Goal: Task Accomplishment & Management: Manage account settings

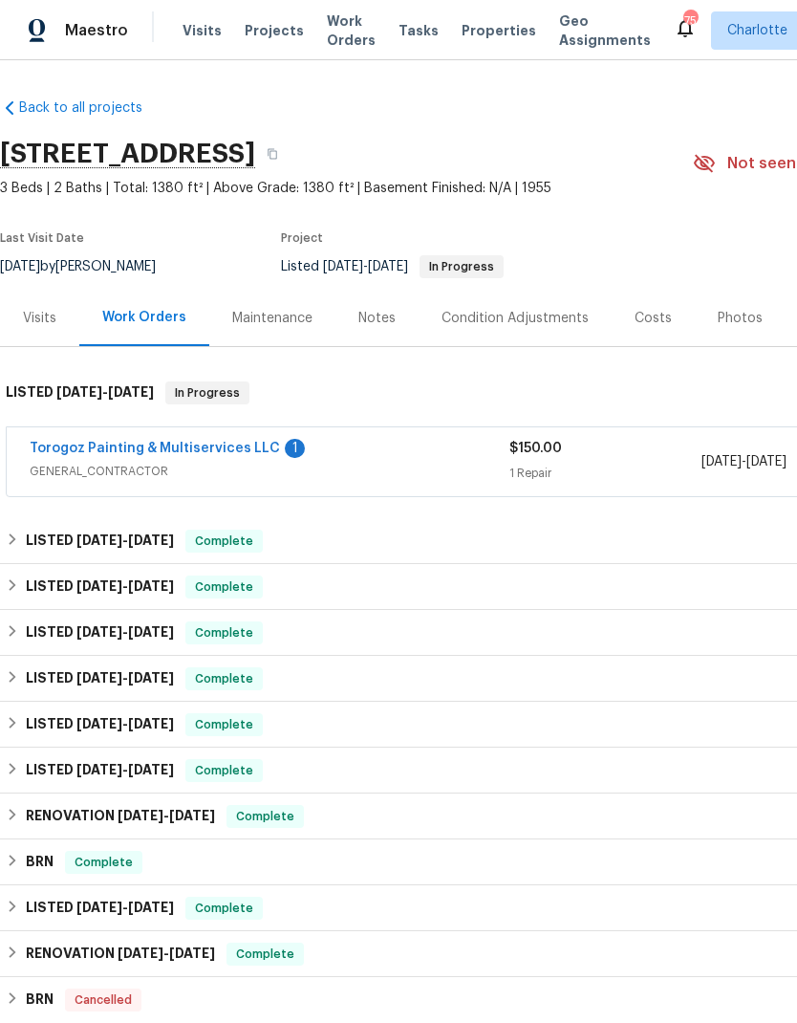
click at [52, 447] on link "Torogoz Painting & Multiservices LLC" at bounding box center [155, 448] width 251 height 13
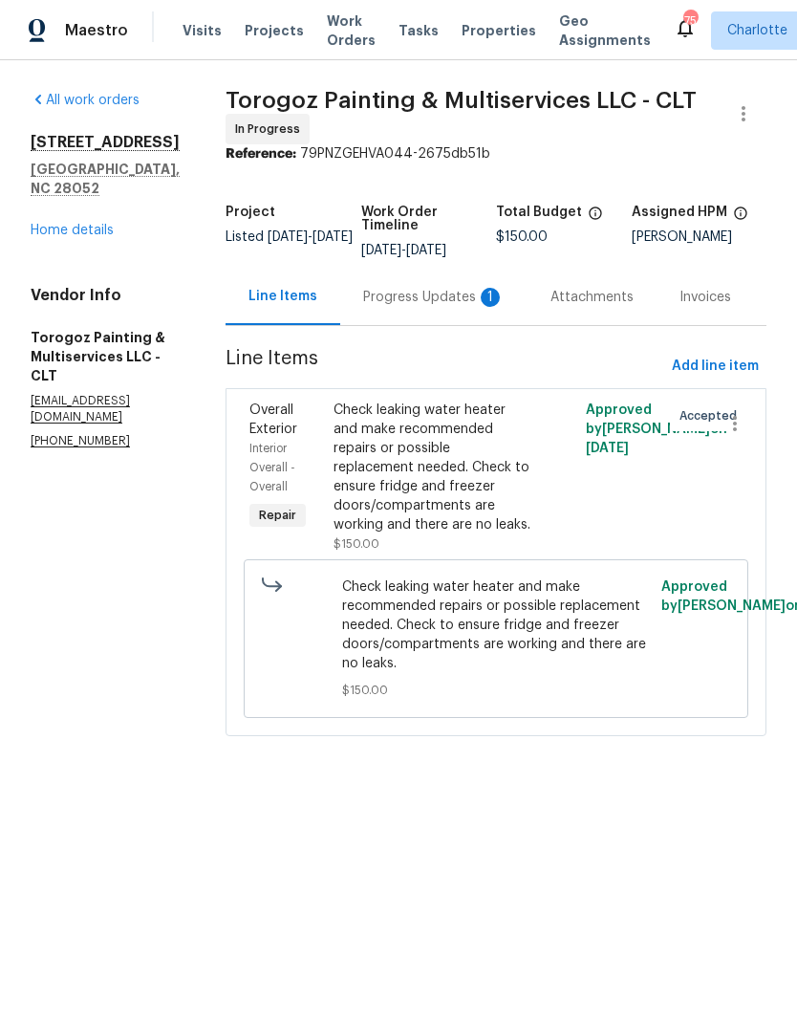
click at [439, 307] on div "Progress Updates 1" at bounding box center [434, 297] width 142 height 19
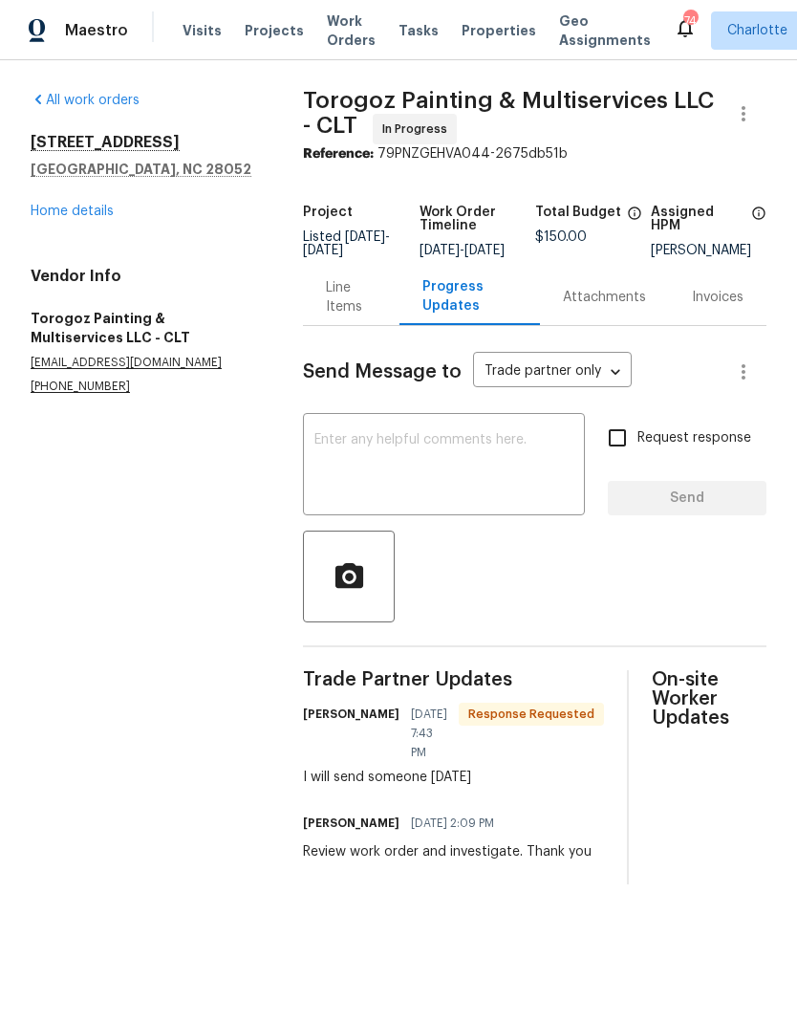
click at [555, 481] on textarea at bounding box center [444, 466] width 259 height 67
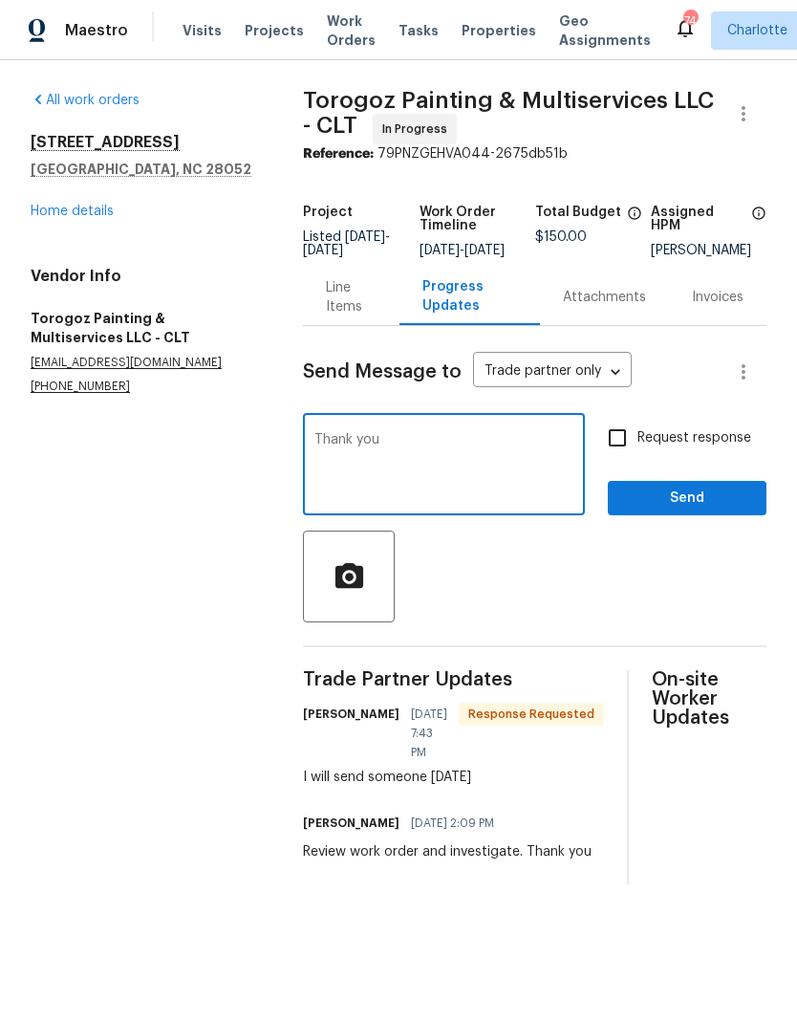
type textarea "Thank you"
click at [688, 503] on span "Send" at bounding box center [687, 499] width 128 height 24
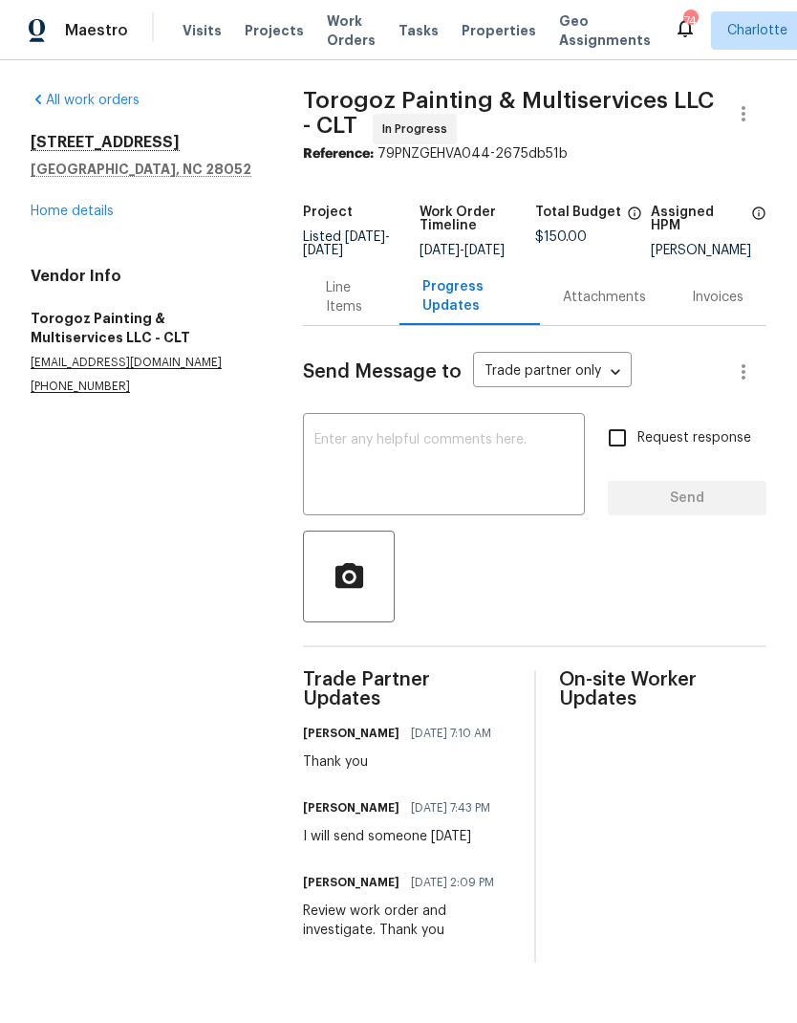
click at [281, 29] on span "Projects" at bounding box center [274, 30] width 59 height 19
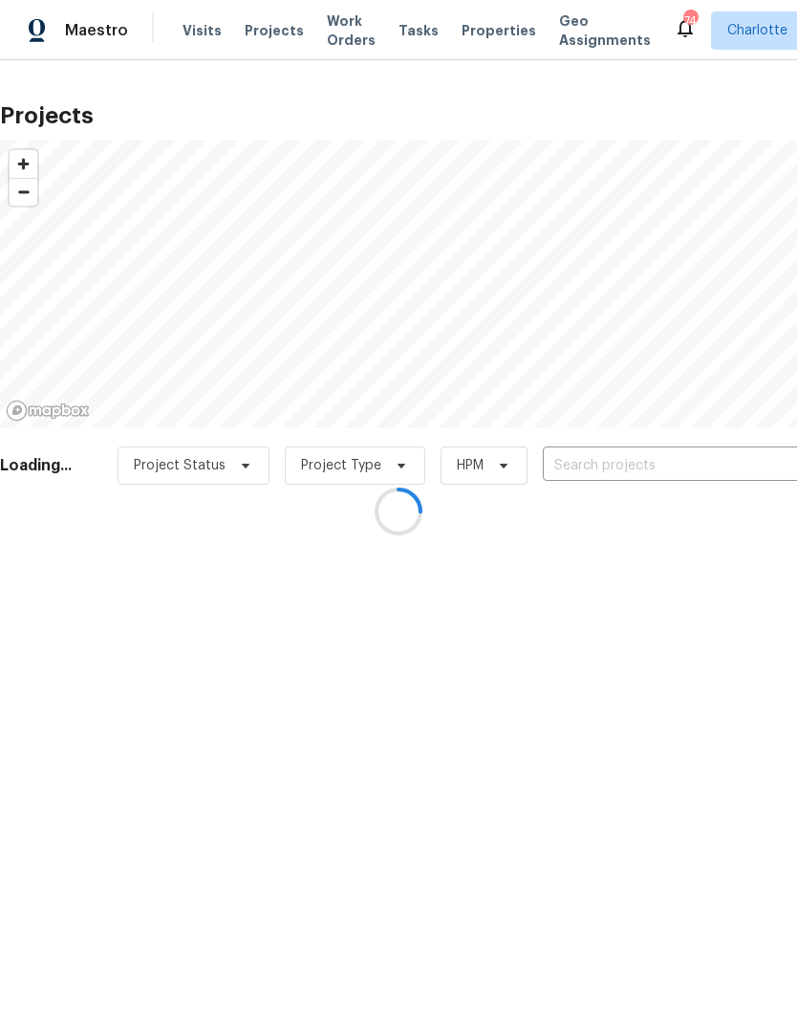
click at [665, 468] on div at bounding box center [398, 511] width 797 height 1023
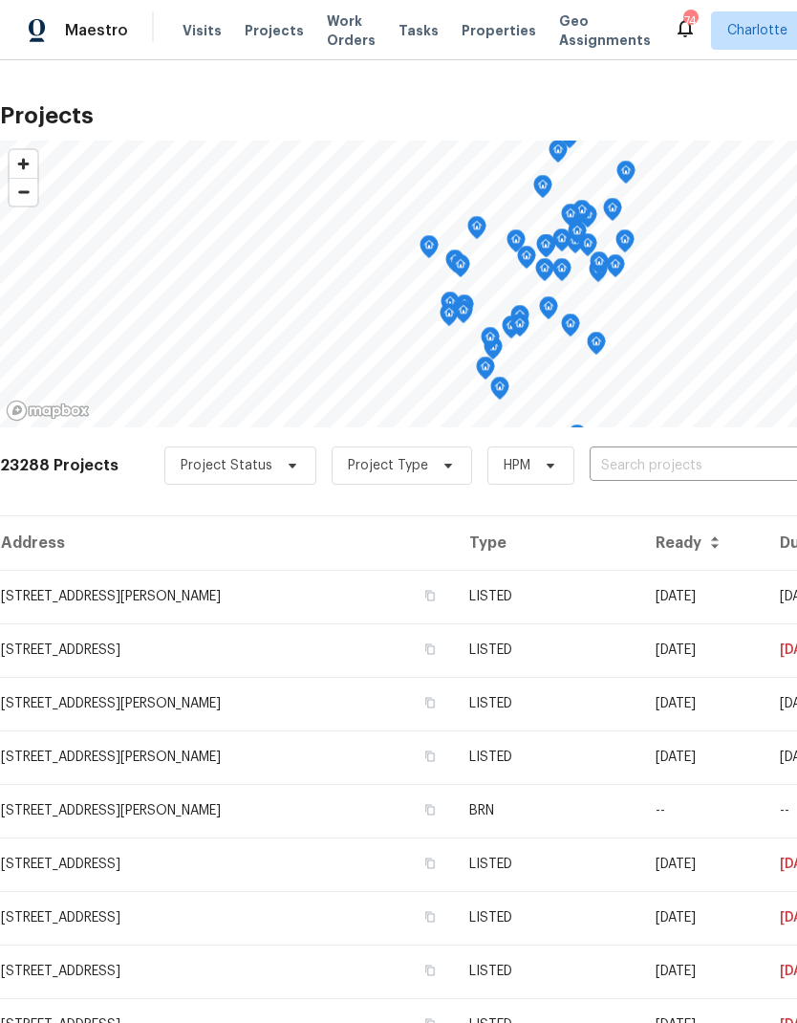
click at [708, 469] on input "text" at bounding box center [699, 466] width 219 height 30
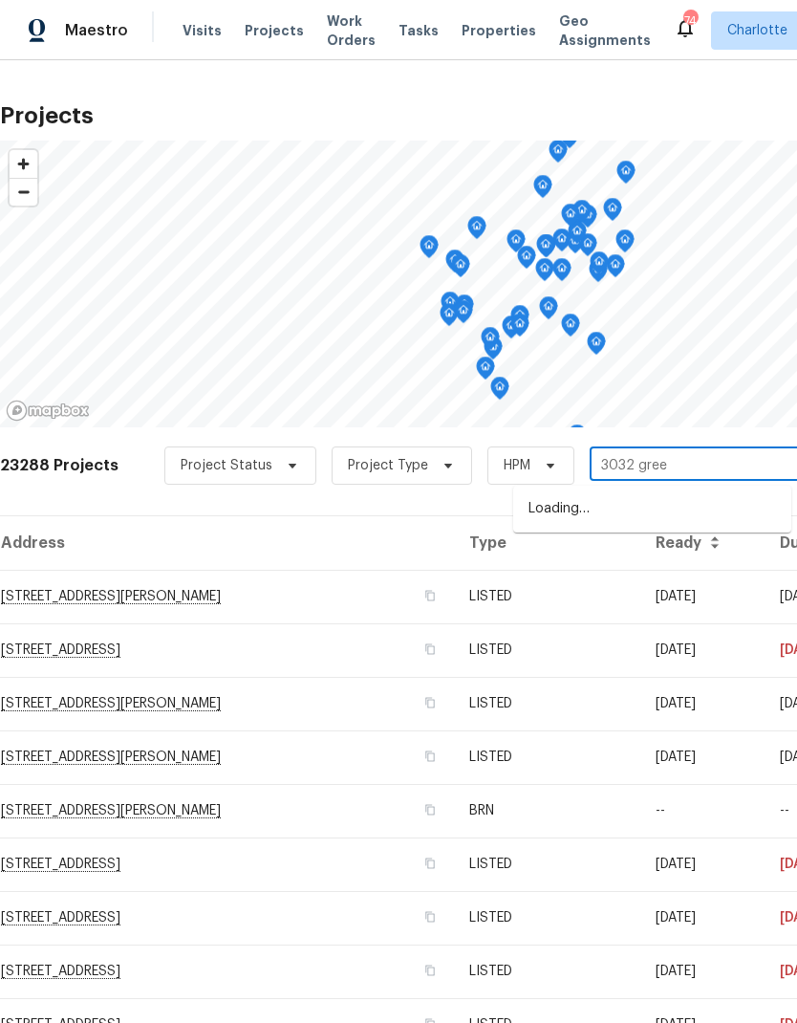
type input "3032 green"
click at [732, 512] on li "[STREET_ADDRESS]" at bounding box center [652, 509] width 278 height 33
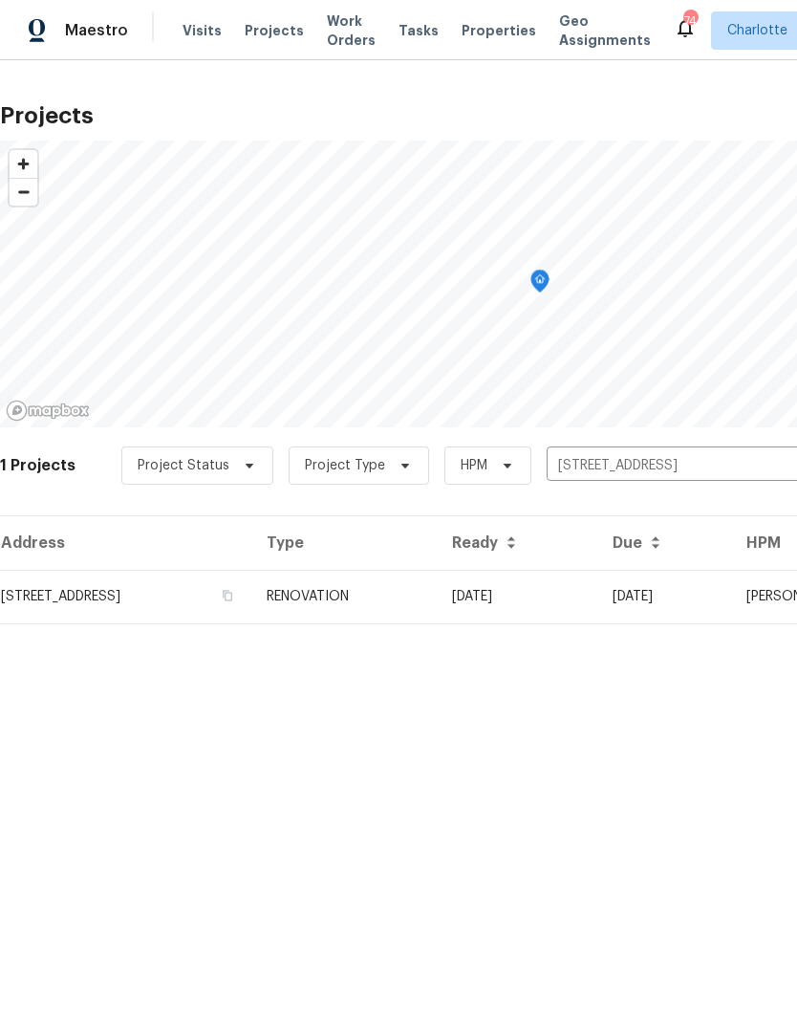
click at [598, 591] on td "[DATE]" at bounding box center [517, 597] width 161 height 54
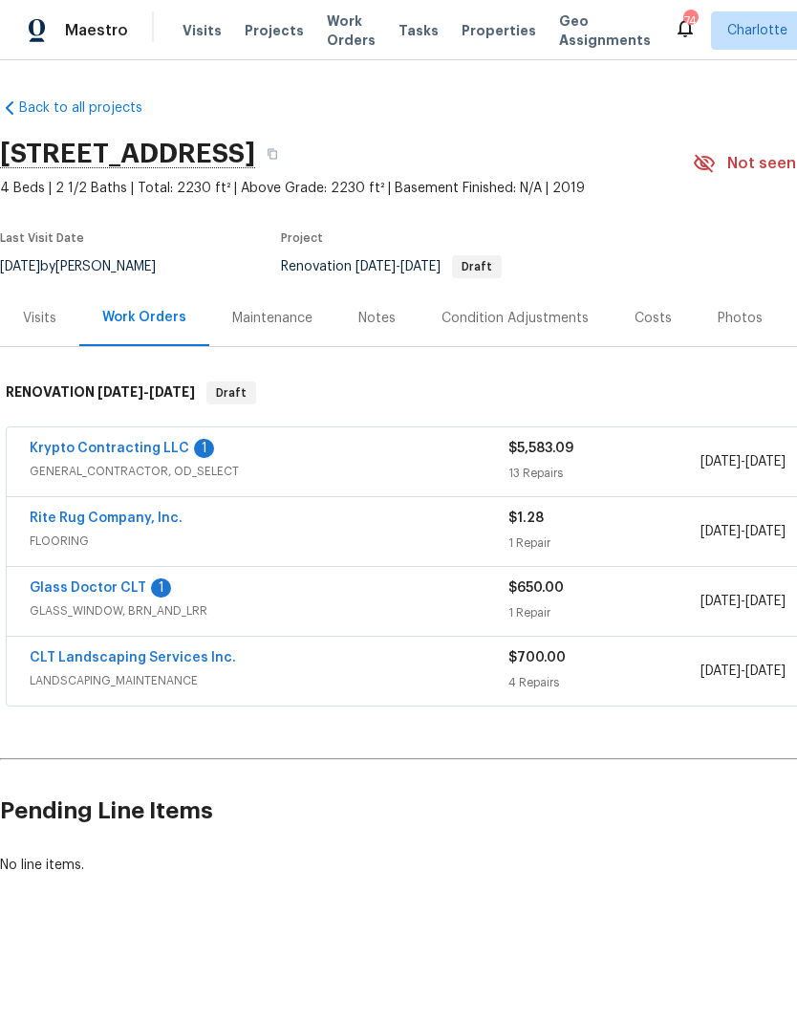
click at [60, 586] on link "Glass Doctor CLT" at bounding box center [88, 587] width 117 height 13
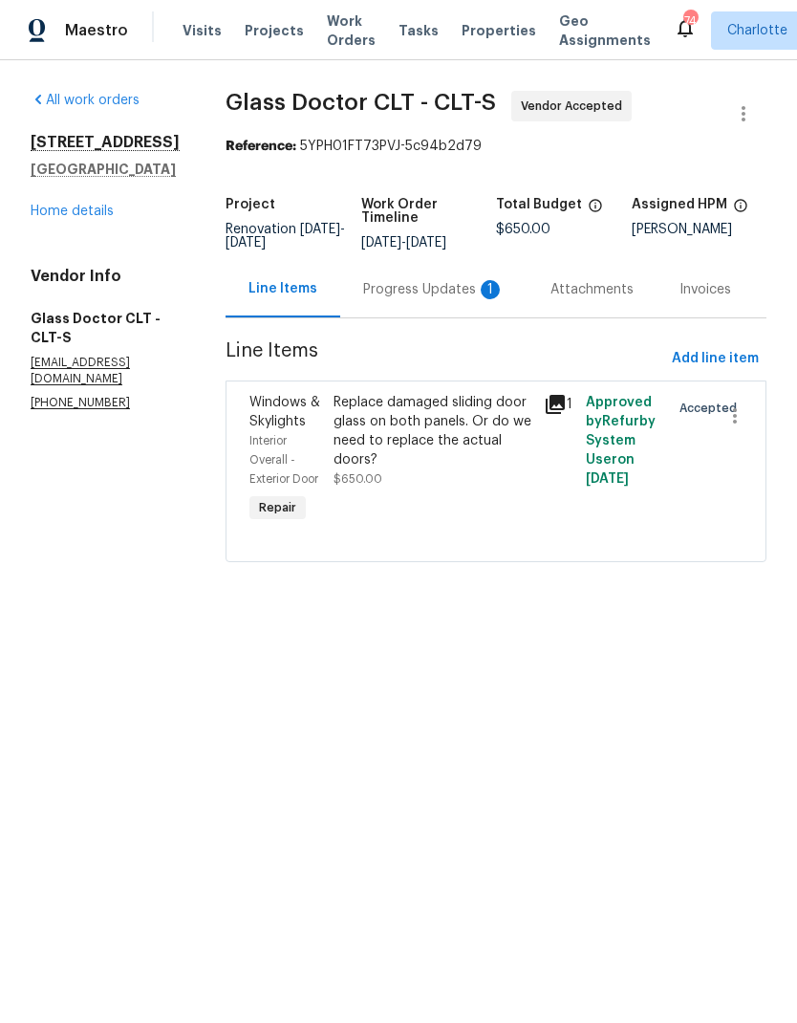
click at [423, 298] on div "Progress Updates 1" at bounding box center [434, 289] width 142 height 19
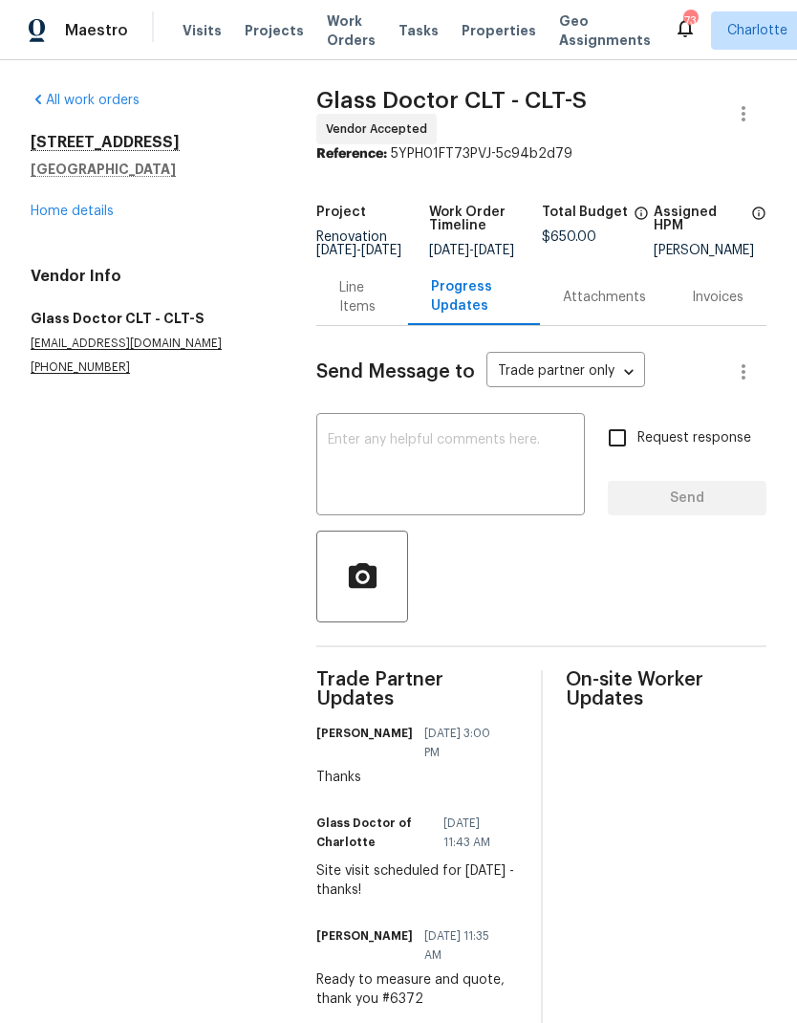
click at [33, 212] on link "Home details" at bounding box center [72, 211] width 83 height 13
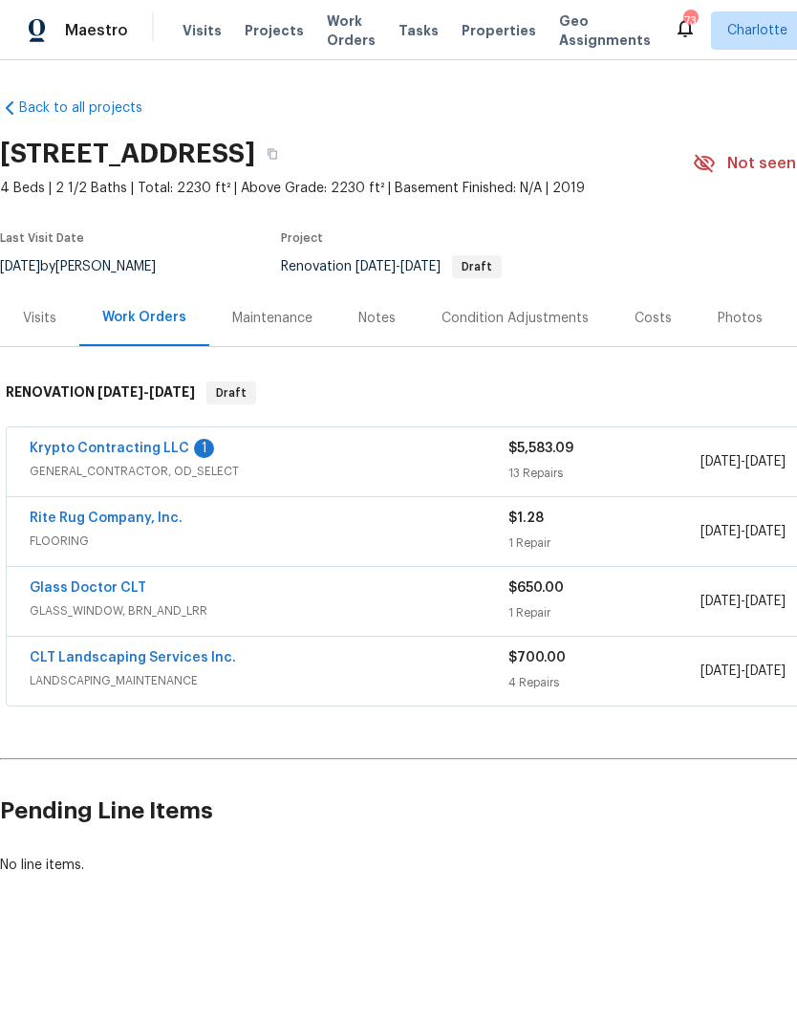
click at [46, 447] on link "Krypto Contracting LLC" at bounding box center [110, 448] width 160 height 13
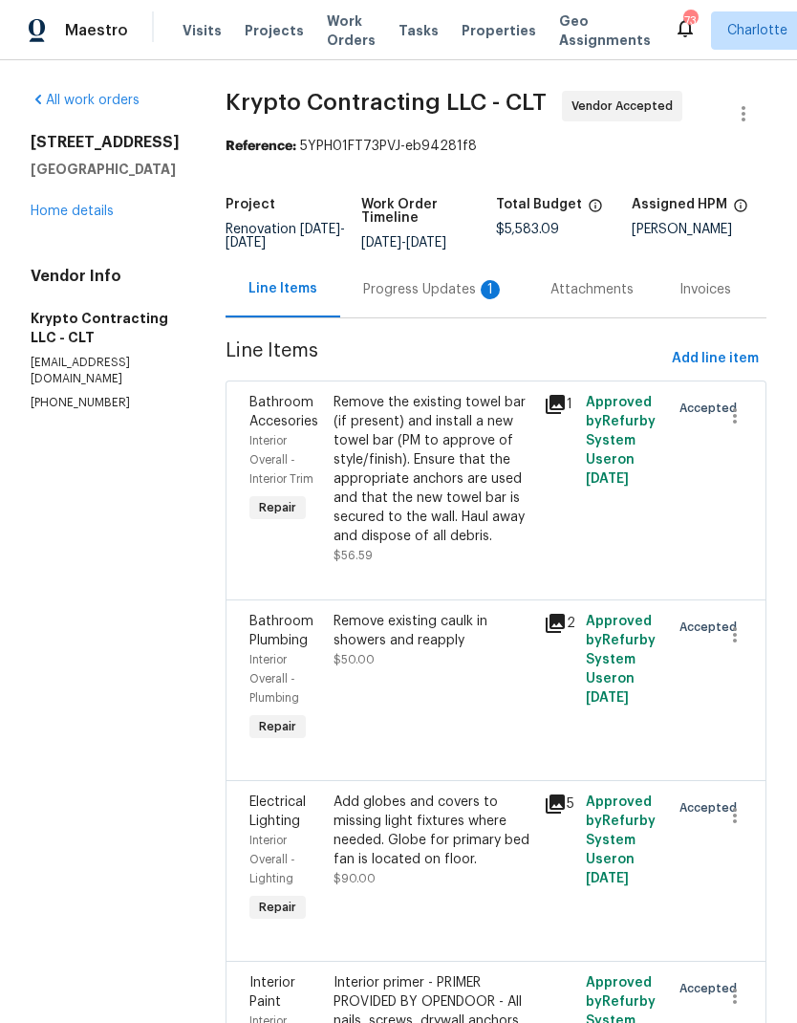
click at [444, 299] on div "Progress Updates 1" at bounding box center [434, 289] width 142 height 19
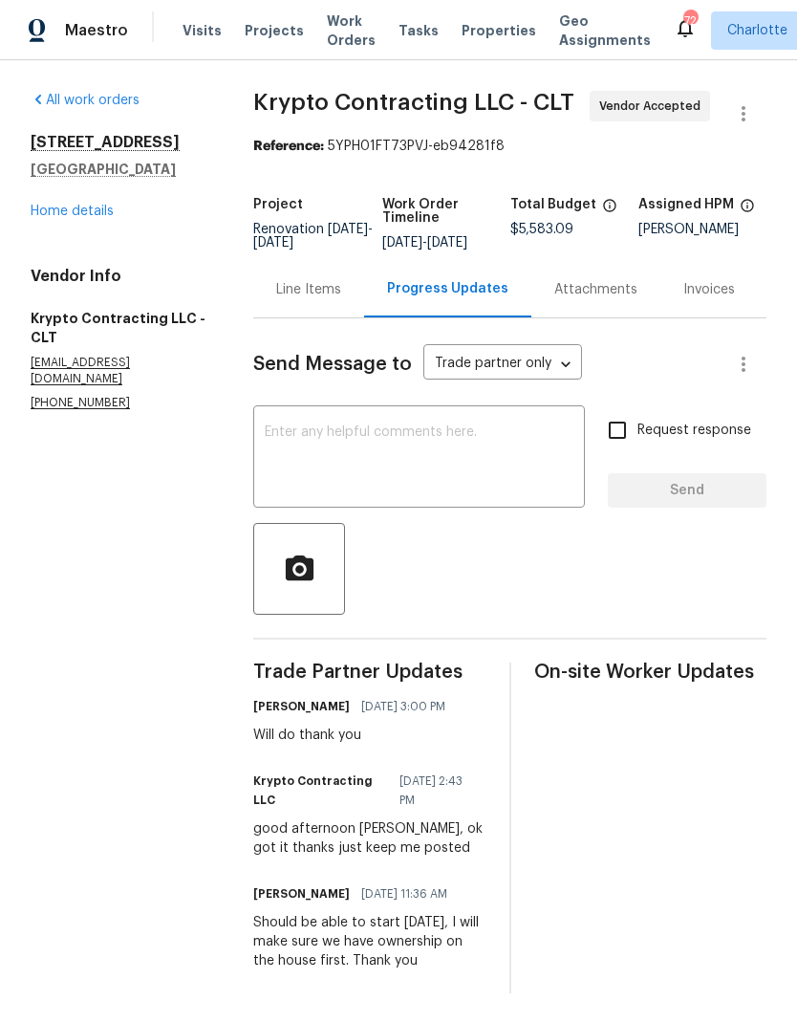
click at [537, 460] on textarea at bounding box center [419, 458] width 309 height 67
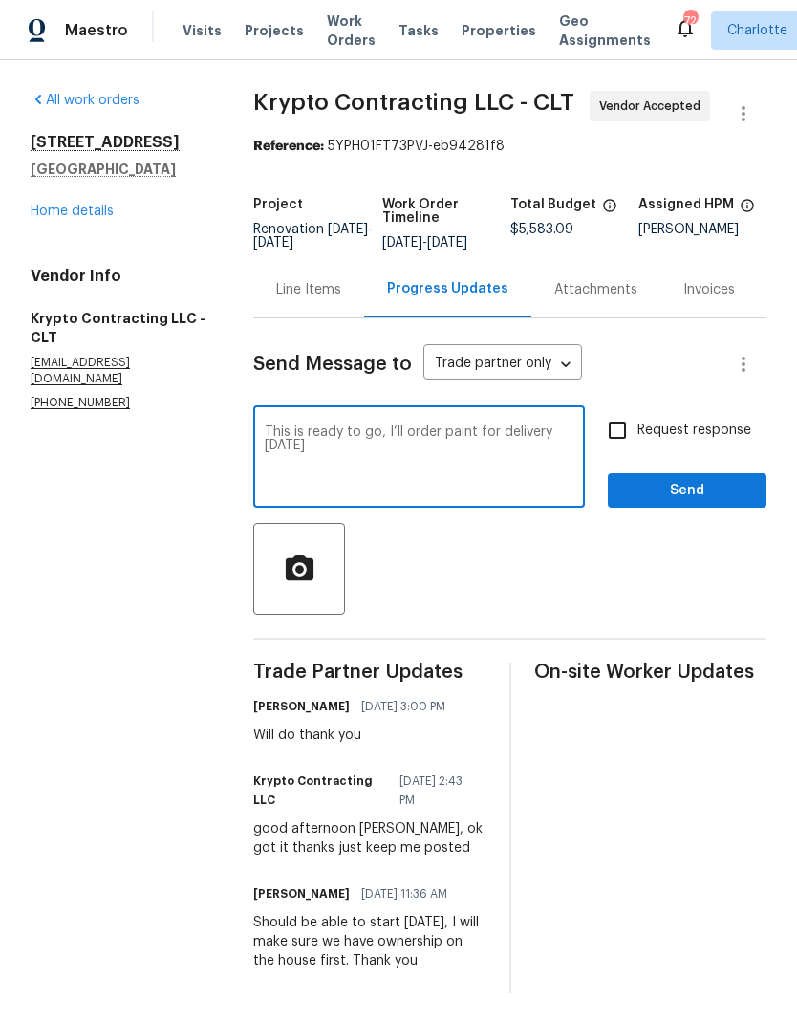
click at [479, 447] on textarea "This is ready to go, I’ll order paint for delivery [DATE]" at bounding box center [419, 458] width 309 height 67
click at [552, 482] on textarea "This is ready to go, I’ll order paint and primer for delivery [DATE]" at bounding box center [419, 458] width 309 height 67
click at [488, 469] on textarea "This is ready to go, I’ll order paint and primer for delivery [DATE]. ***Please…" at bounding box center [419, 458] width 309 height 67
click at [439, 492] on textarea "This is ready to go, I’ll order paint and primer for delivery [DATE]. ***Please…" at bounding box center [419, 458] width 309 height 67
type textarea "This is ready to go, I’ll order paint and primer for delivery [DATE]. ***Please…"
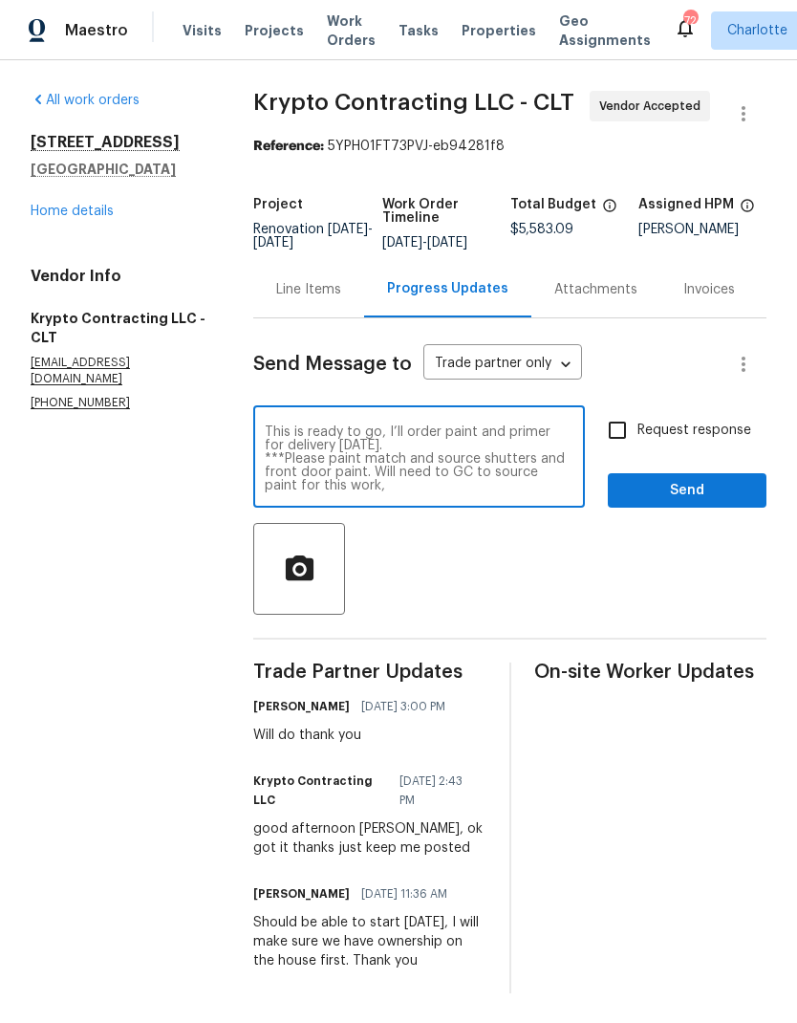
click at [622, 446] on input "Request response" at bounding box center [618, 430] width 40 height 40
checkbox input "true"
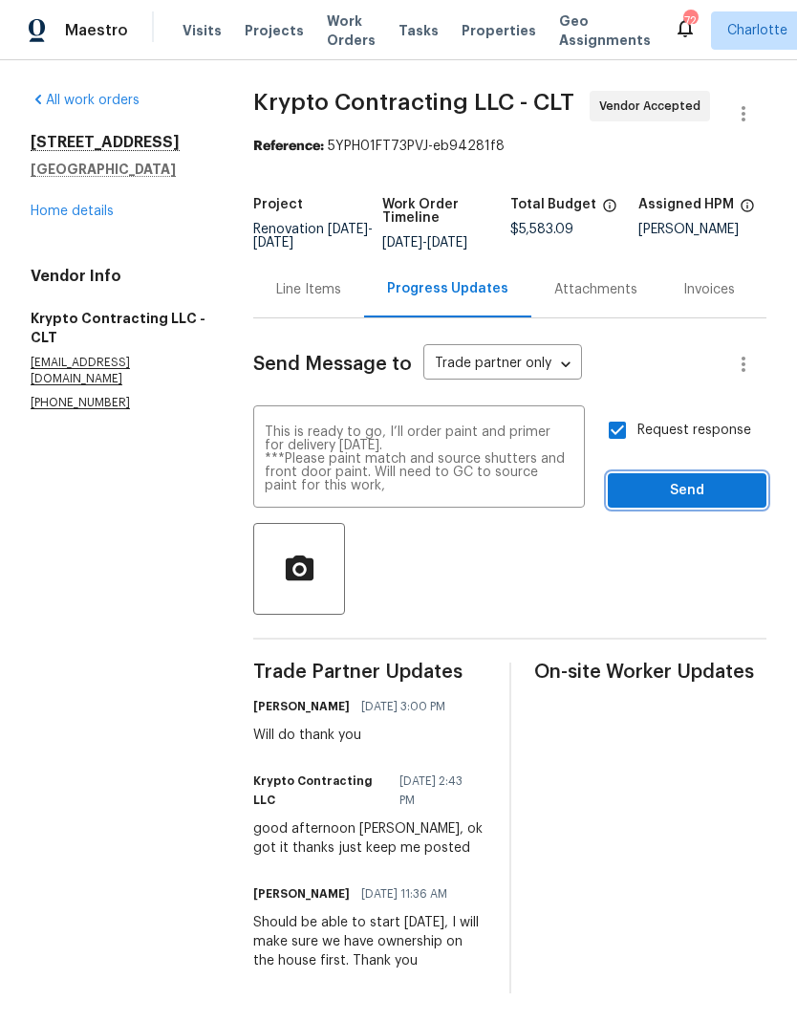
click at [712, 503] on span "Send" at bounding box center [687, 491] width 128 height 24
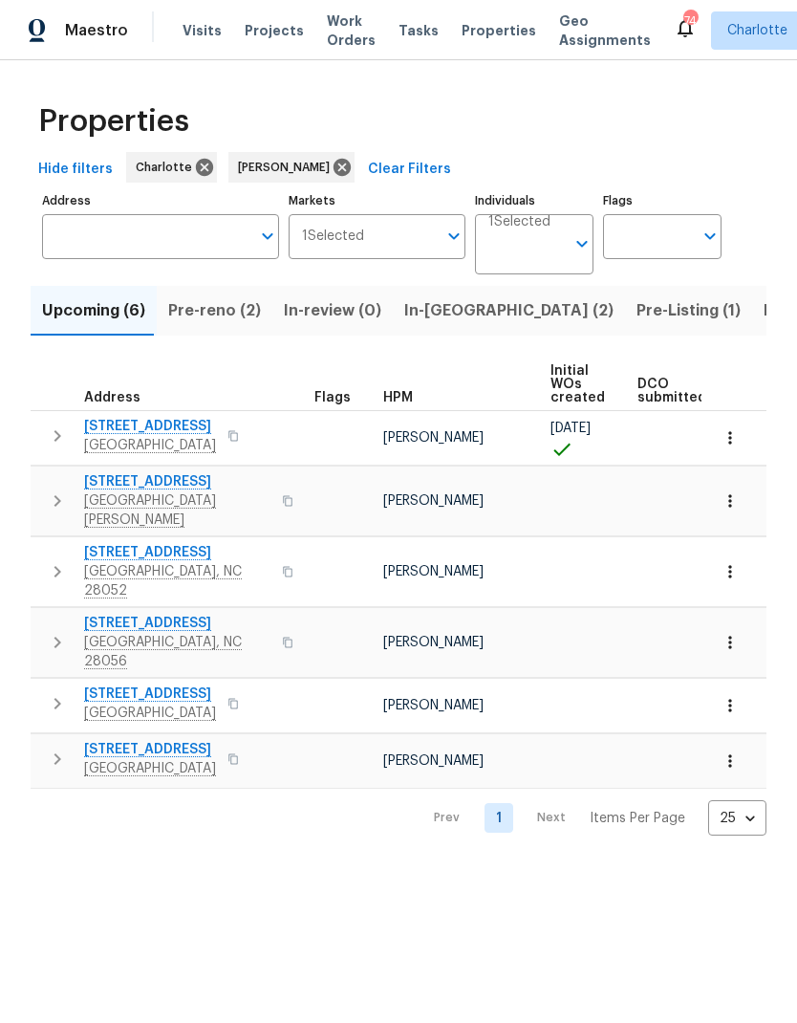
click at [225, 328] on button "Pre-reno (2)" at bounding box center [215, 311] width 116 height 50
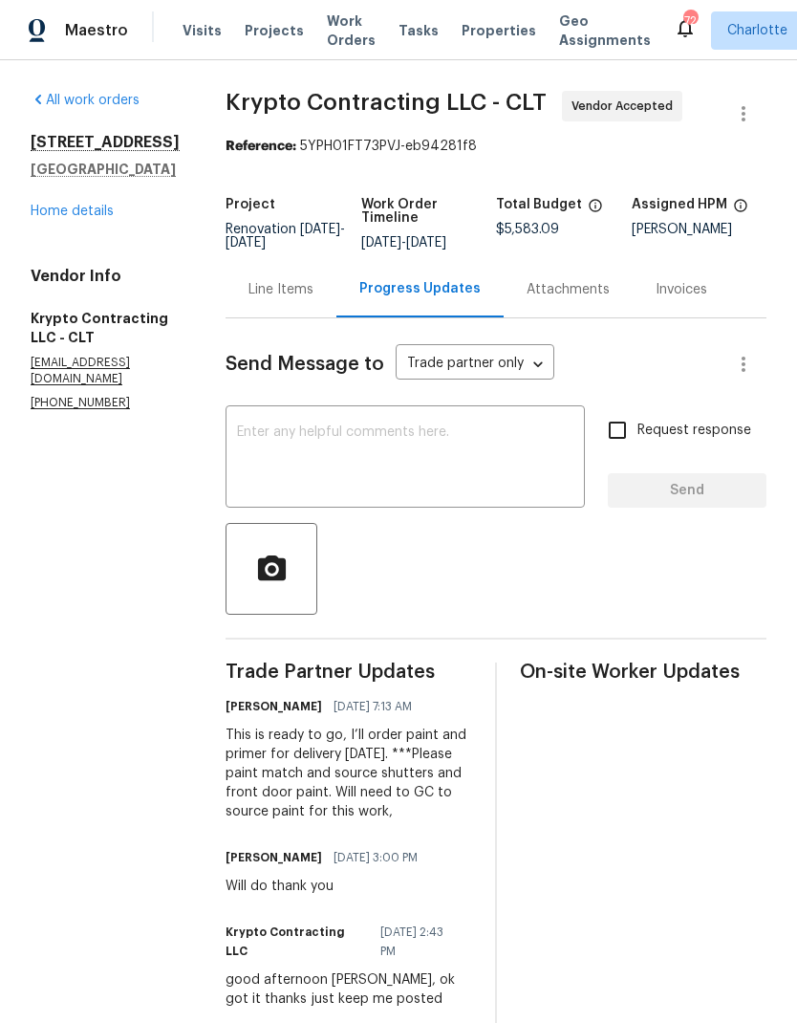
click at [247, 32] on span "Projects" at bounding box center [274, 30] width 59 height 19
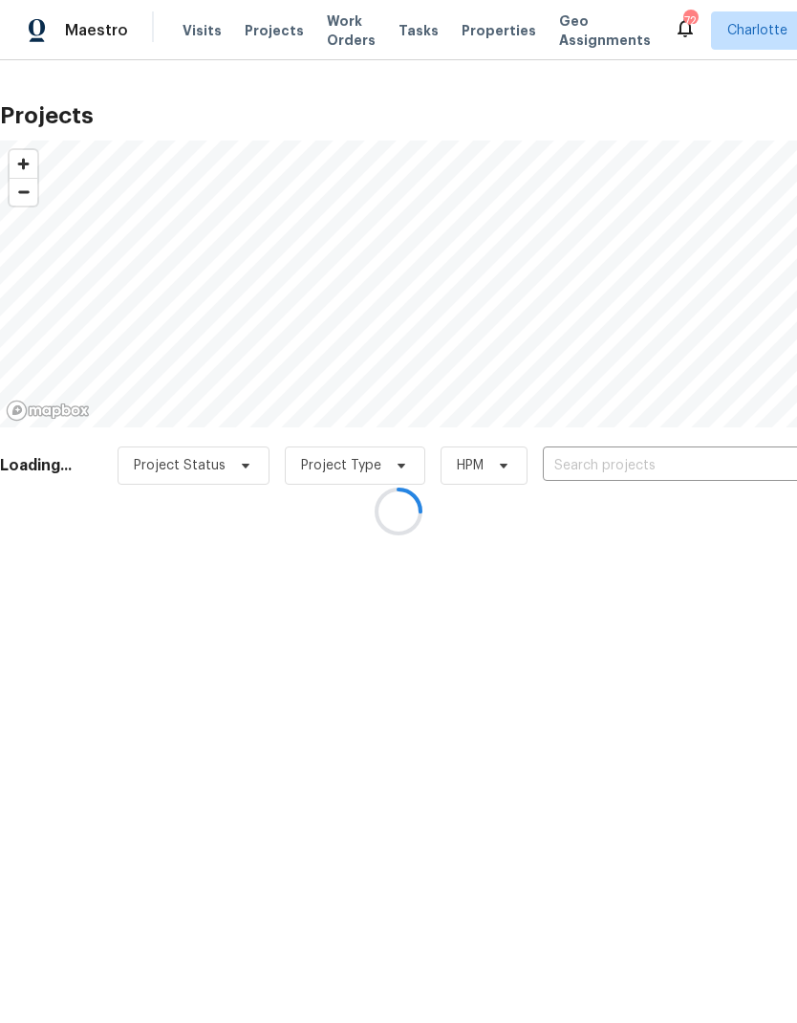
click at [687, 469] on div at bounding box center [398, 511] width 797 height 1023
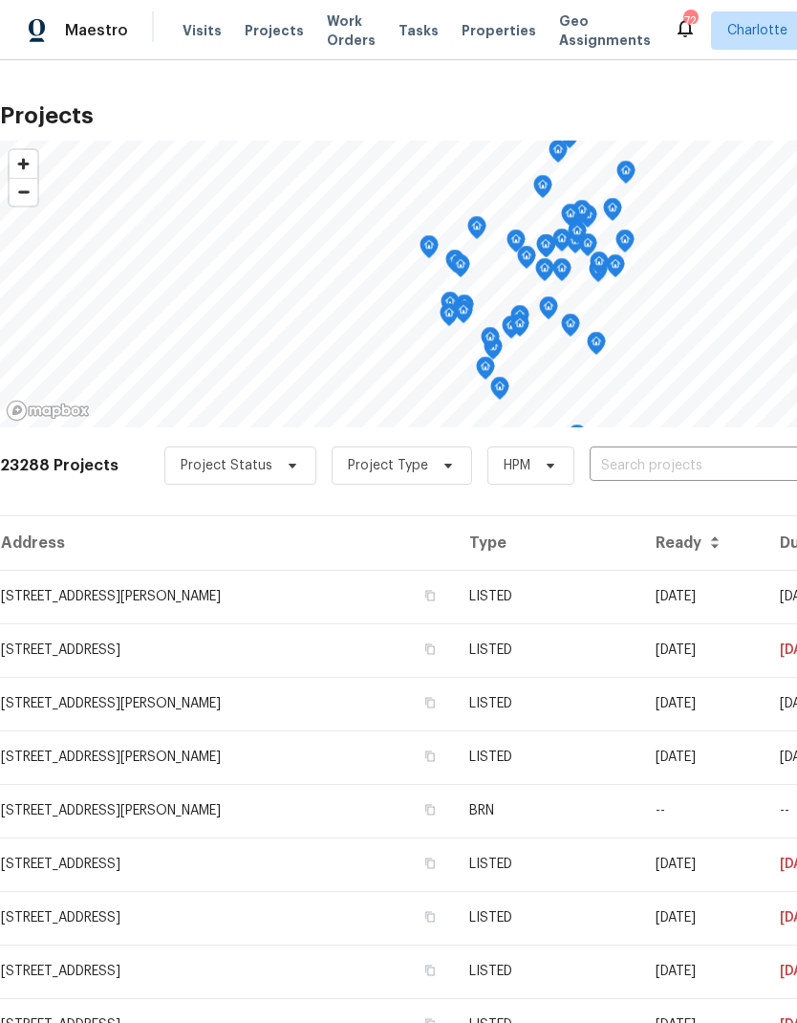
click at [700, 463] on input "text" at bounding box center [699, 466] width 219 height 30
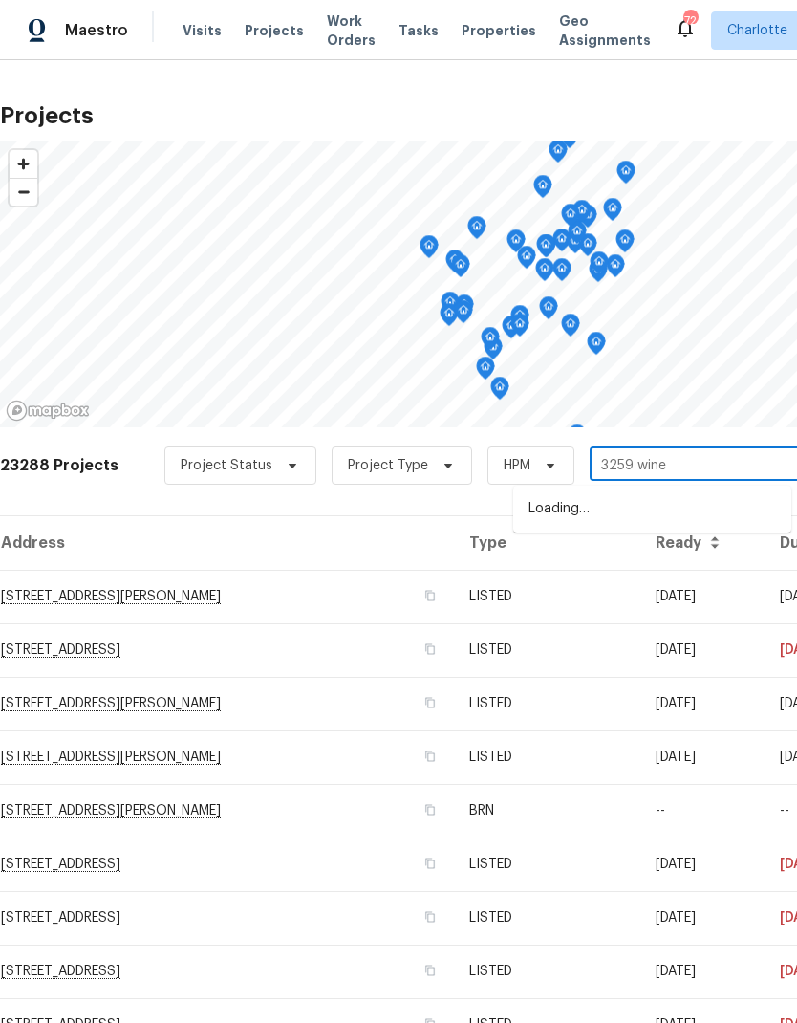
type input "3259 wines"
click at [725, 504] on li "3259 Winesap Dr, Dallas, NC 28034" at bounding box center [652, 509] width 278 height 32
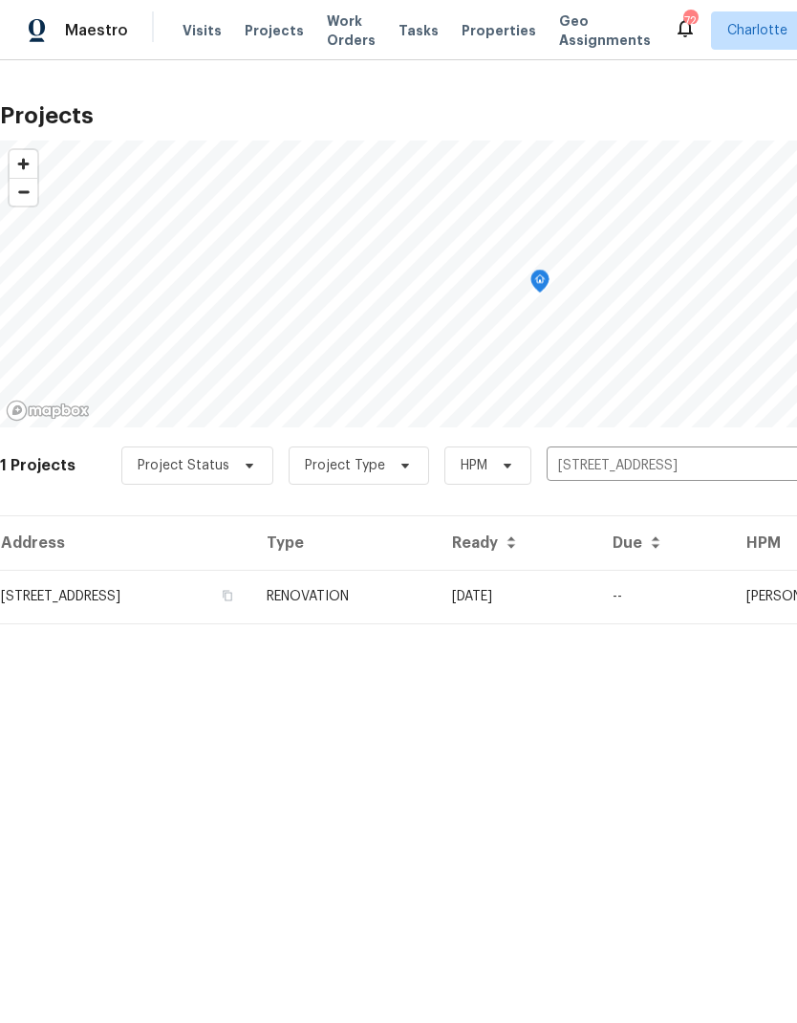
click at [598, 592] on td "[DATE]" at bounding box center [517, 597] width 161 height 54
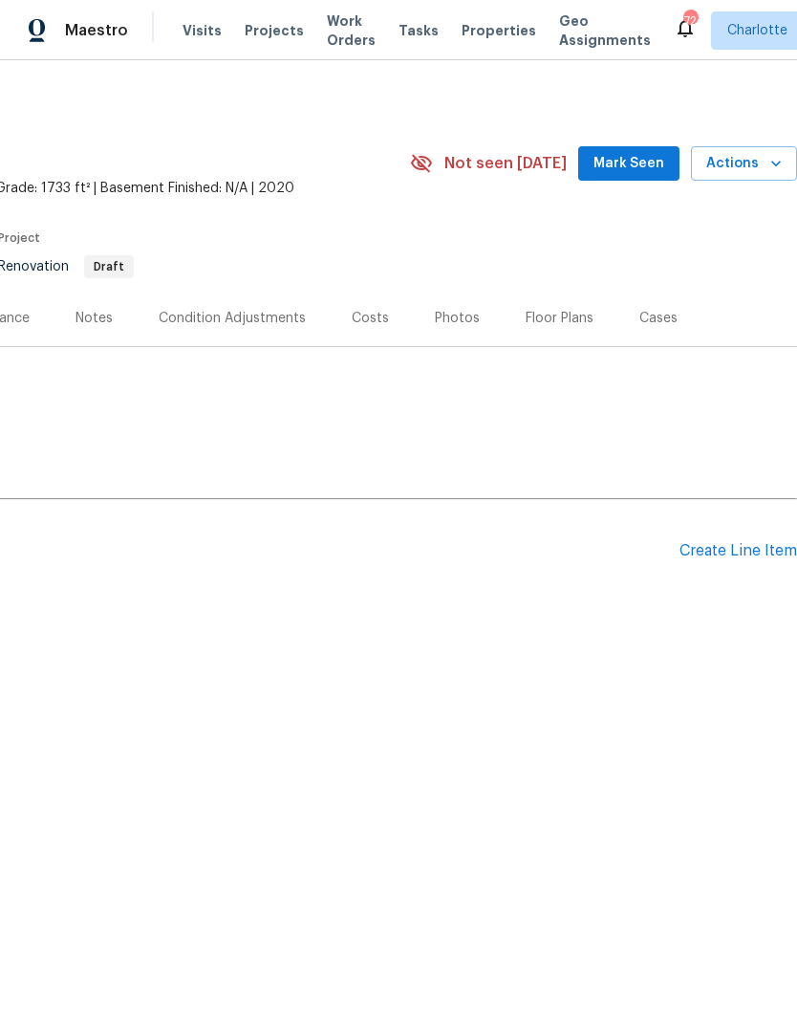
scroll to position [0, 283]
click at [732, 547] on div "Create Line Item" at bounding box center [739, 551] width 118 height 18
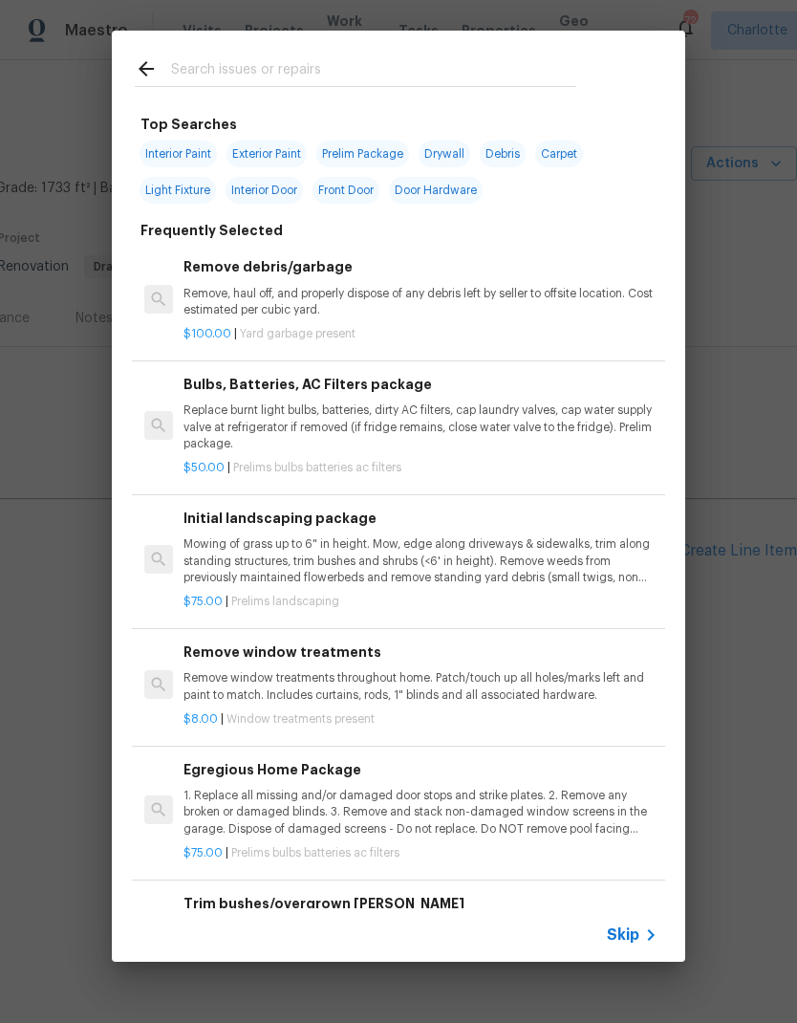
click at [191, 73] on input "text" at bounding box center [373, 71] width 405 height 29
type input "Clean"
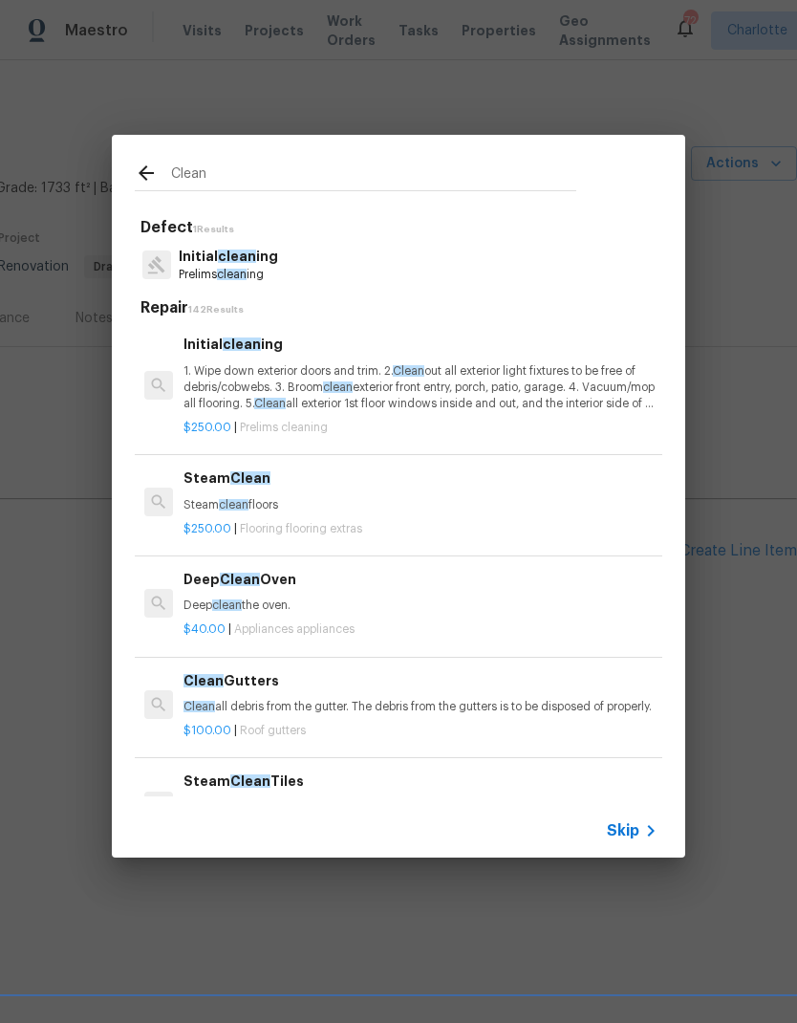
click at [215, 387] on p "1. Wipe down exterior doors and trim. 2. Clean out all exterior light fixtures …" at bounding box center [421, 387] width 474 height 49
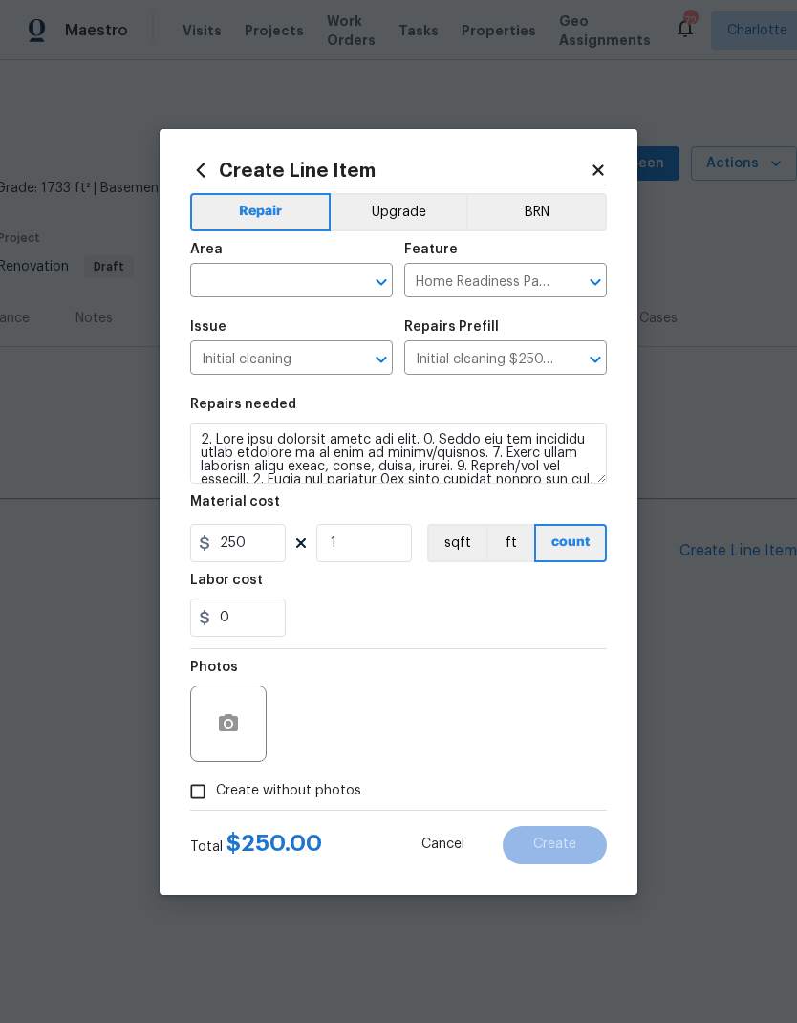
click at [220, 283] on input "text" at bounding box center [264, 283] width 149 height 30
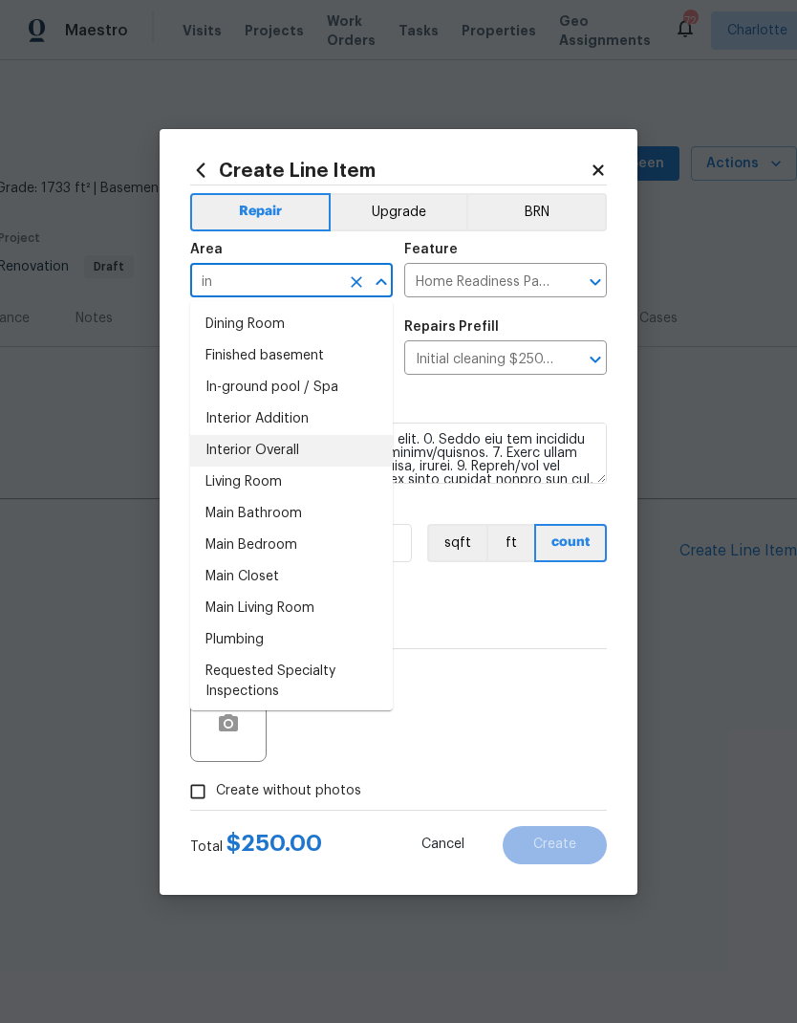
click at [210, 449] on li "Interior Overall" at bounding box center [291, 451] width 203 height 32
type input "Interior Overall"
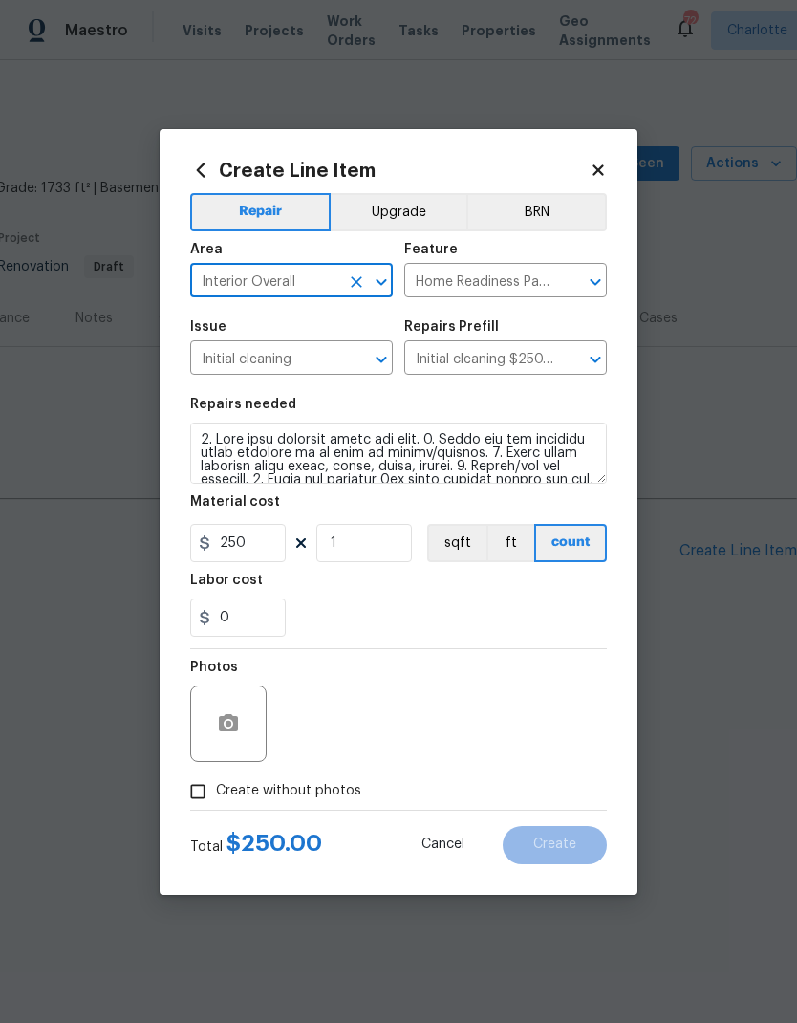
click at [552, 623] on div "0" at bounding box center [398, 618] width 417 height 38
click at [199, 789] on input "Create without photos" at bounding box center [198, 792] width 36 height 36
checkbox input "true"
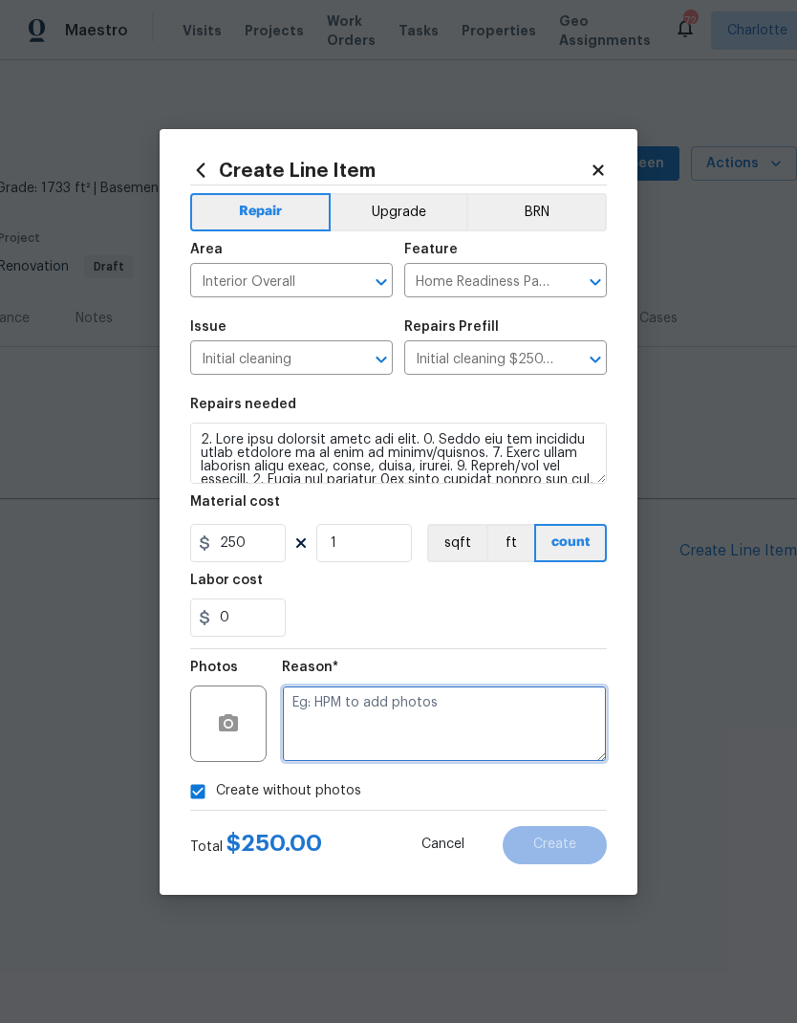
click at [506, 716] on textarea at bounding box center [444, 724] width 325 height 76
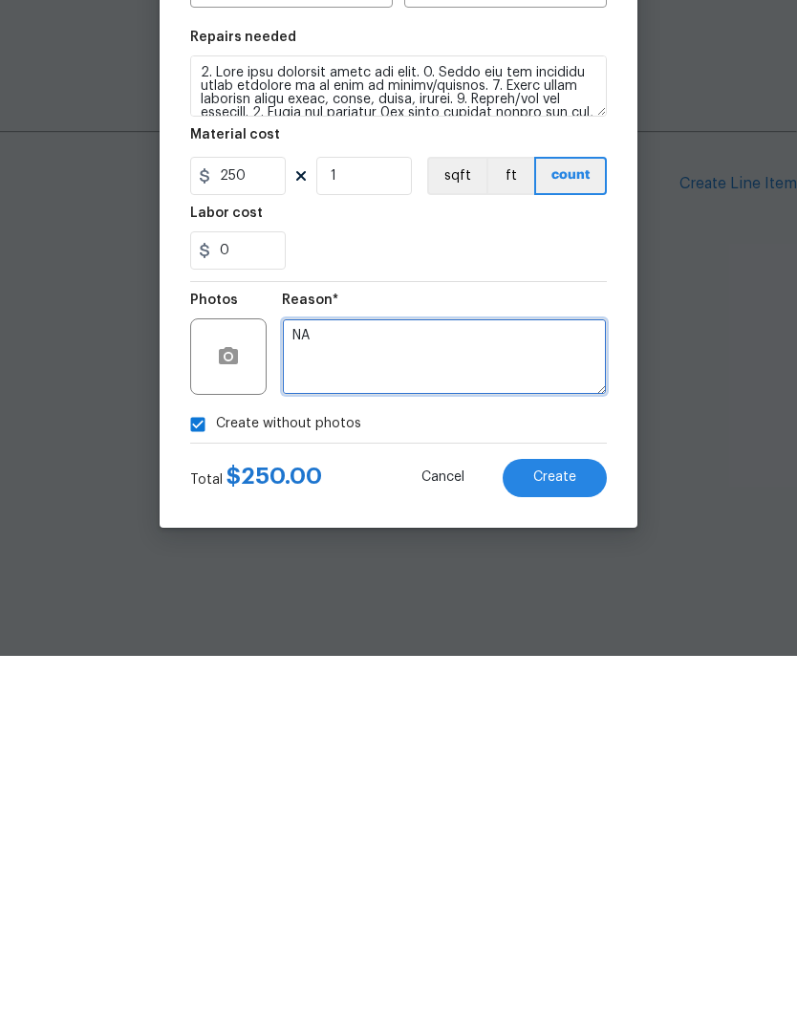
type textarea "NA"
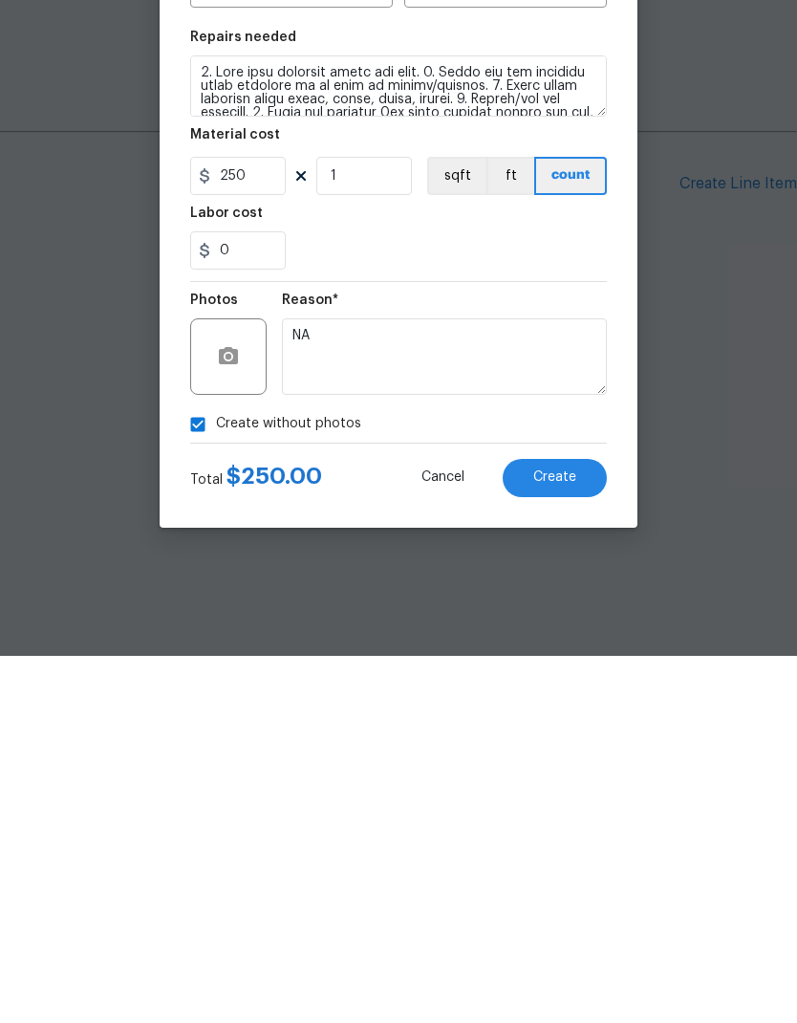
click at [582, 826] on button "Create" at bounding box center [555, 845] width 104 height 38
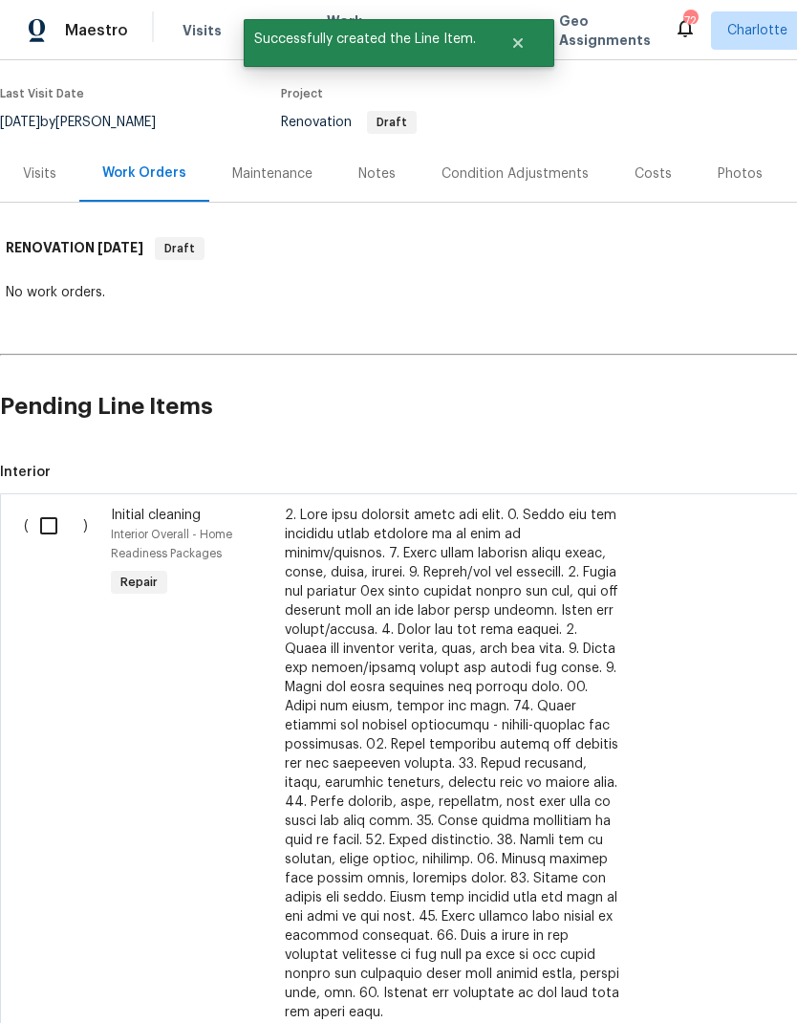
scroll to position [144, 0]
click at [43, 521] on input "checkbox" at bounding box center [56, 526] width 55 height 40
checkbox input "true"
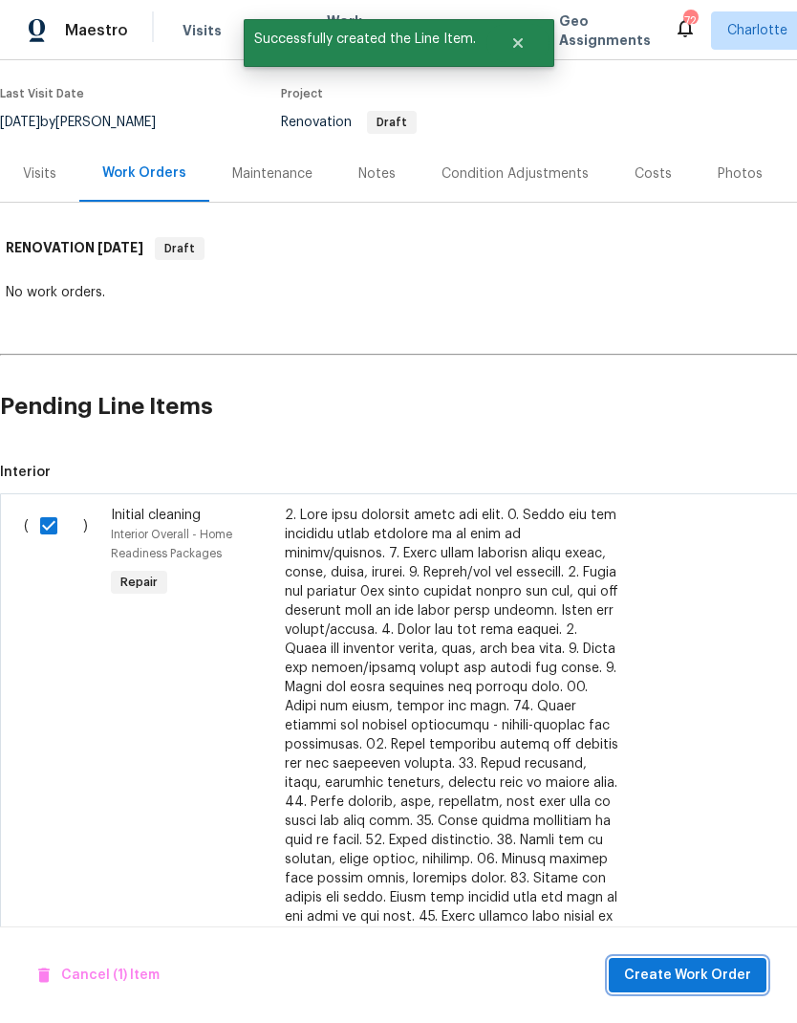
click at [708, 976] on span "Create Work Order" at bounding box center [687, 976] width 127 height 24
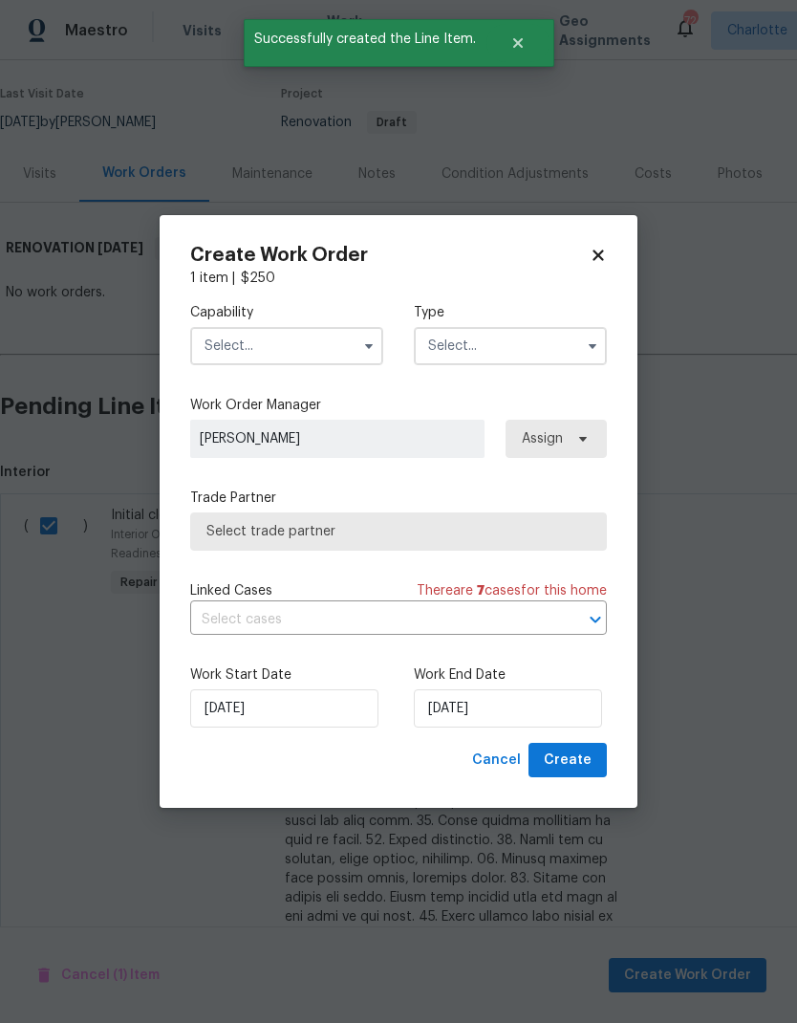
click at [350, 342] on input "text" at bounding box center [286, 346] width 193 height 38
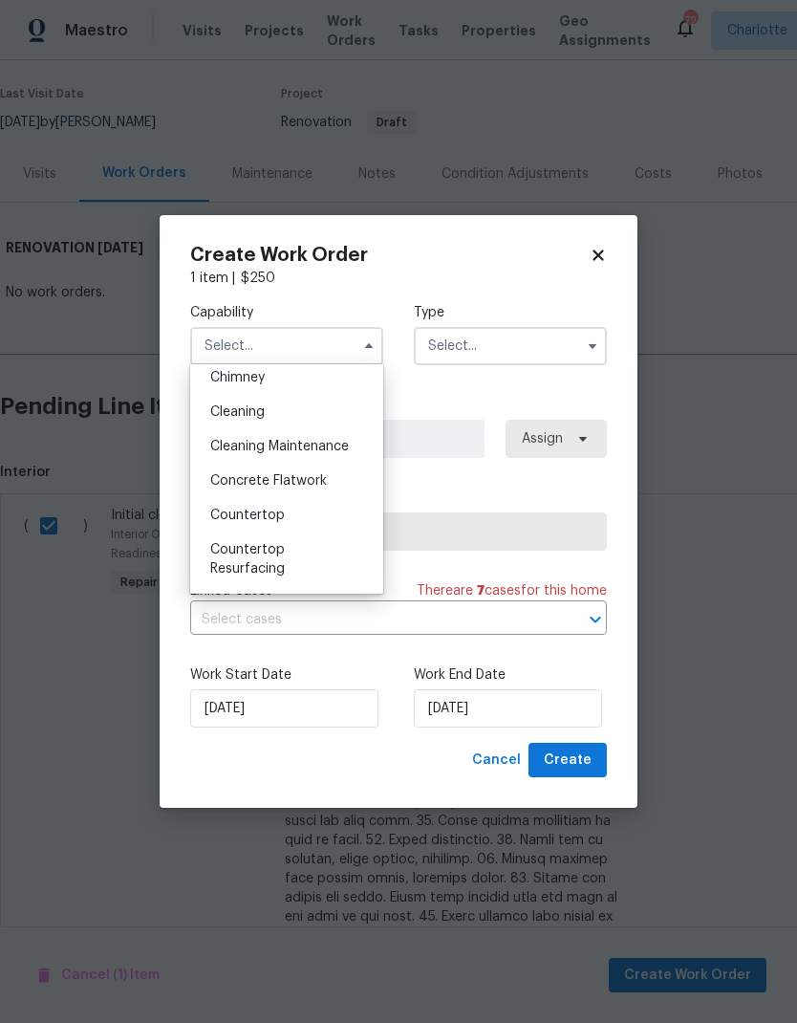
scroll to position [273, 0]
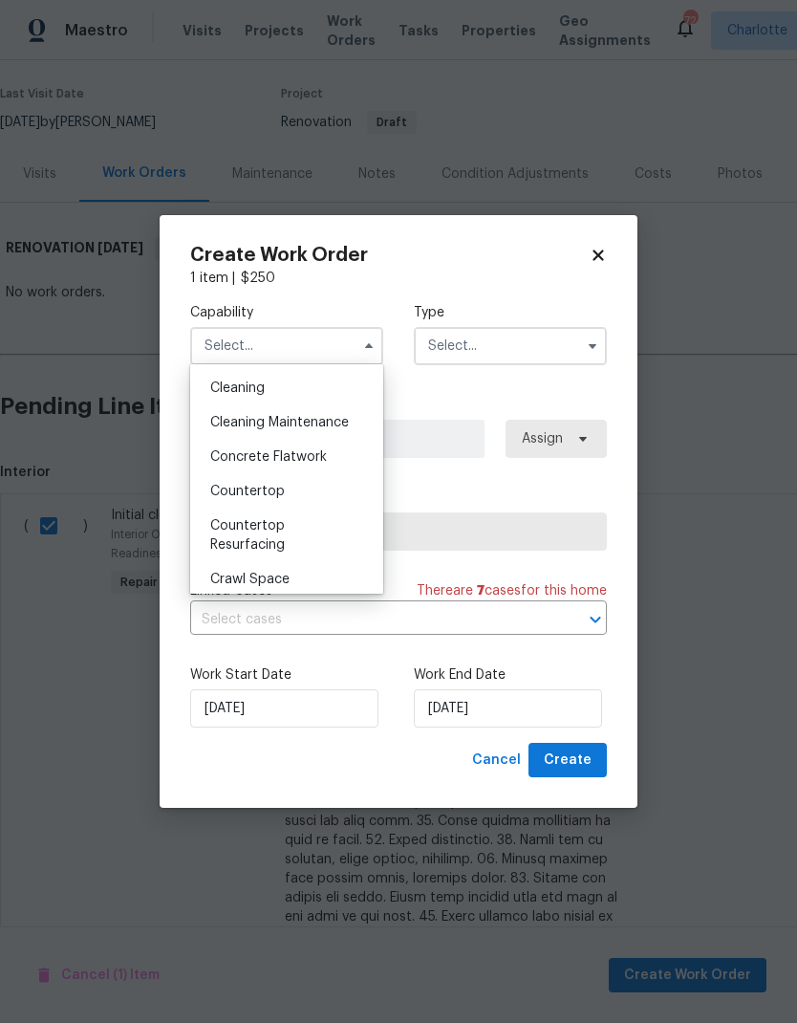
click at [329, 391] on div "Cleaning" at bounding box center [287, 388] width 184 height 34
type input "Cleaning"
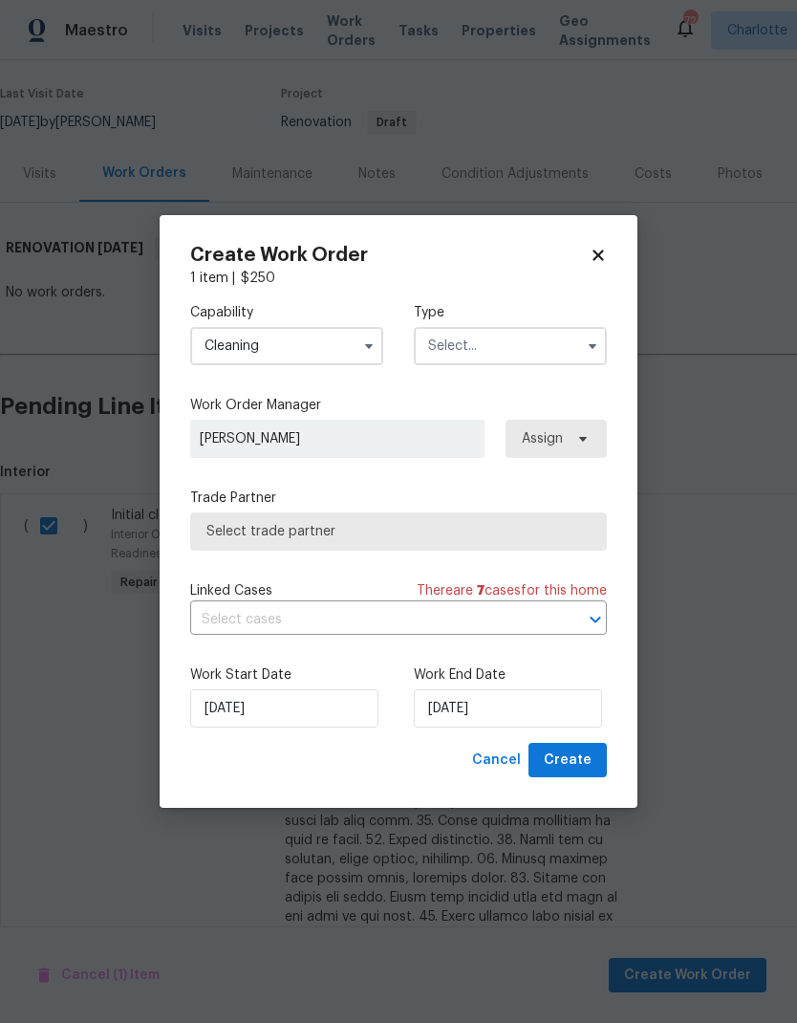
click at [547, 352] on input "text" at bounding box center [510, 346] width 193 height 38
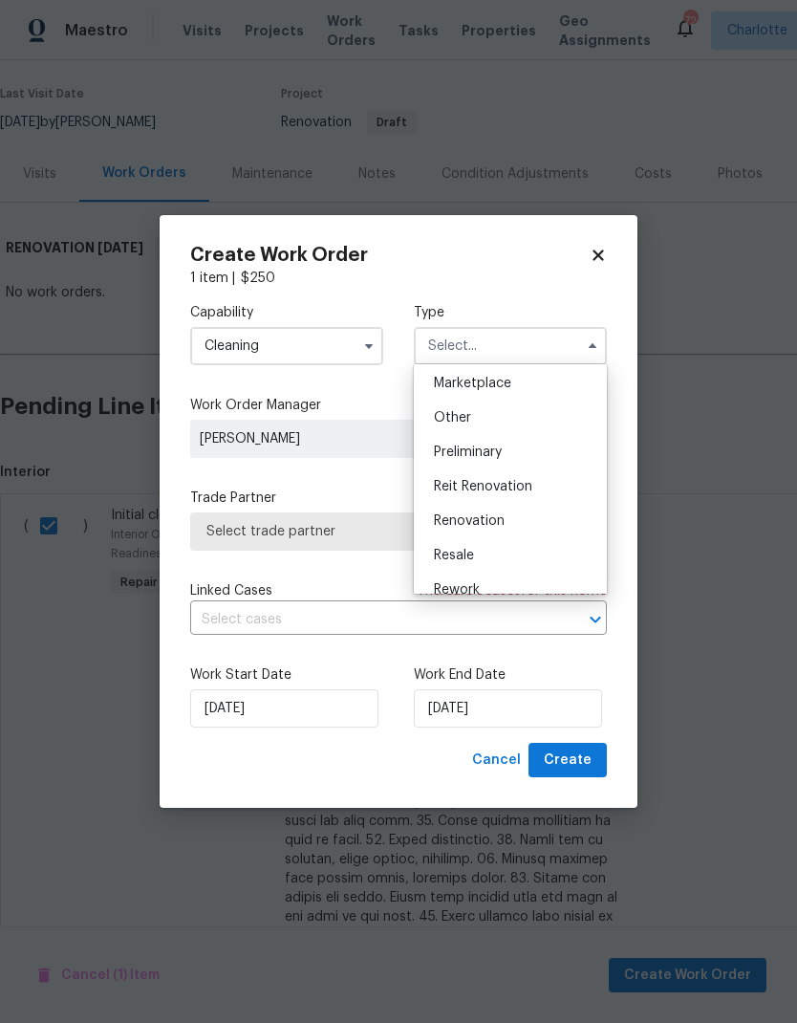
scroll to position [360, 0]
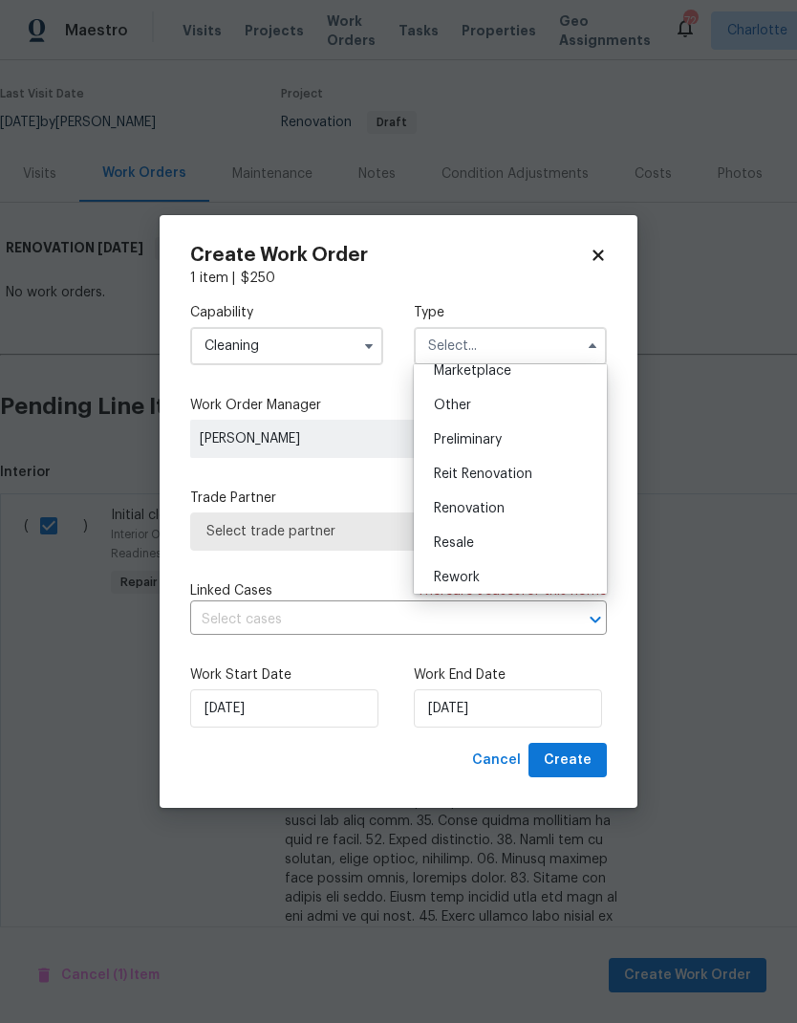
click at [494, 514] on span "Renovation" at bounding box center [469, 508] width 71 height 13
type input "Renovation"
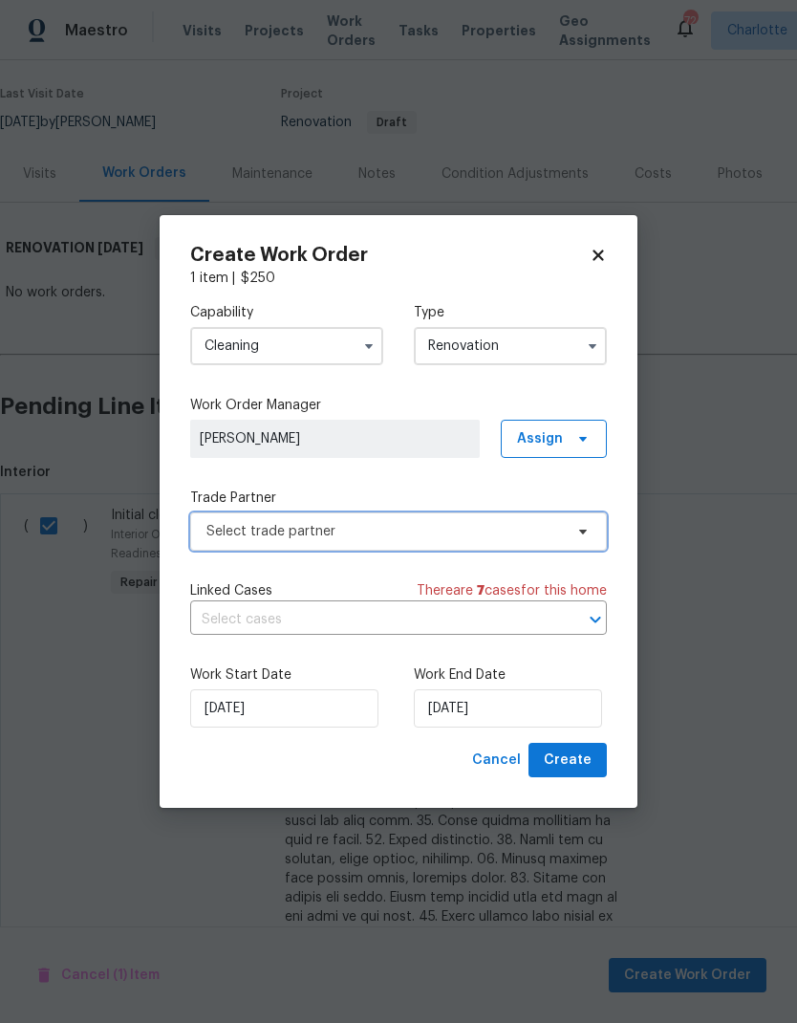
click at [577, 542] on span "Select trade partner" at bounding box center [398, 531] width 417 height 38
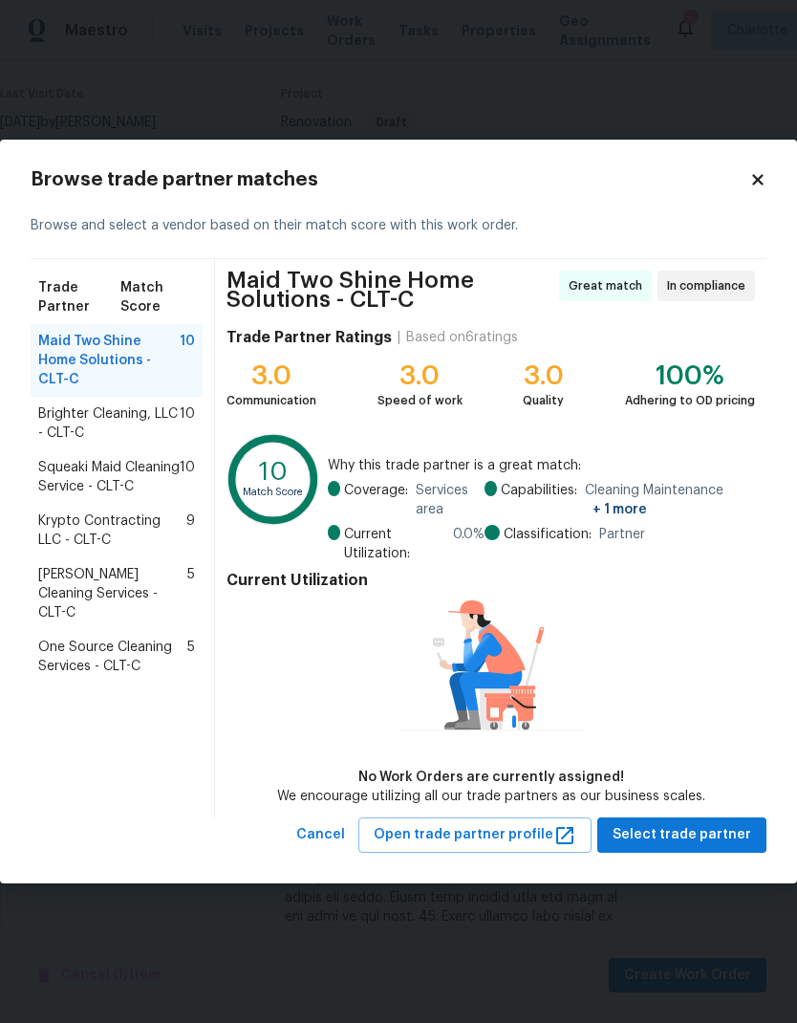
click at [37, 526] on div "Krypto Contracting LLC - CLT-C 9" at bounding box center [117, 531] width 172 height 54
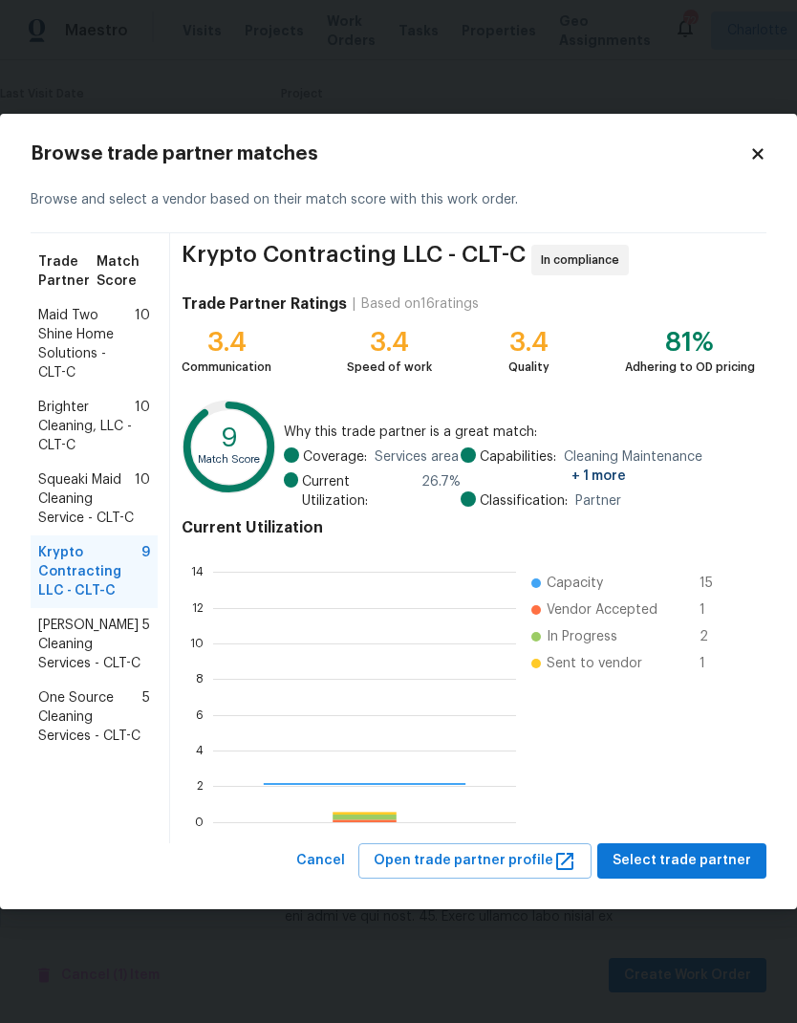
scroll to position [268, 303]
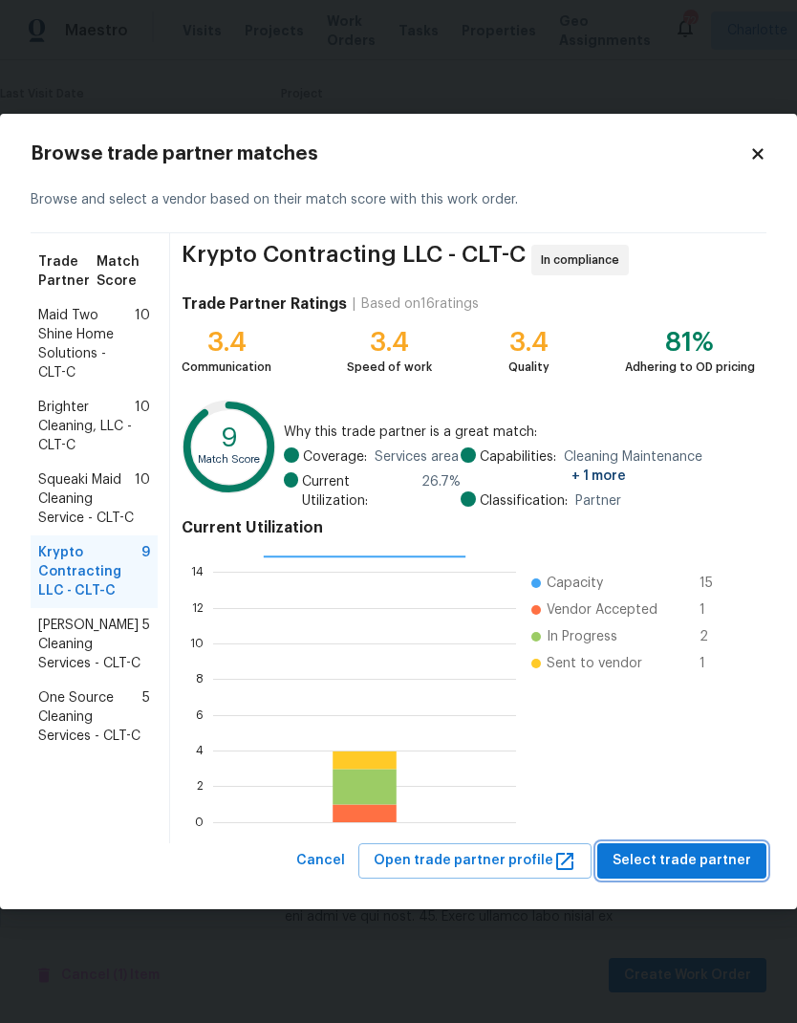
click at [725, 867] on span "Select trade partner" at bounding box center [682, 861] width 139 height 24
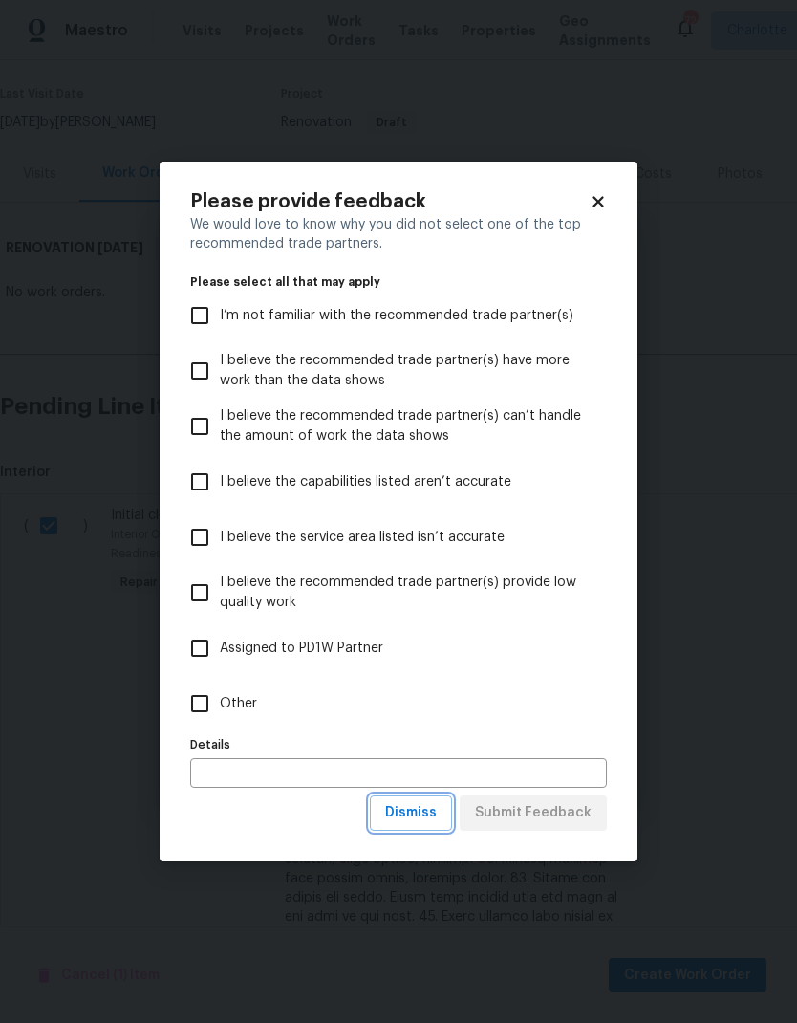
click at [435, 818] on span "Dismiss" at bounding box center [411, 813] width 52 height 24
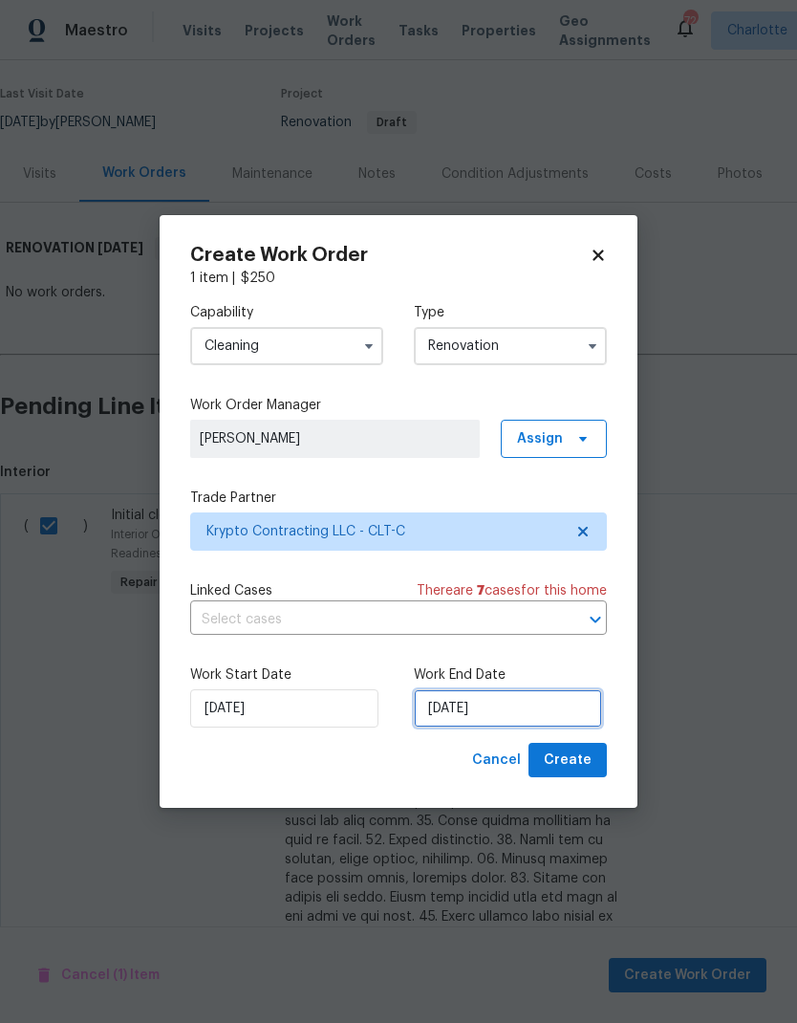
click at [575, 709] on input "[DATE]" at bounding box center [508, 708] width 188 height 38
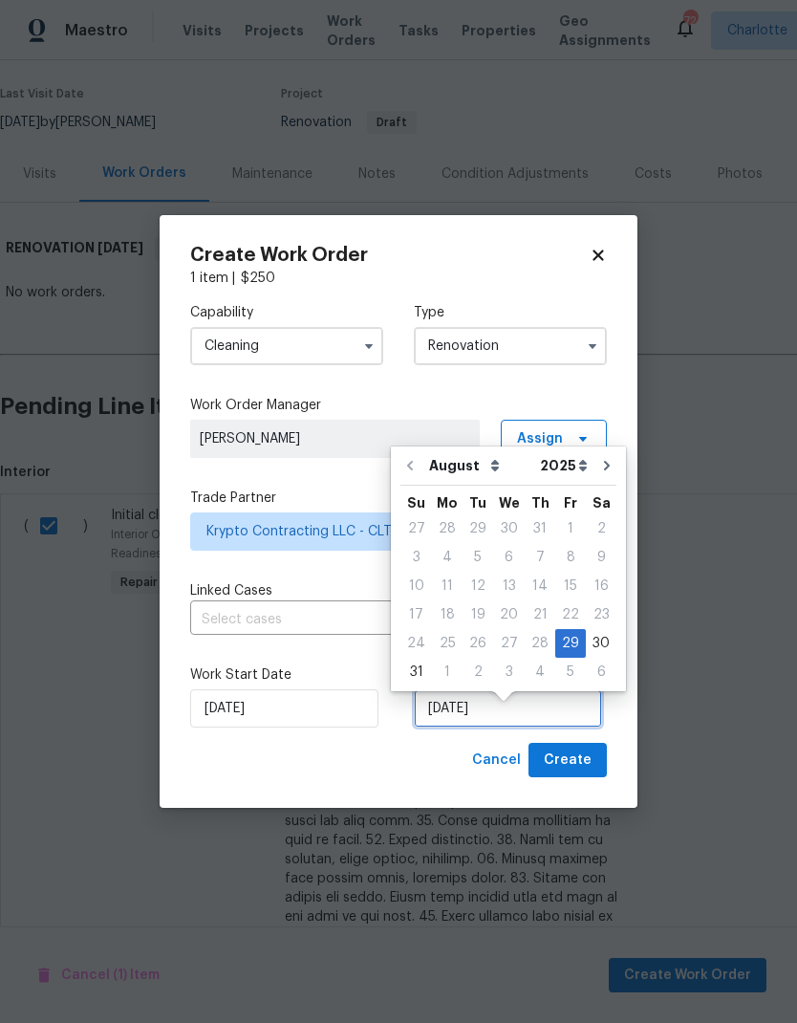
scroll to position [14, 0]
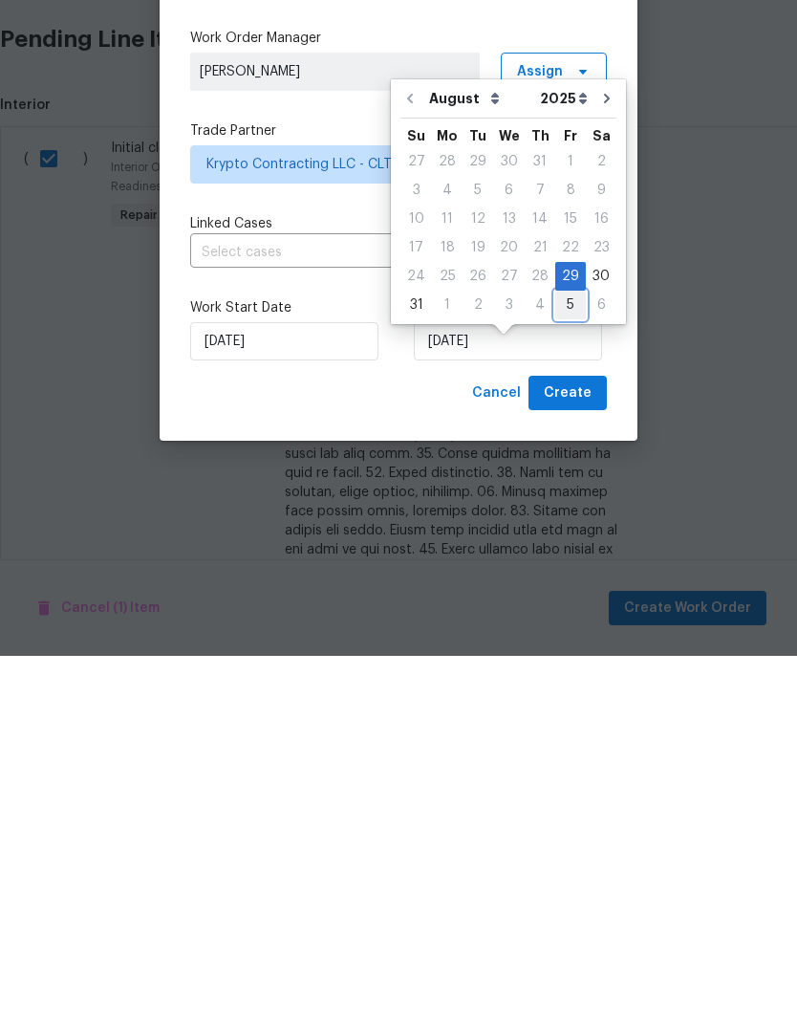
click at [565, 659] on div "5" at bounding box center [571, 672] width 31 height 27
type input "[DATE]"
select select "8"
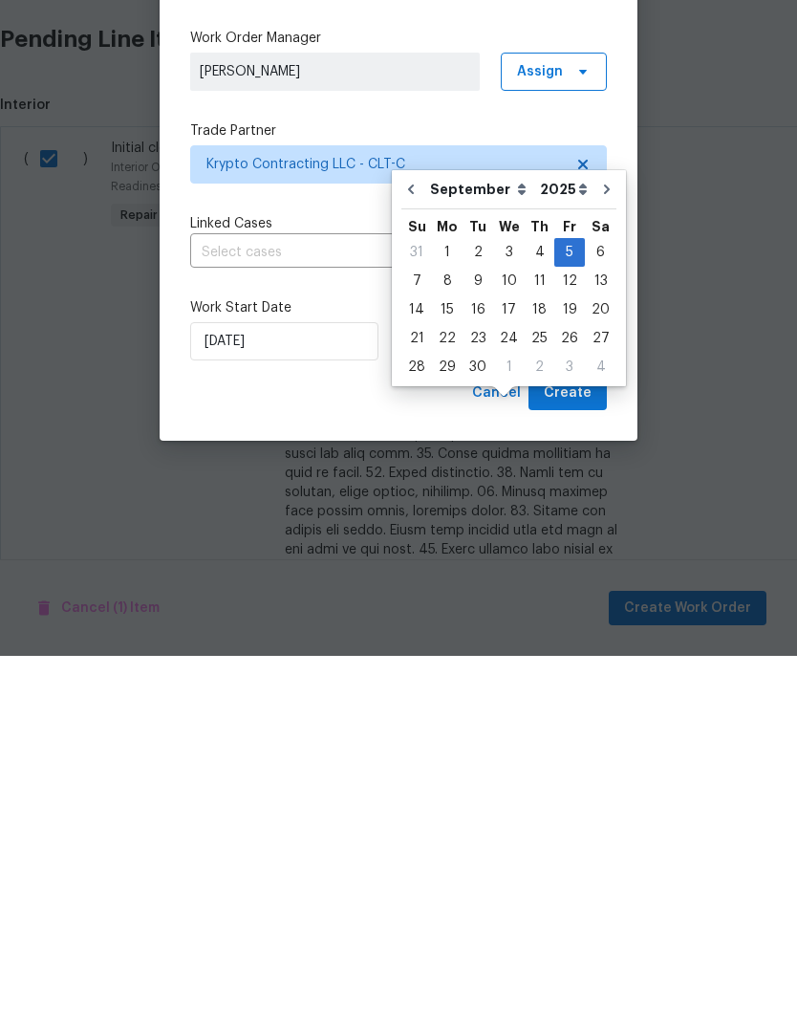
scroll to position [76, 0]
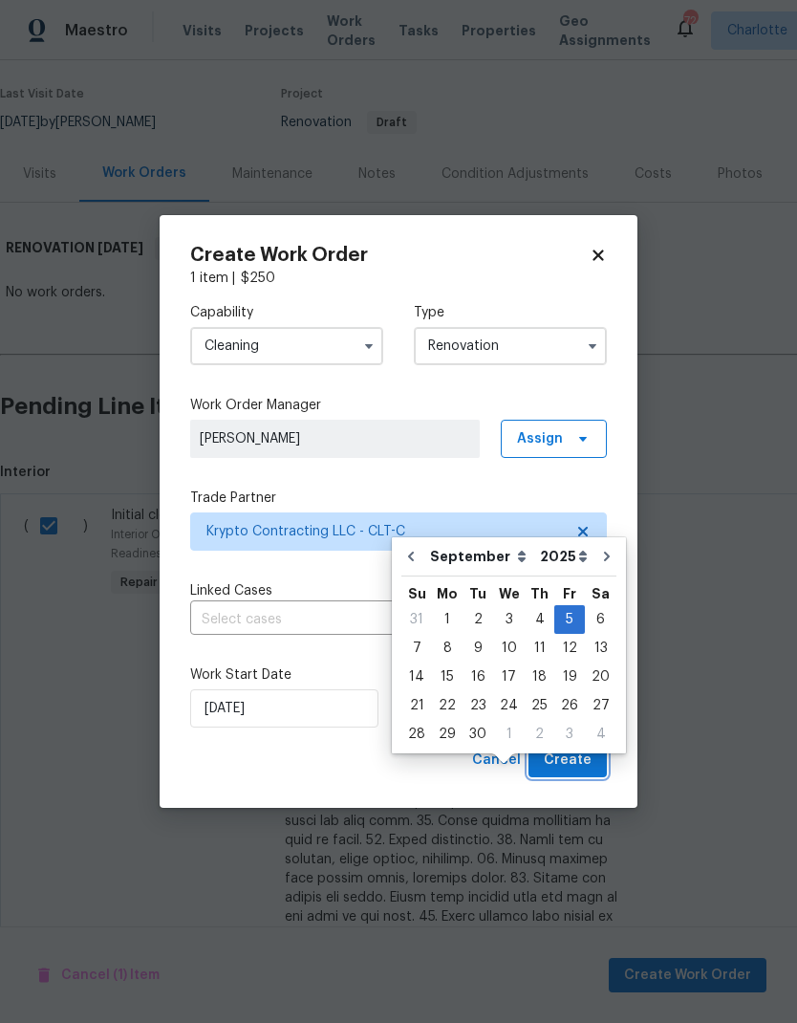
click at [582, 756] on span "Create" at bounding box center [568, 761] width 48 height 24
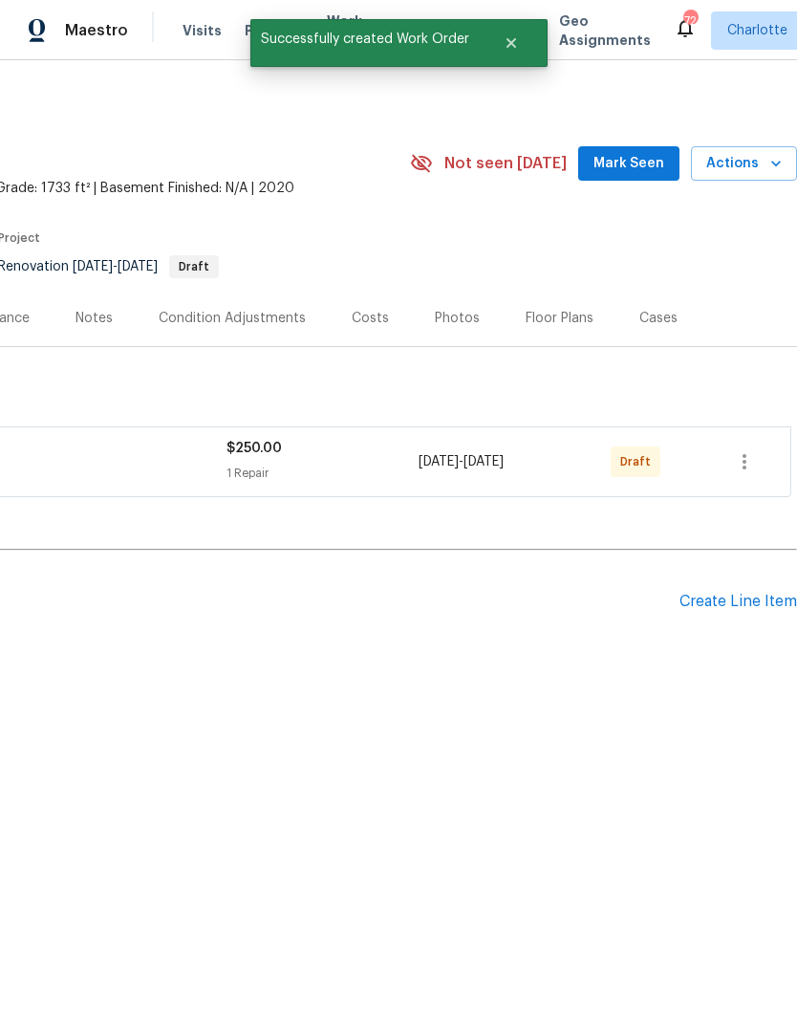
scroll to position [0, 283]
click at [752, 468] on icon "button" at bounding box center [744, 461] width 23 height 23
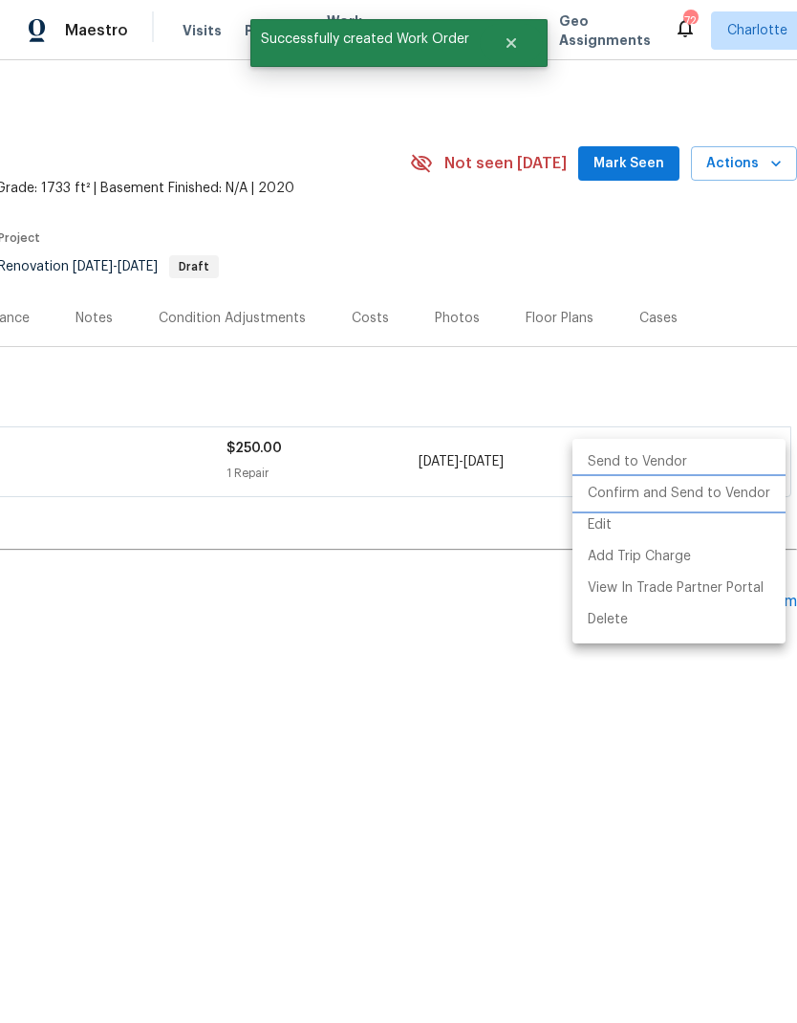
click at [711, 491] on li "Confirm and Send to Vendor" at bounding box center [679, 494] width 213 height 32
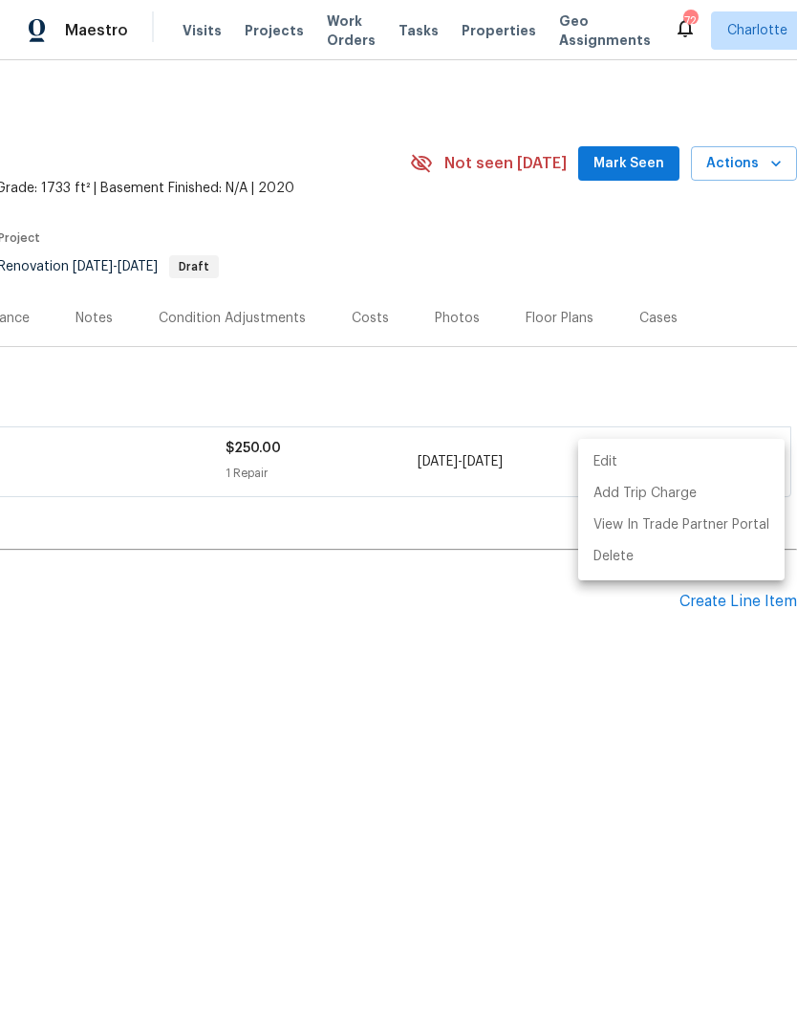
click at [621, 765] on div at bounding box center [398, 511] width 797 height 1023
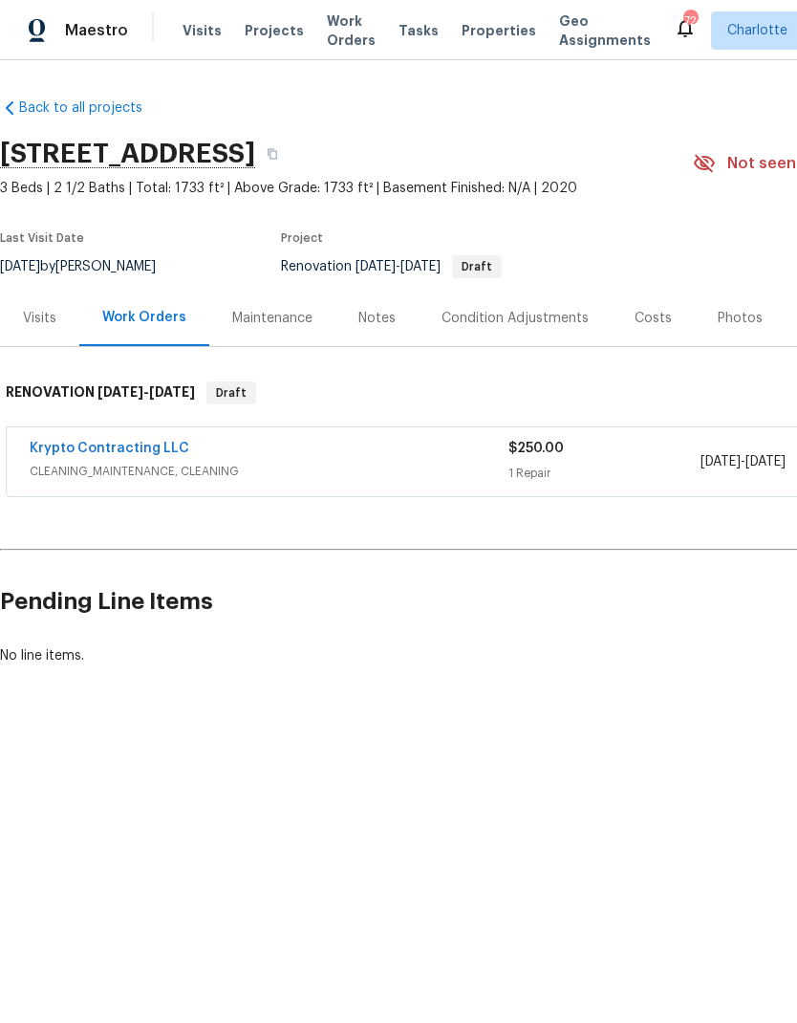
scroll to position [0, 0]
click at [496, 327] on div "Condition Adjustments" at bounding box center [515, 318] width 147 height 19
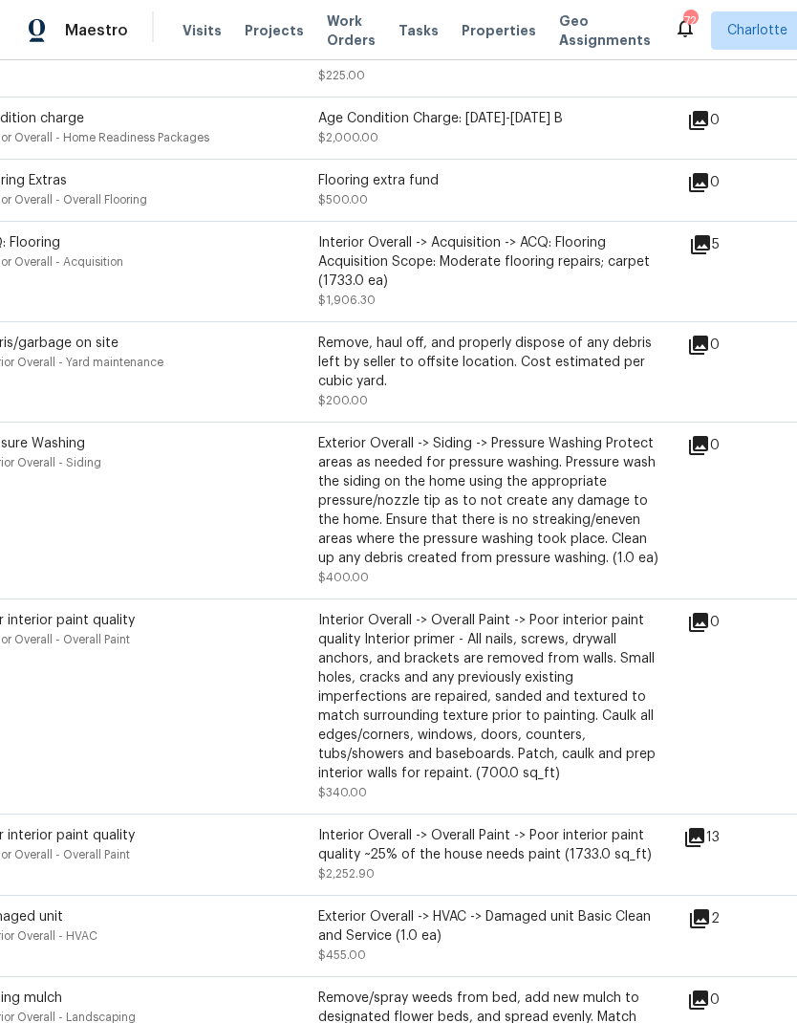
scroll to position [729, 50]
click at [705, 846] on icon at bounding box center [695, 836] width 19 height 19
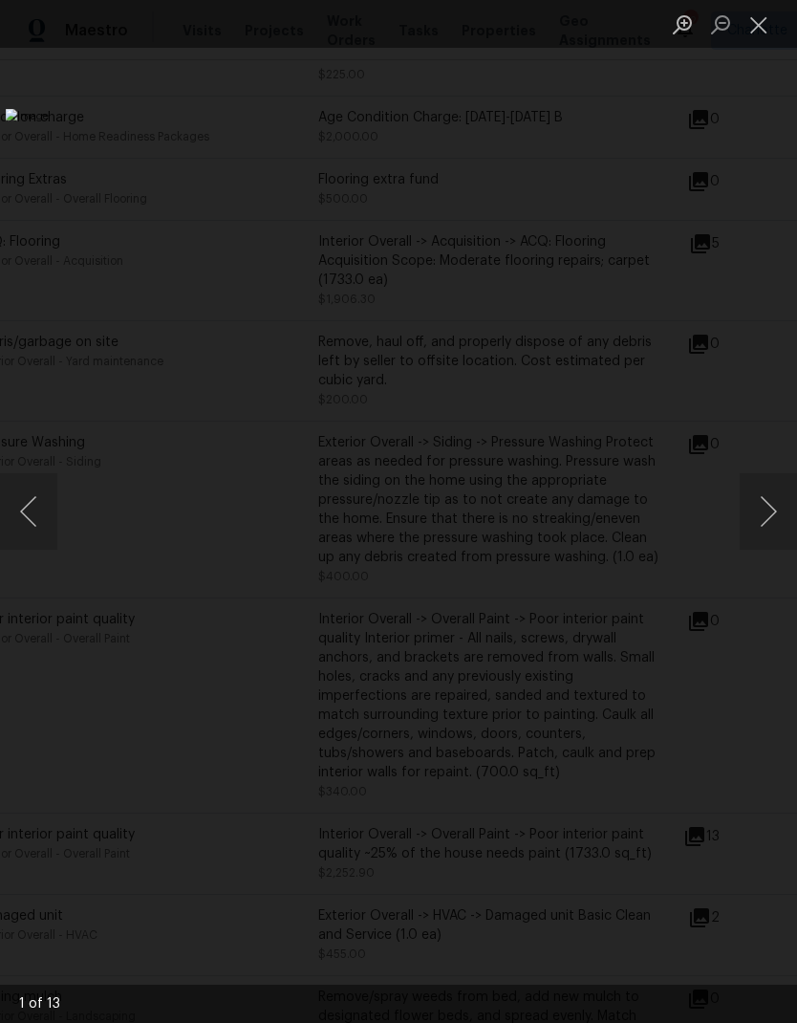
click at [783, 510] on button "Next image" at bounding box center [768, 511] width 57 height 76
click at [768, 525] on button "Next image" at bounding box center [768, 511] width 57 height 76
click at [774, 520] on button "Next image" at bounding box center [768, 511] width 57 height 76
click at [774, 519] on button "Next image" at bounding box center [768, 511] width 57 height 76
click at [774, 521] on button "Next image" at bounding box center [768, 511] width 57 height 76
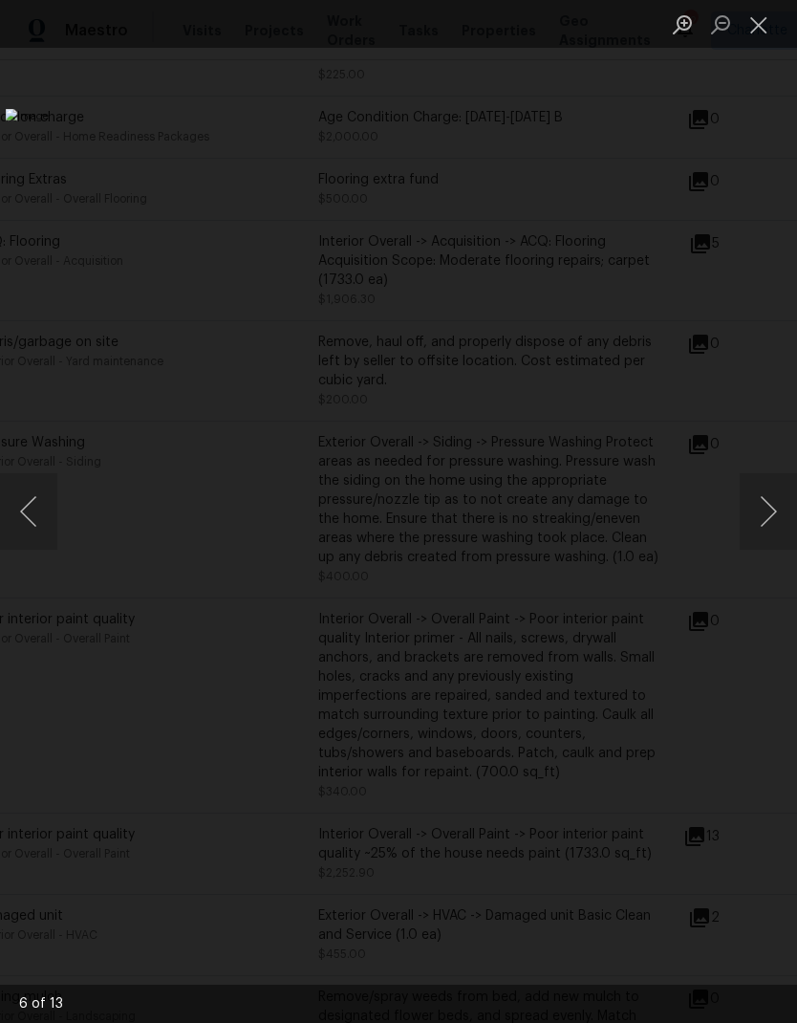
click at [774, 525] on button "Next image" at bounding box center [768, 511] width 57 height 76
click at [757, 26] on button "Close lightbox" at bounding box center [759, 24] width 38 height 33
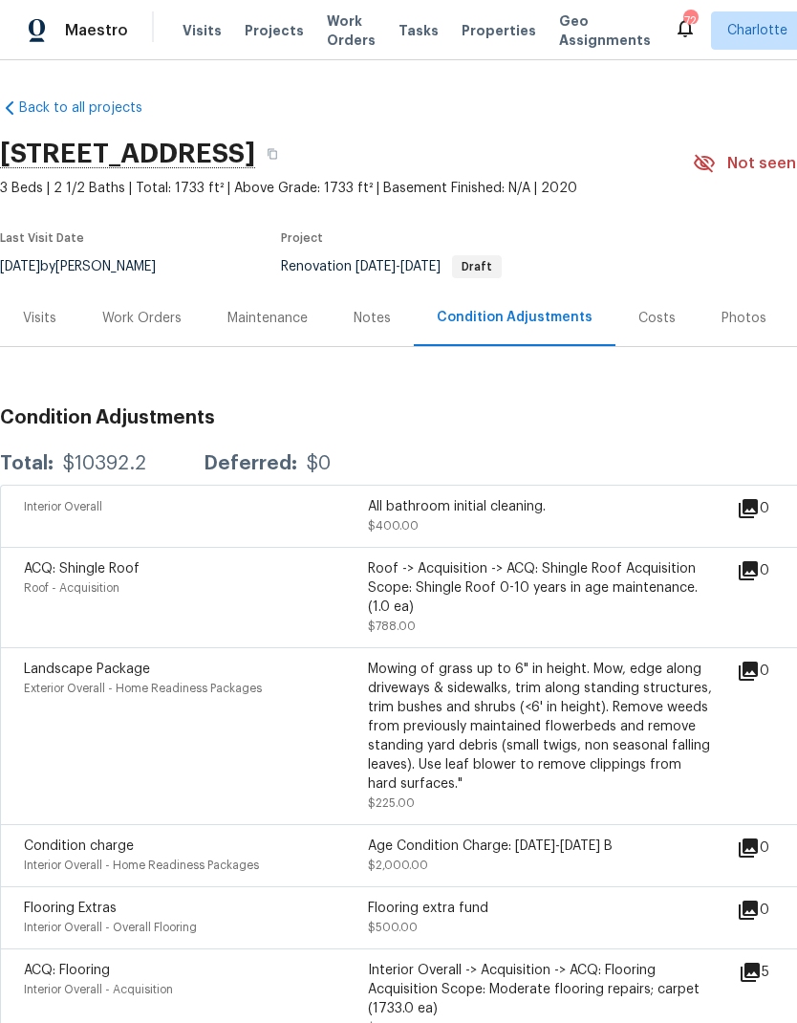
scroll to position [0, 0]
click at [116, 322] on div "Work Orders" at bounding box center [141, 318] width 79 height 19
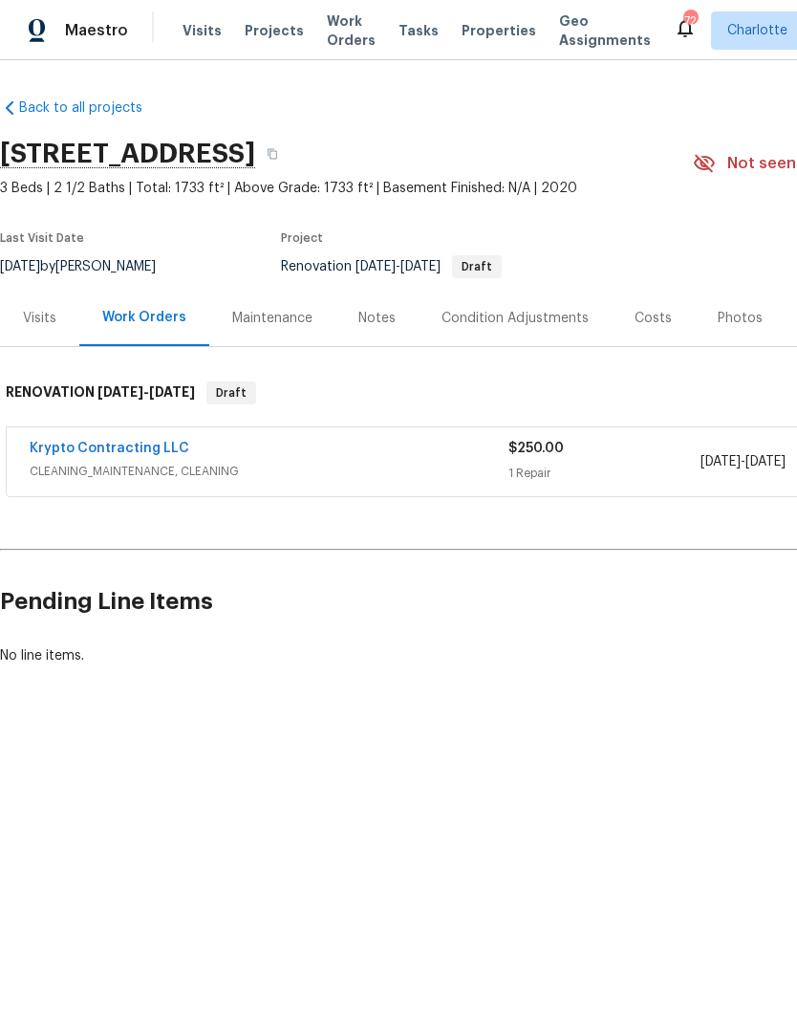
click at [61, 442] on link "Krypto Contracting LLC" at bounding box center [110, 448] width 160 height 13
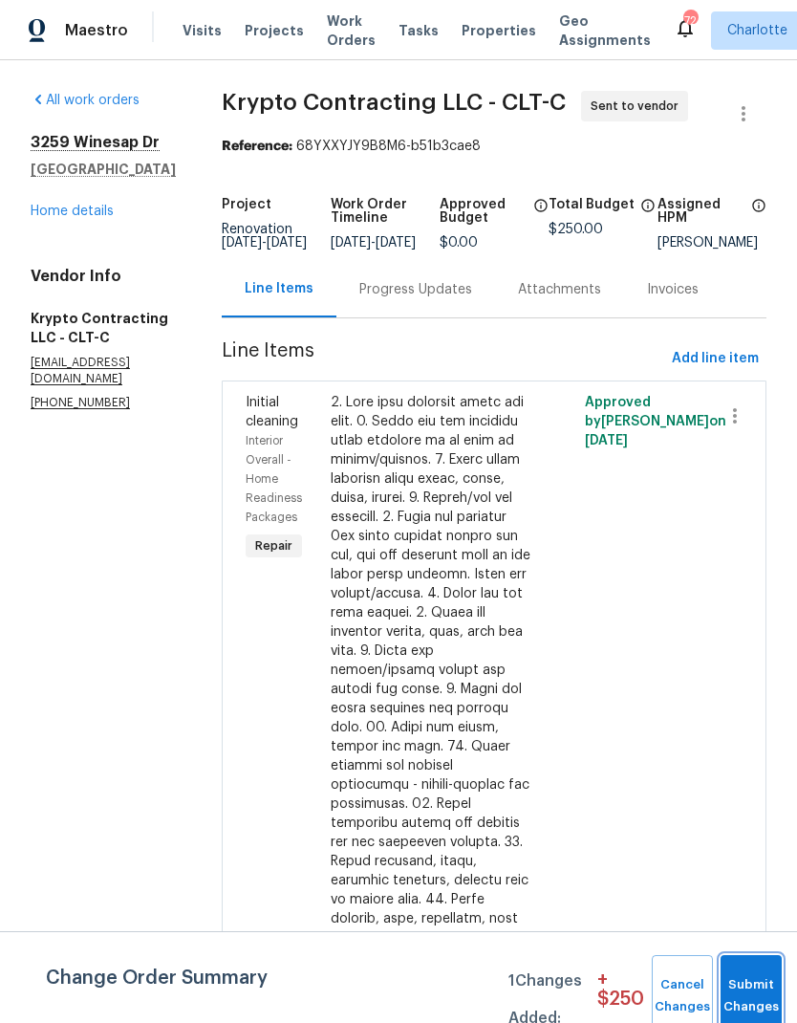
click at [747, 989] on button "Submit Changes" at bounding box center [751, 996] width 61 height 82
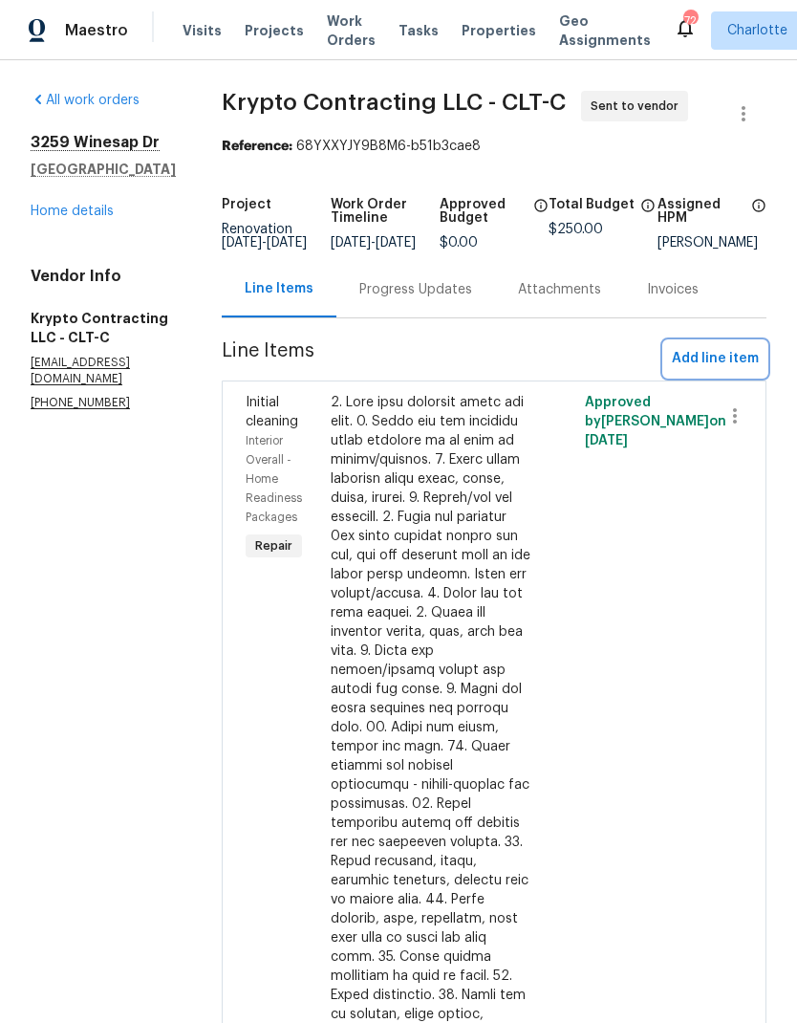
click at [735, 371] on span "Add line item" at bounding box center [715, 359] width 87 height 24
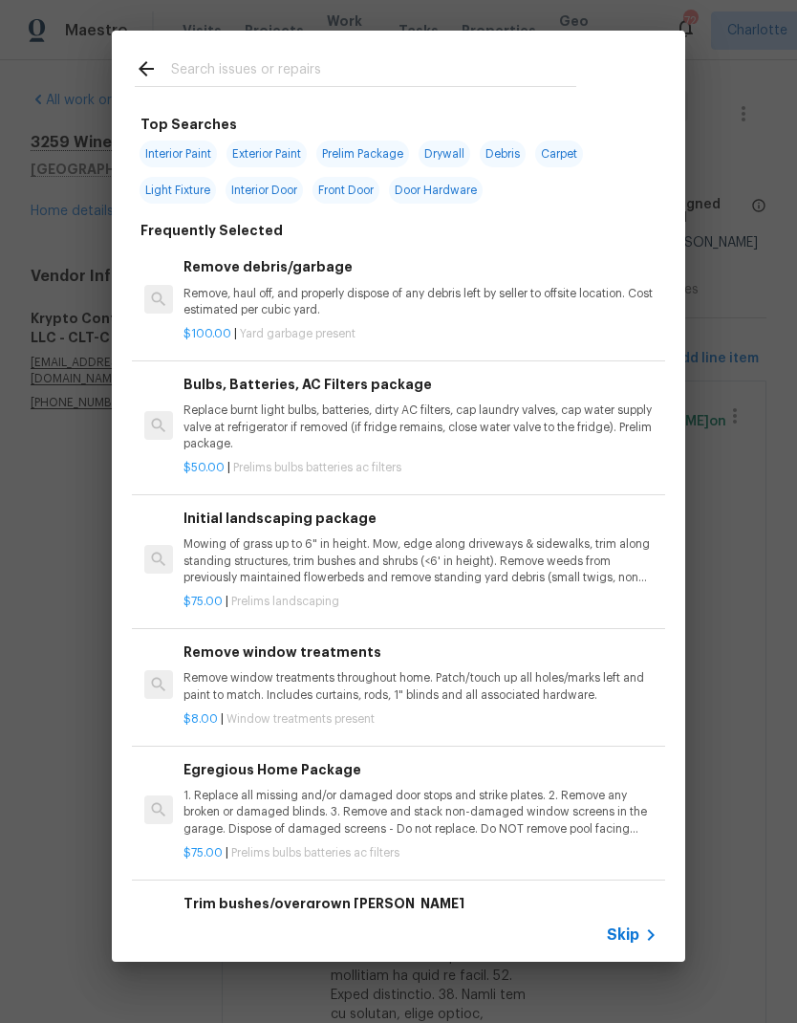
click at [177, 79] on input "text" at bounding box center [373, 71] width 405 height 29
type input "Drywall"
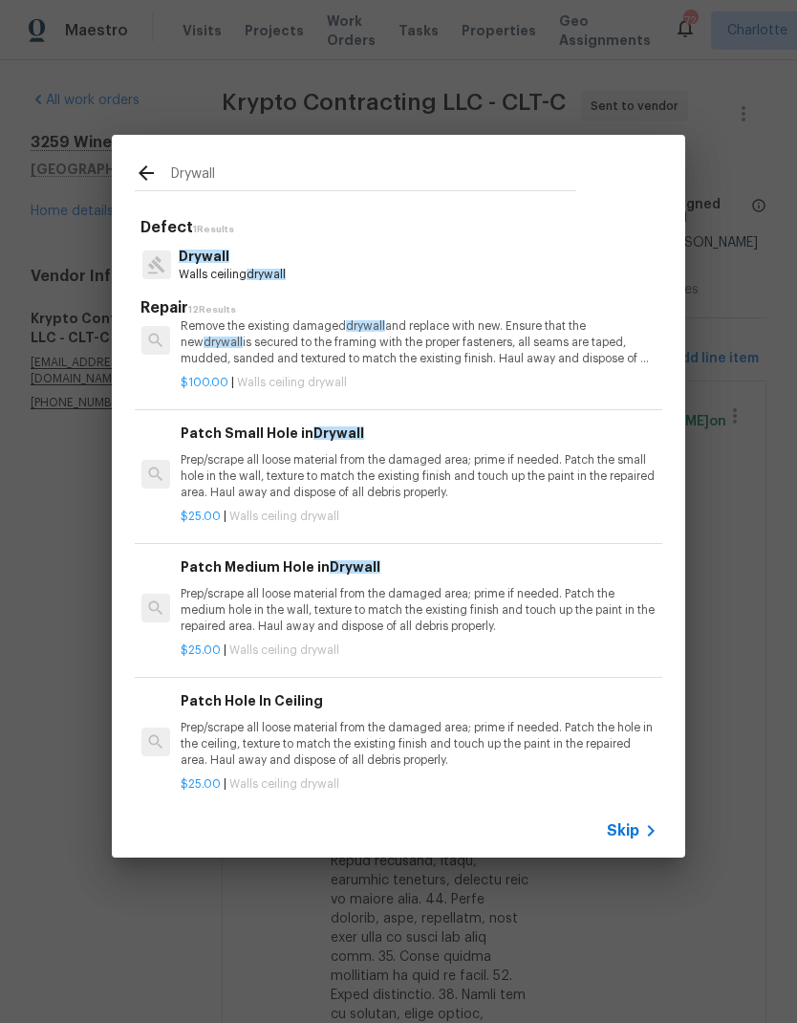
scroll to position [49, 3]
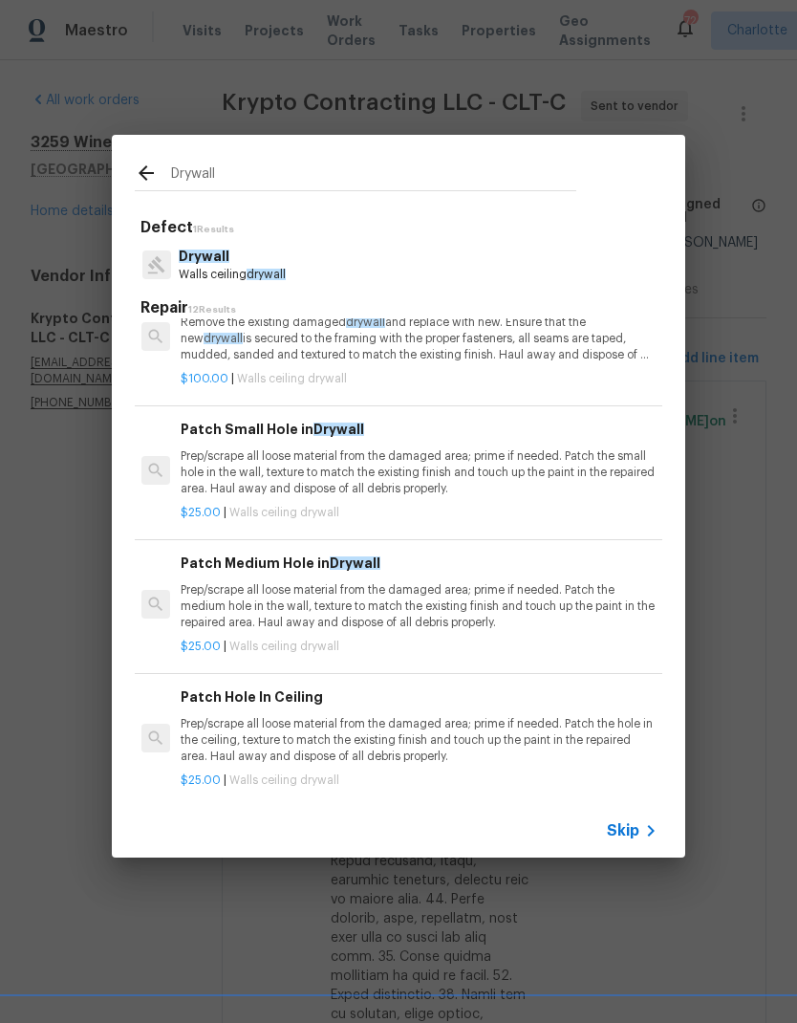
click at [227, 345] on p "Remove the existing damaged drywall and replace with new. Ensure that the new d…" at bounding box center [418, 339] width 474 height 49
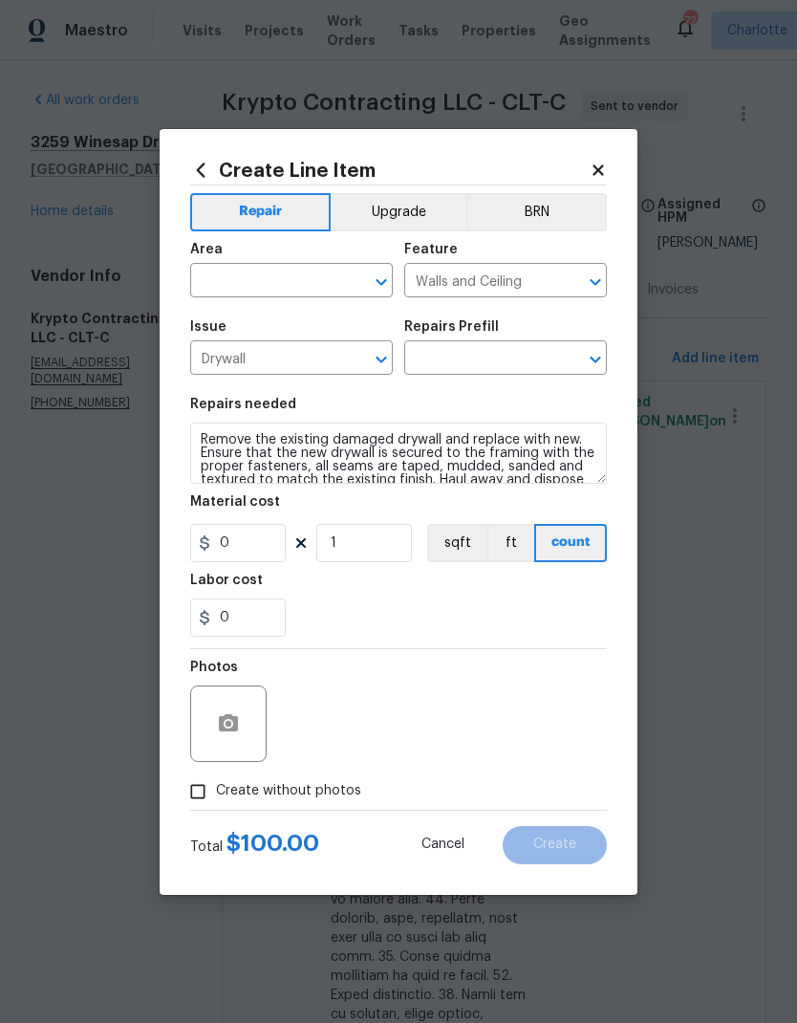
type input "Install & Finish New Drywall $100.00"
type input "100"
click at [213, 279] on input "text" at bounding box center [264, 283] width 149 height 30
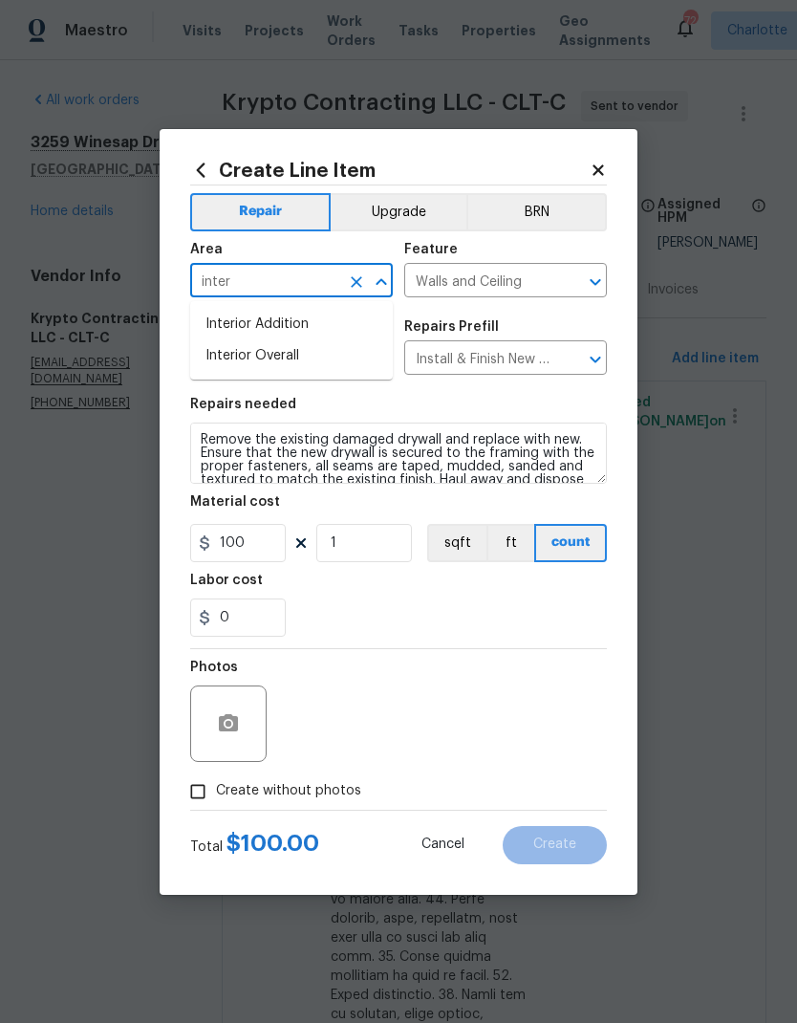
click at [338, 359] on li "Interior Overall" at bounding box center [291, 356] width 203 height 32
type input "Interior Overall"
click at [247, 548] on input "100" at bounding box center [238, 543] width 96 height 38
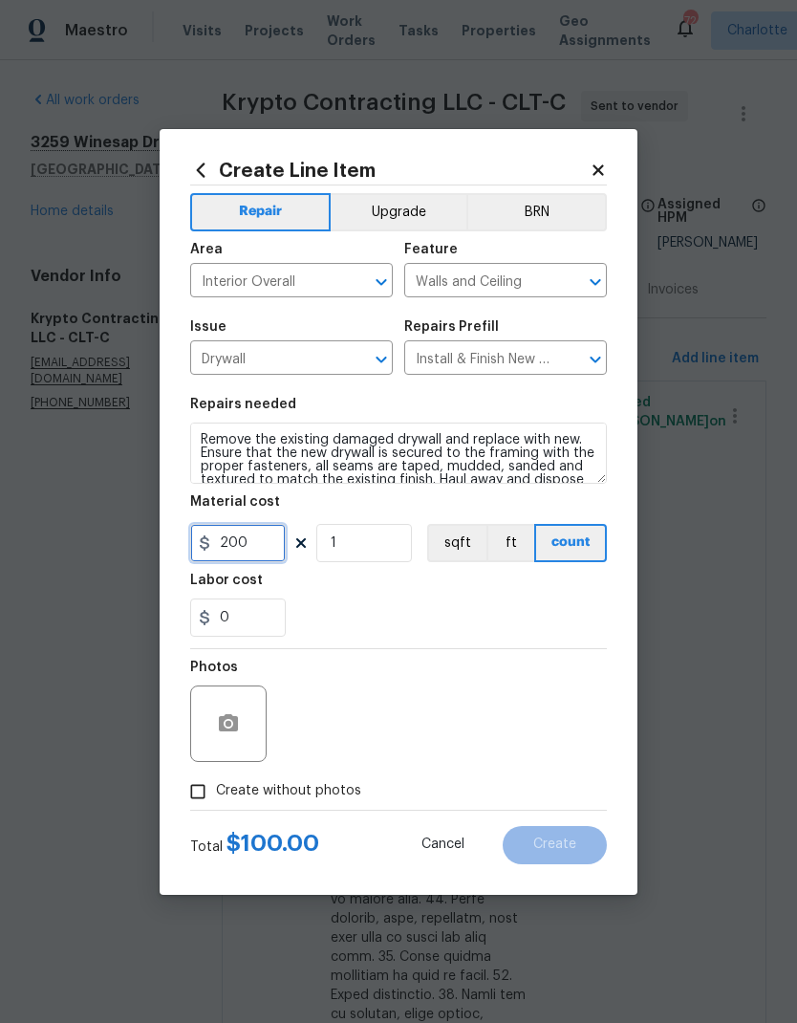
type input "200"
click at [605, 598] on div "Labor cost" at bounding box center [398, 586] width 417 height 25
click at [189, 795] on input "Create without photos" at bounding box center [198, 792] width 36 height 36
checkbox input "true"
click at [561, 725] on textarea at bounding box center [444, 724] width 325 height 76
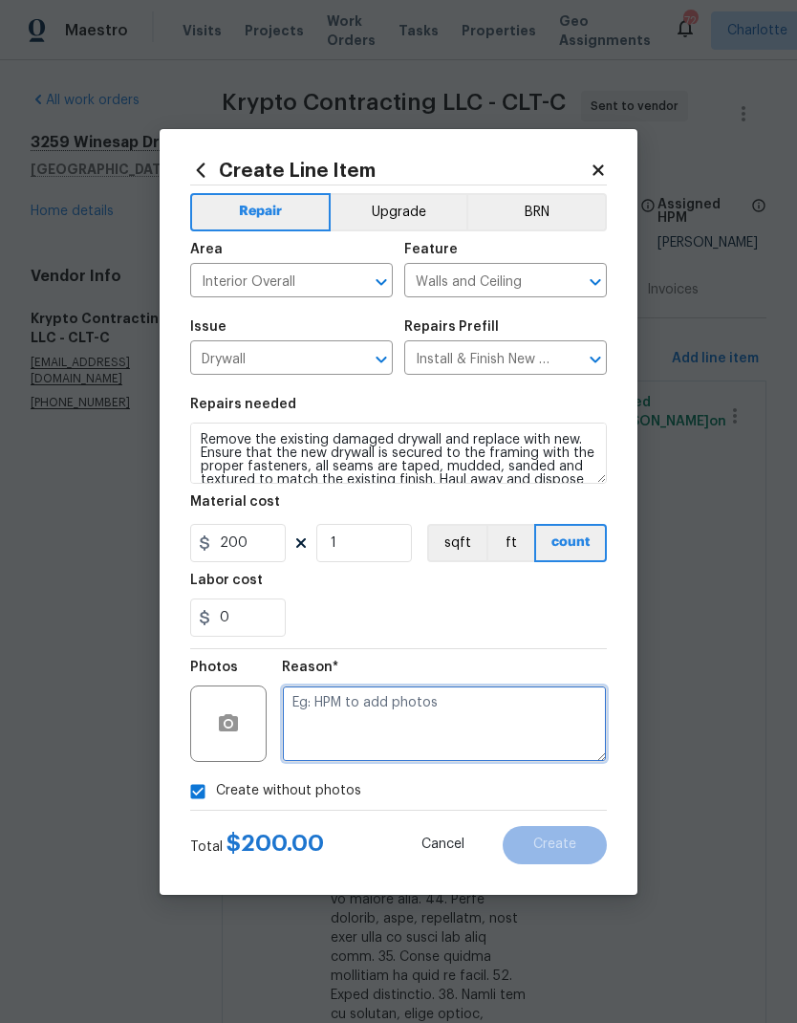
scroll to position [30, 0]
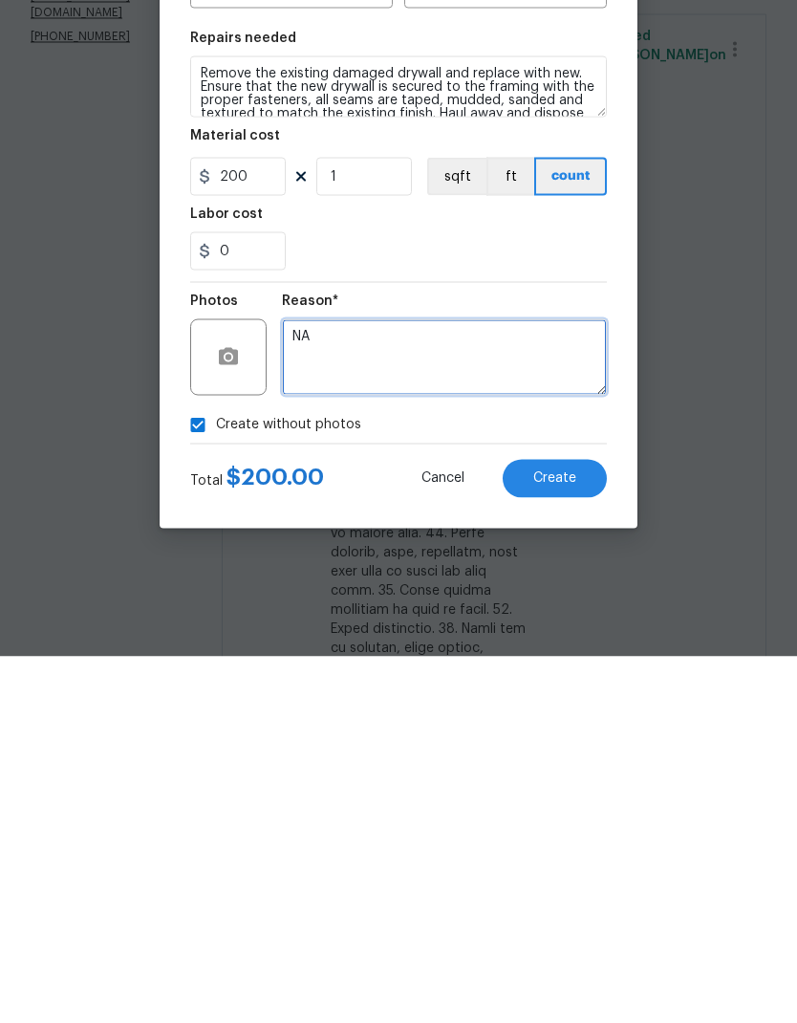
type textarea "NA"
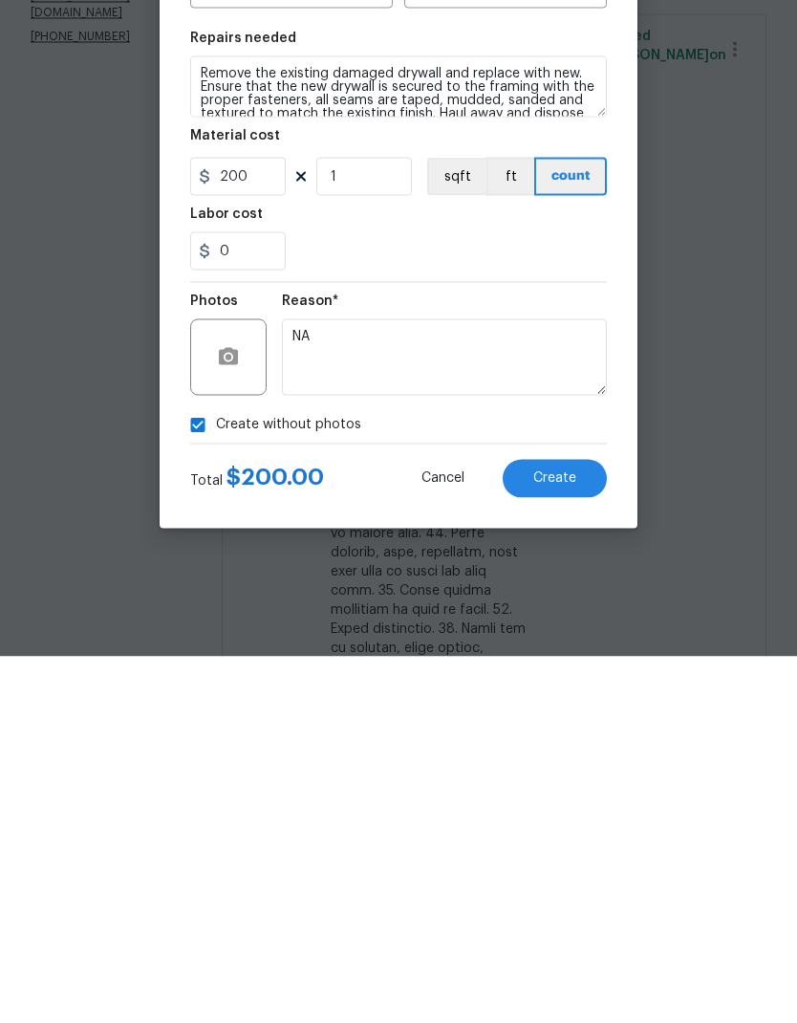
click at [576, 398] on div "Repairs needed" at bounding box center [398, 410] width 417 height 25
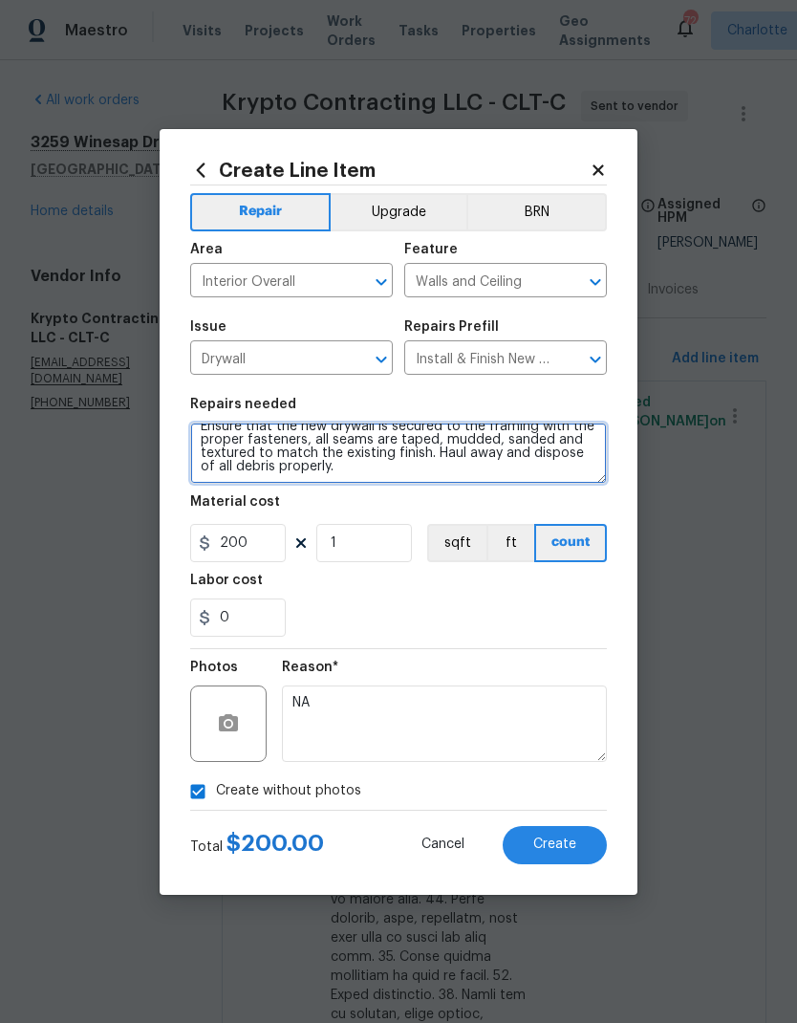
click at [501, 479] on textarea "Remove the existing damaged drywall and replace with new. Ensure that the new d…" at bounding box center [398, 453] width 417 height 61
type textarea "Remove the existing damaged drywall and replace with new. Ensure that the new d…"
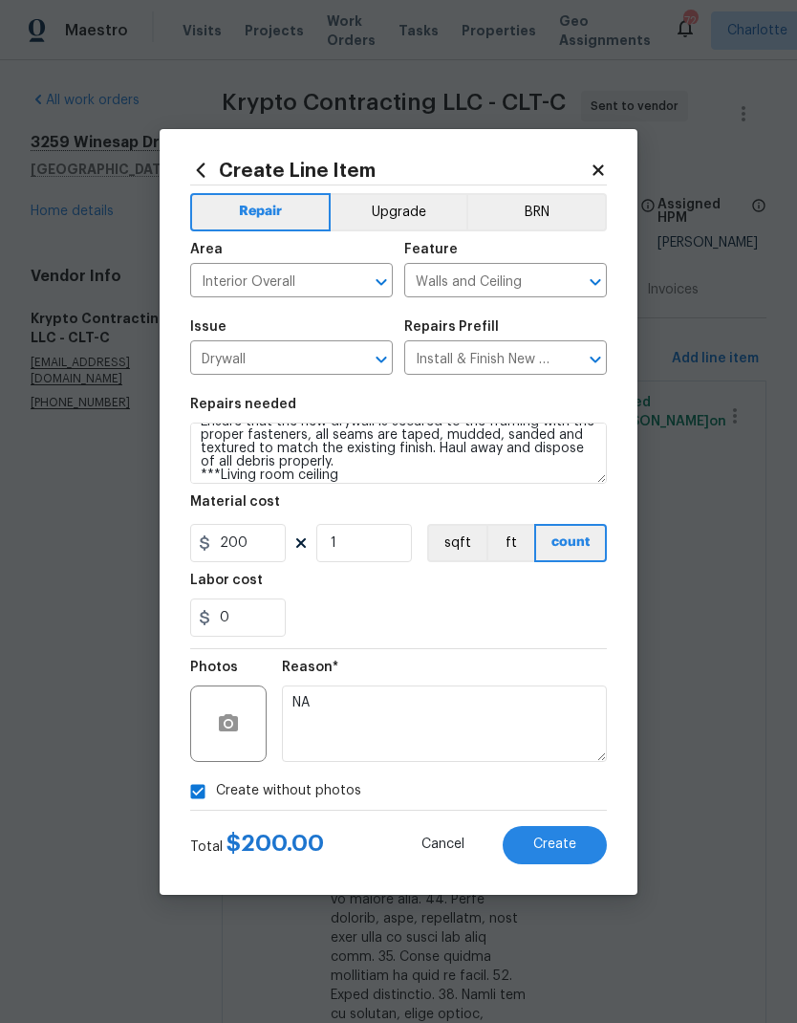
click at [565, 601] on div "0" at bounding box center [398, 618] width 417 height 38
click at [578, 847] on button "Create" at bounding box center [555, 845] width 104 height 38
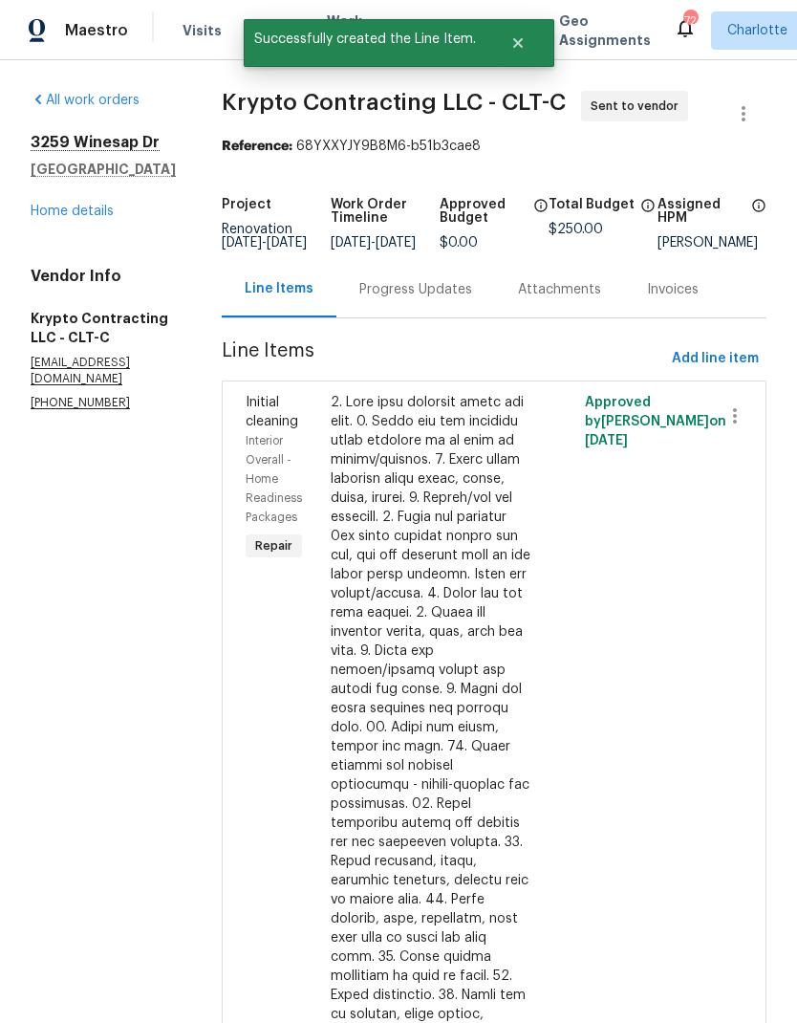
scroll to position [0, 0]
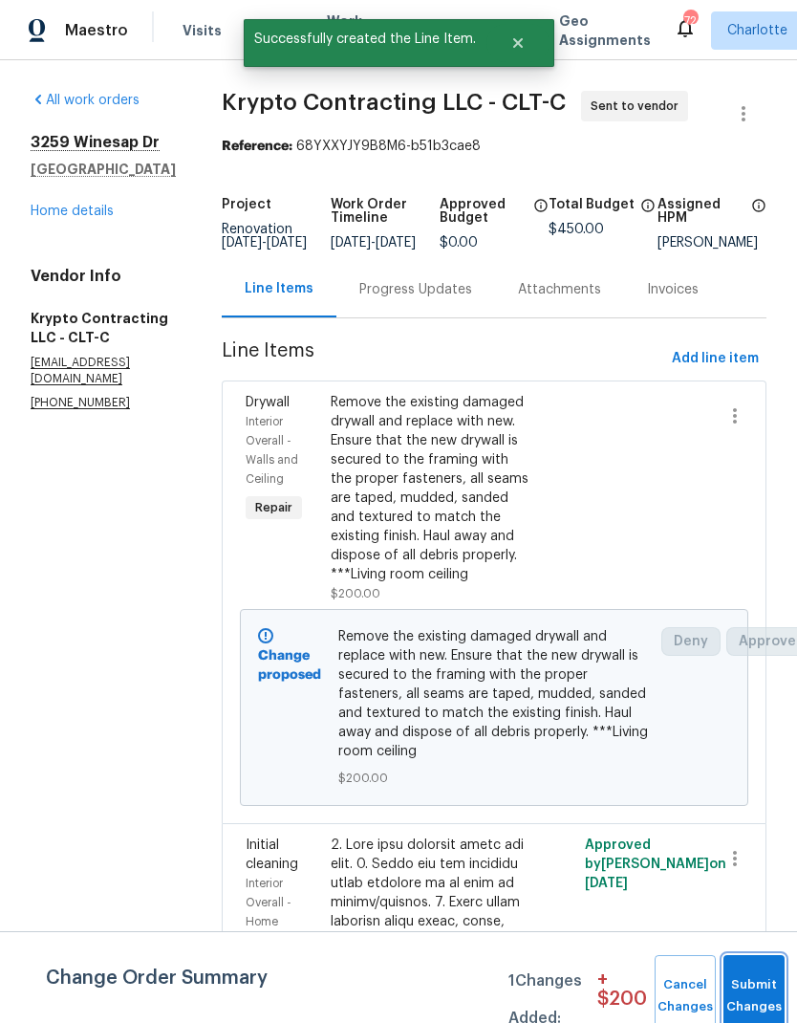
click at [738, 986] on button "Submit Changes" at bounding box center [754, 996] width 61 height 82
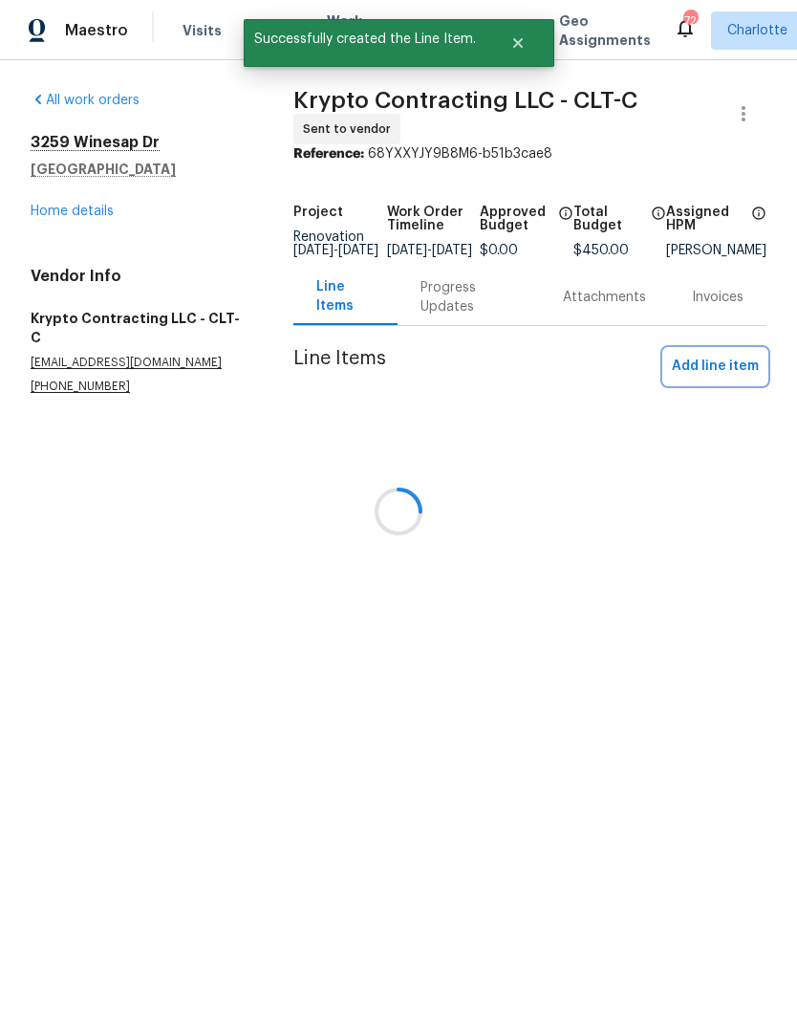
click at [730, 374] on span "Add line item" at bounding box center [715, 367] width 87 height 24
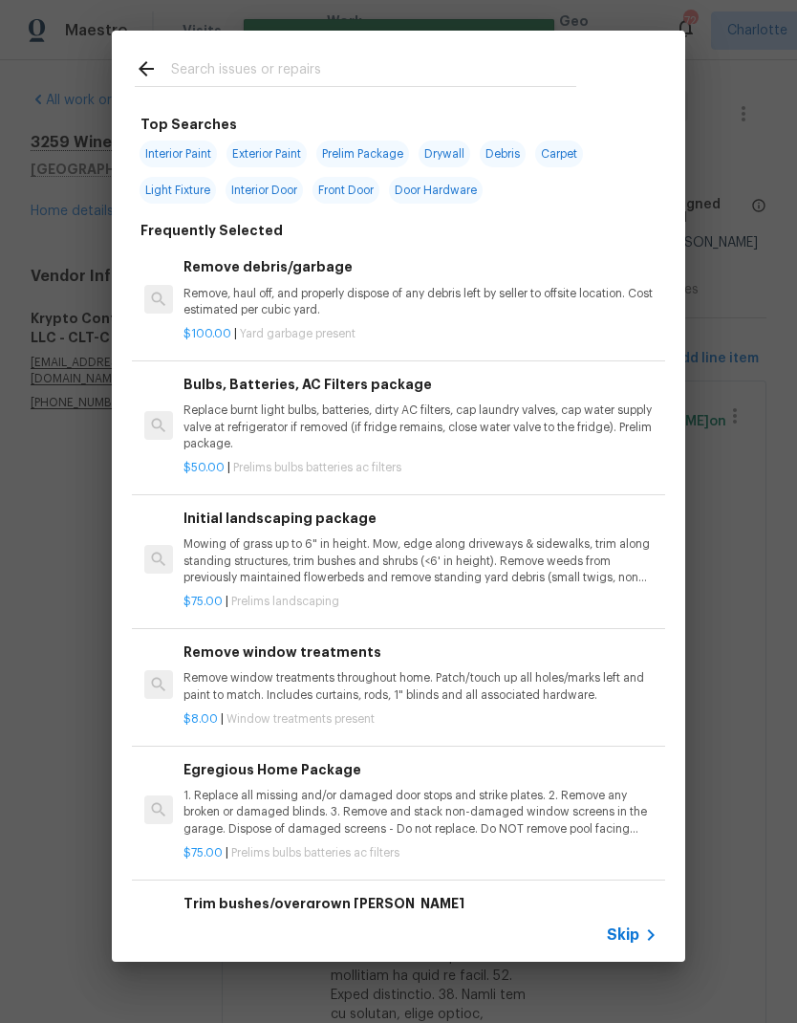
click at [403, 61] on input "text" at bounding box center [373, 71] width 405 height 29
type input "Home pa"
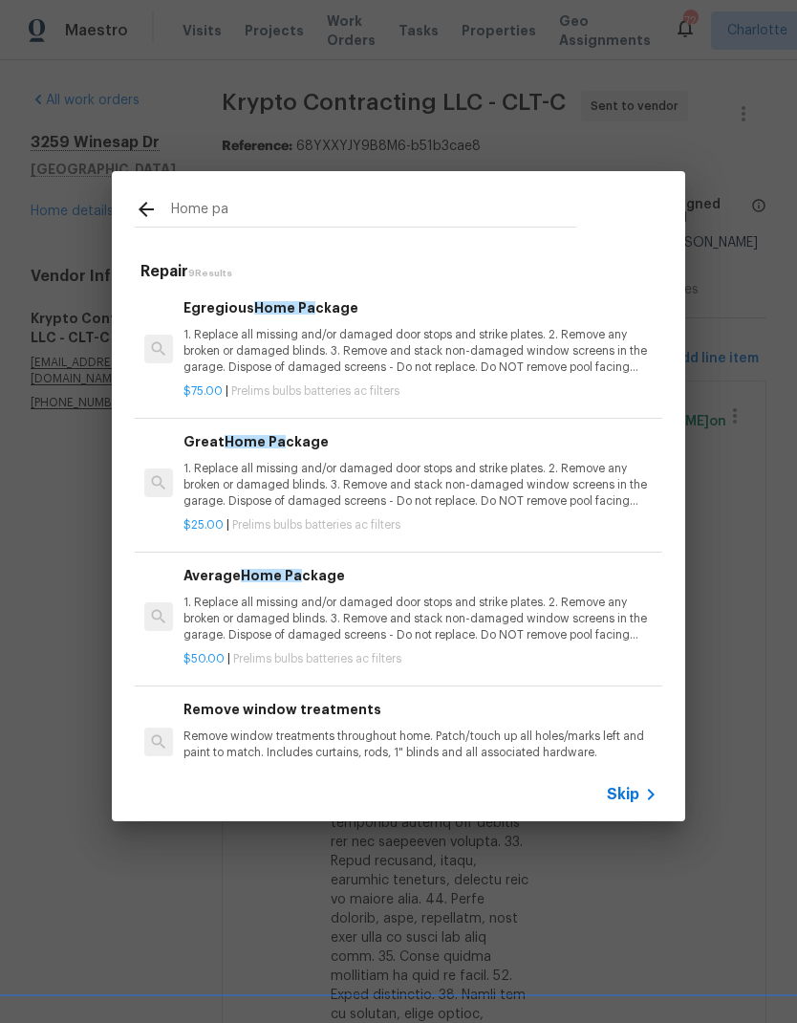
click at [198, 358] on p "1. Replace all missing and/or damaged door stops and strike plates. 2. Remove a…" at bounding box center [421, 351] width 474 height 49
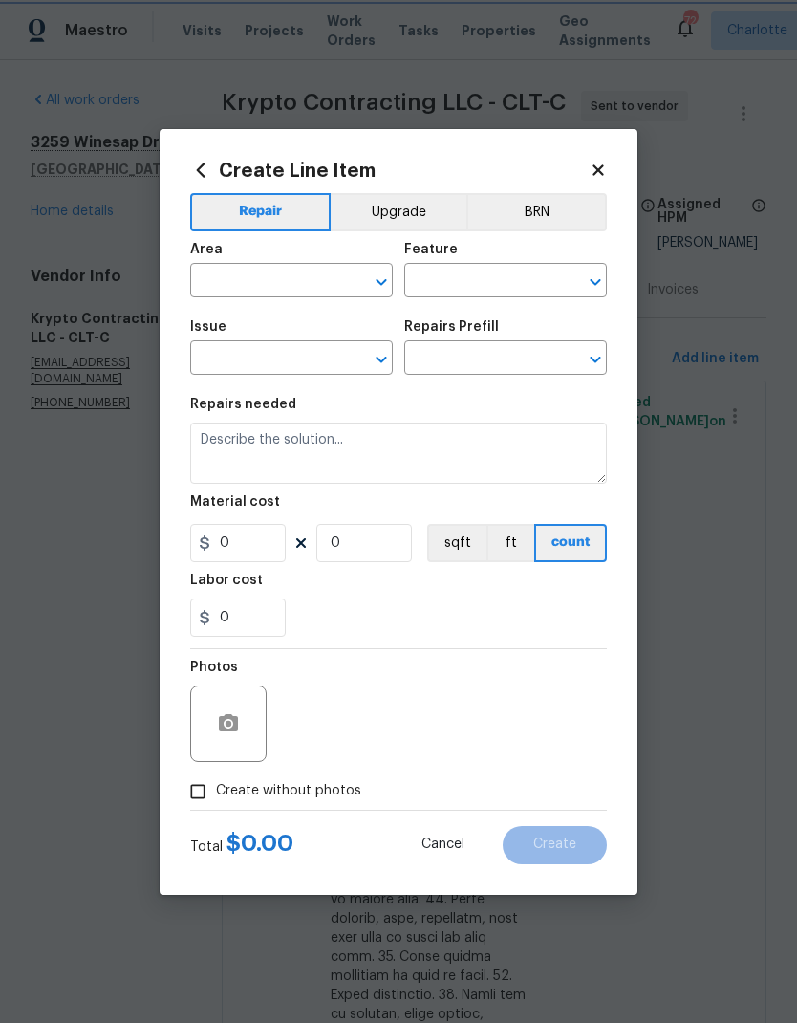
type input "Home Readiness Packages"
type input "Bulbs, Batteries, AC Filters"
type input "Egregious Home Package $75.00"
type textarea "1. Replace all missing and/or damaged door stops and strike plates. 2. Remove a…"
type input "75"
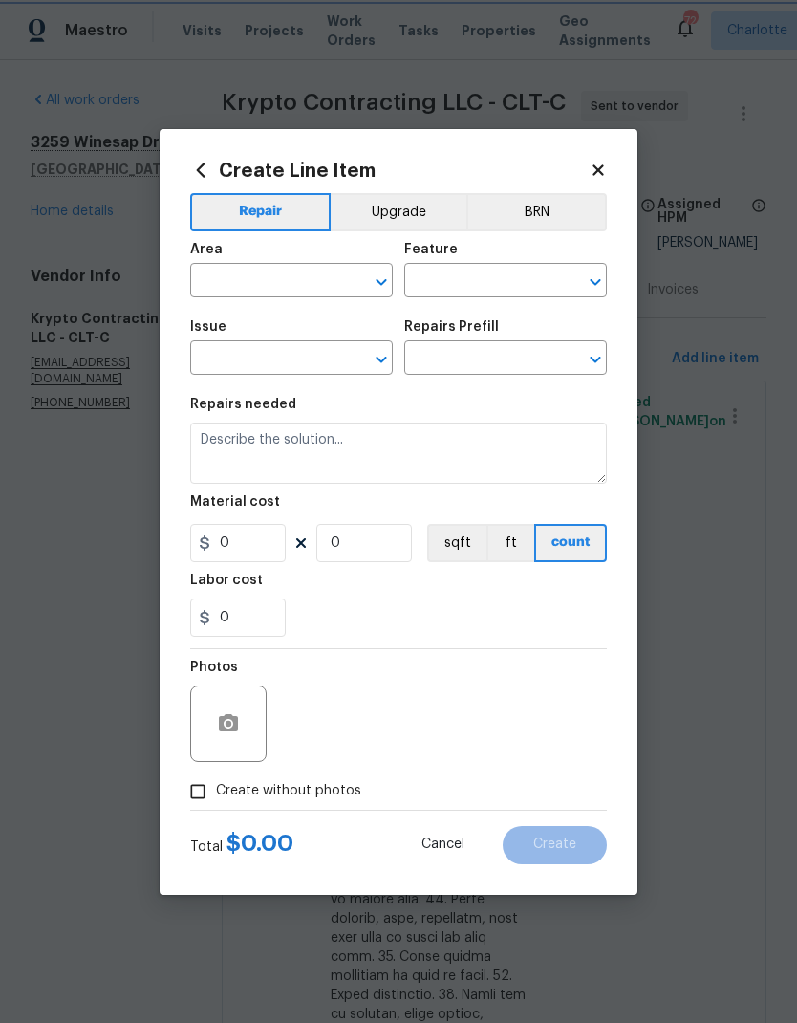
type input "1"
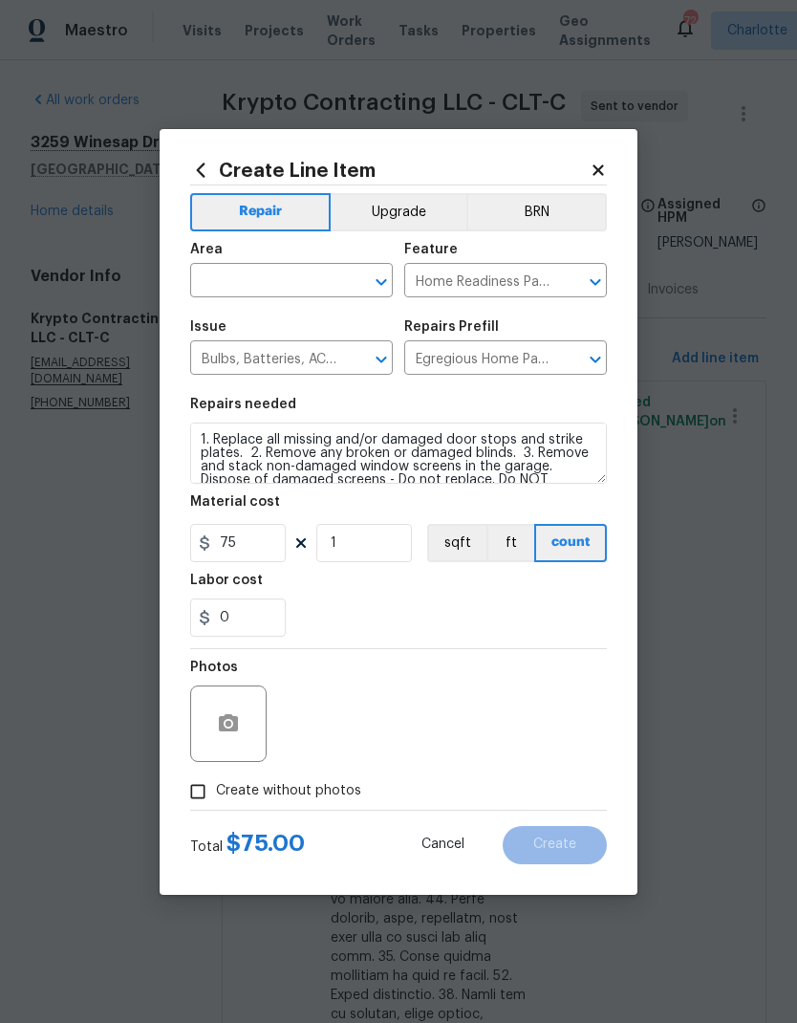
click at [212, 290] on input "text" at bounding box center [264, 283] width 149 height 30
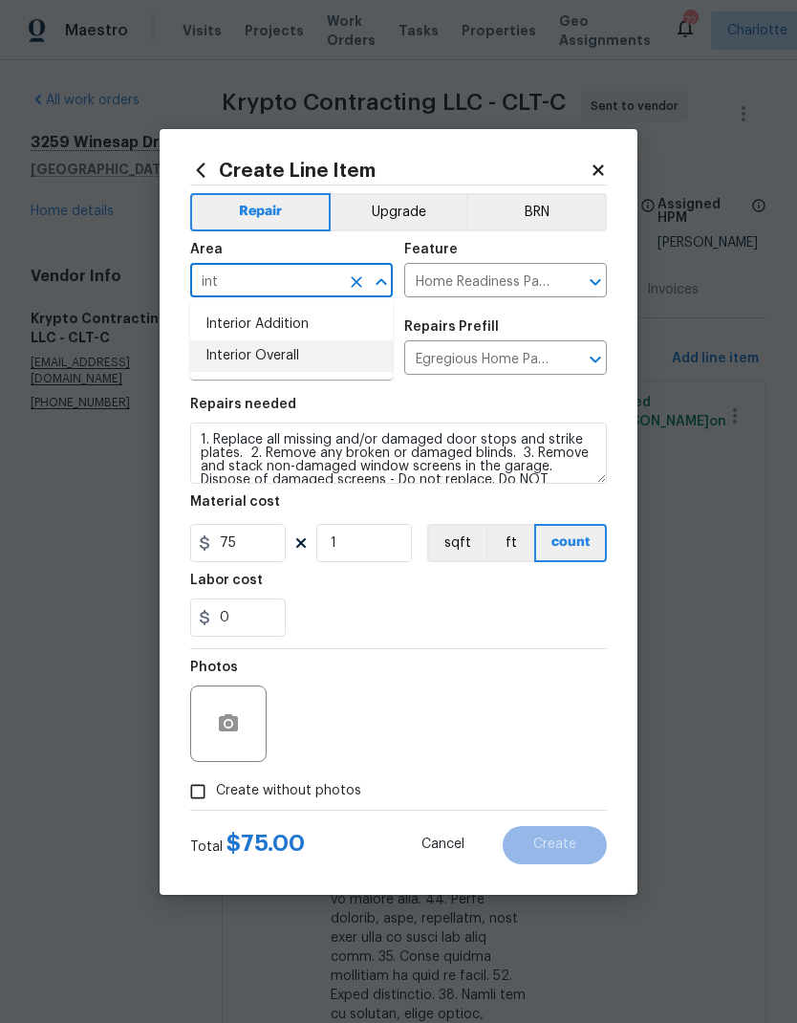
click at [247, 360] on li "Interior Overall" at bounding box center [291, 356] width 203 height 32
type input "Interior Overall"
click at [586, 626] on div "0" at bounding box center [398, 618] width 417 height 38
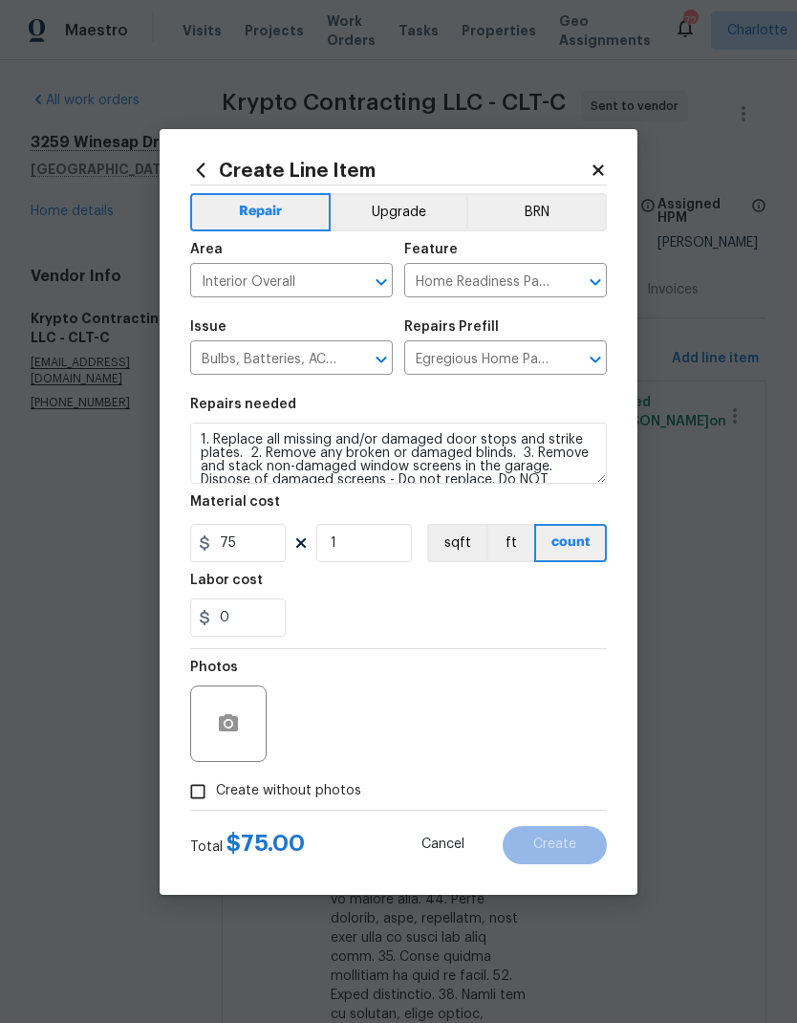
click at [207, 798] on input "Create without photos" at bounding box center [198, 792] width 36 height 36
checkbox input "true"
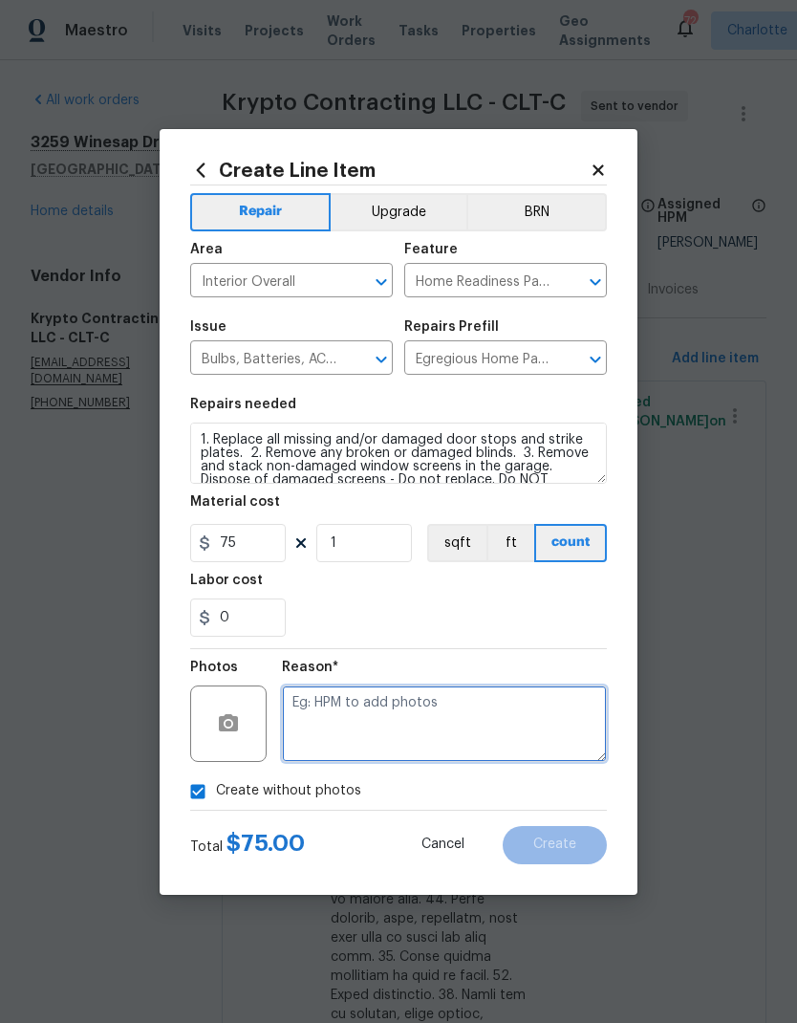
click at [542, 720] on textarea at bounding box center [444, 724] width 325 height 76
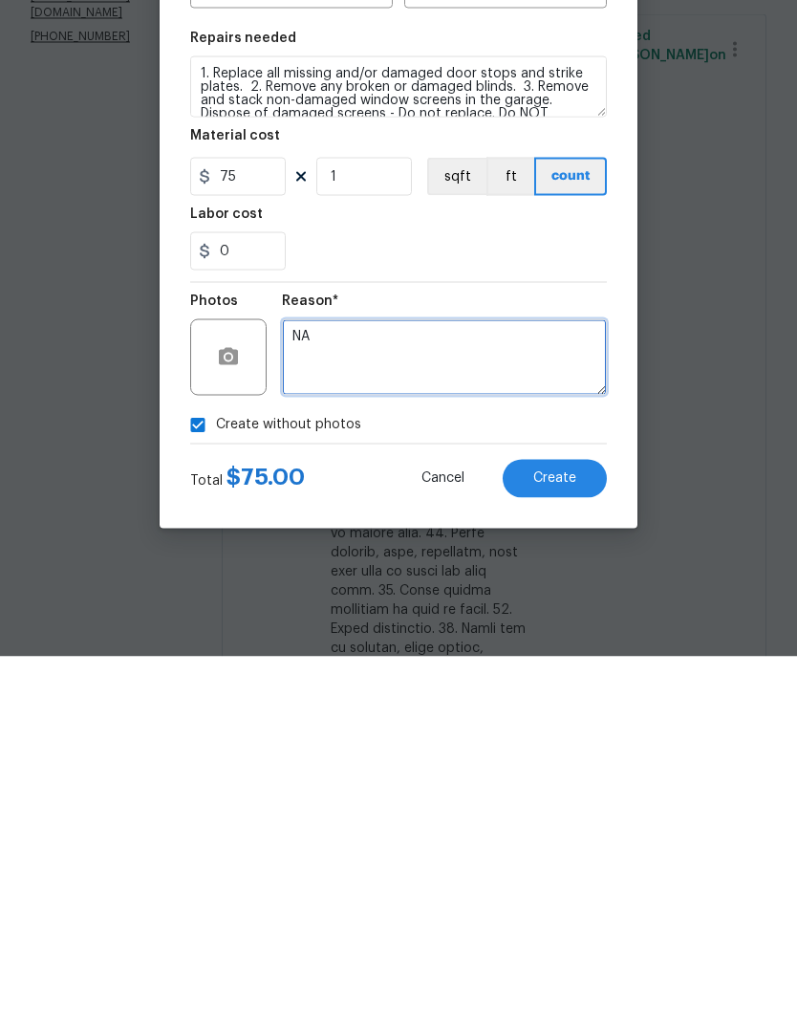
type textarea "NA"
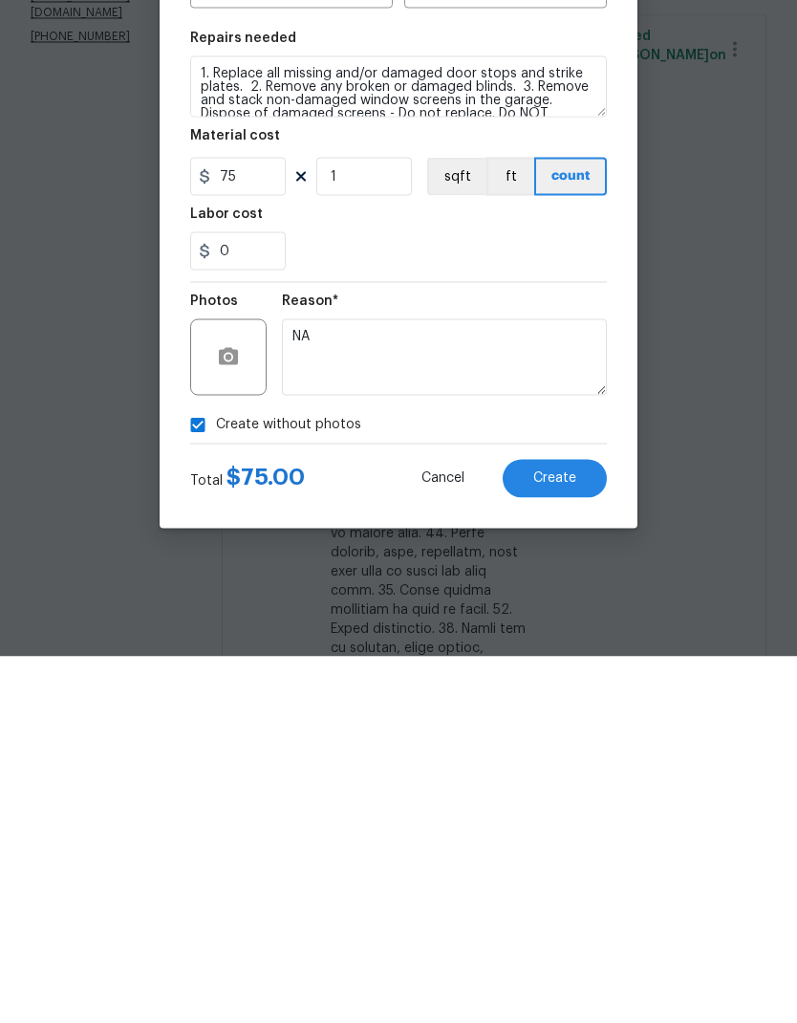
click at [568, 826] on button "Create" at bounding box center [555, 845] width 104 height 38
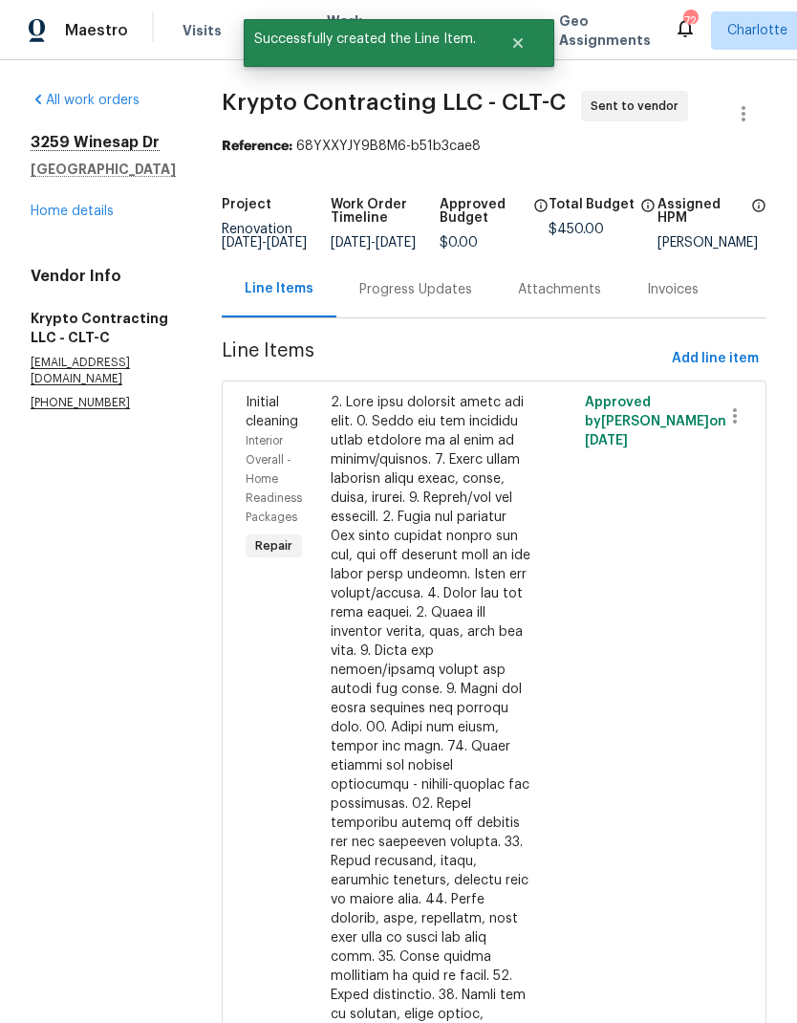
scroll to position [0, 0]
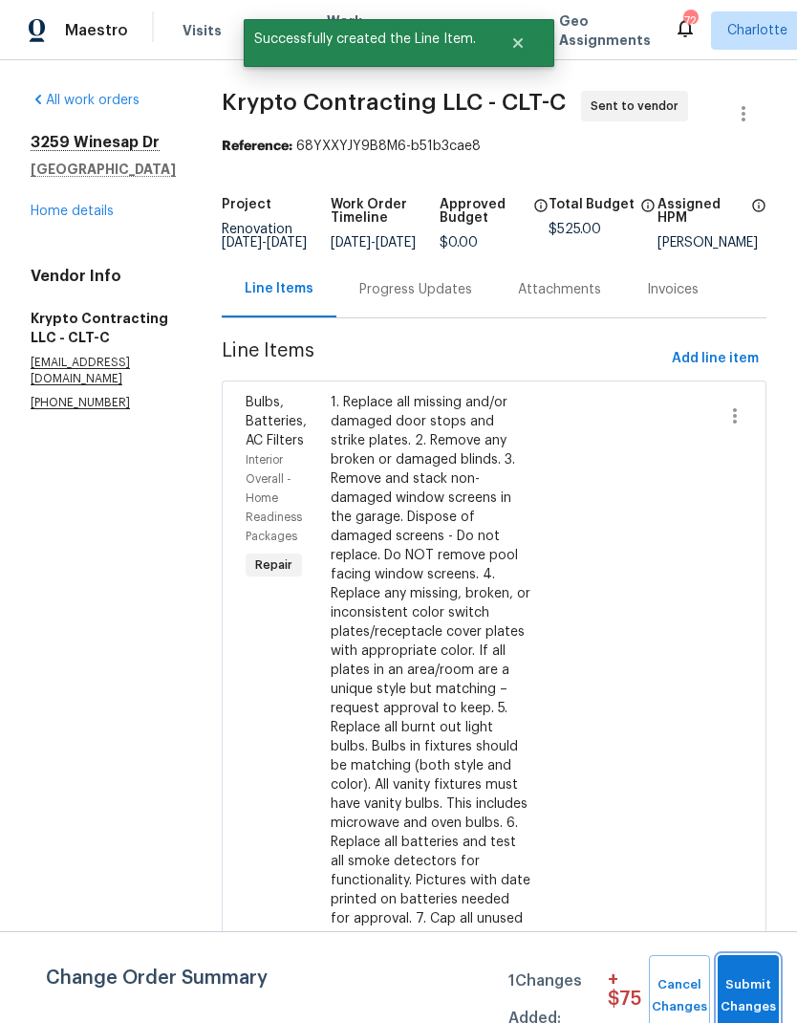
click at [744, 970] on button "Submit Changes" at bounding box center [748, 996] width 61 height 82
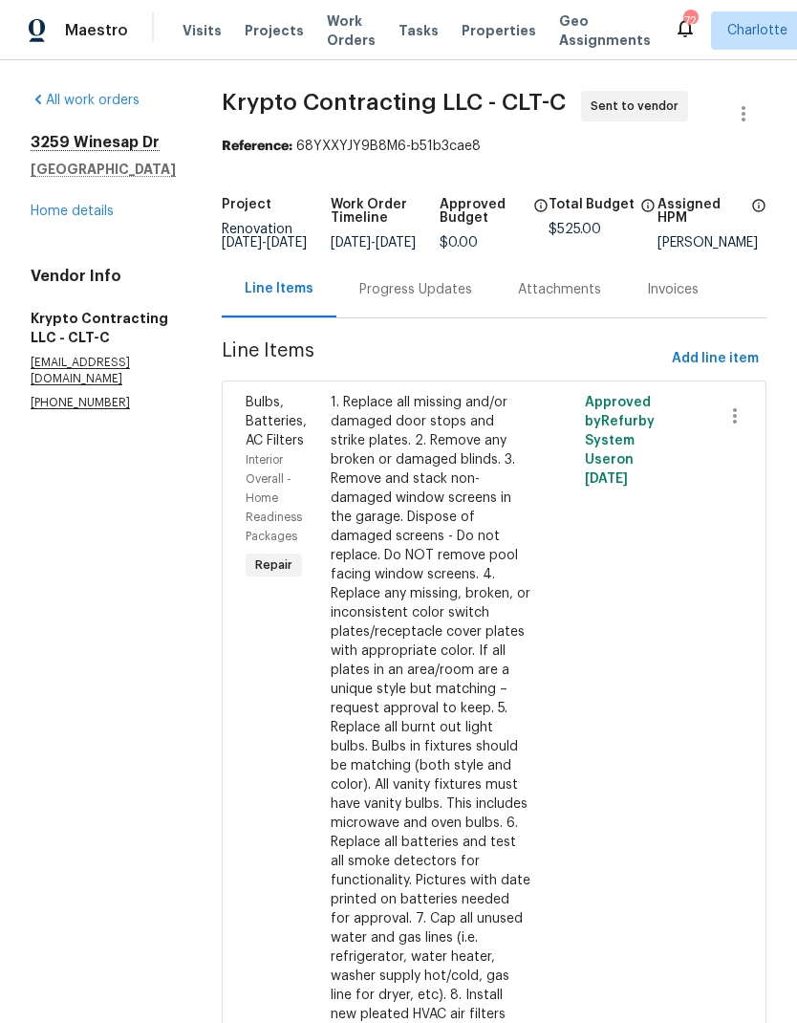
click at [54, 217] on link "Home details" at bounding box center [72, 211] width 83 height 13
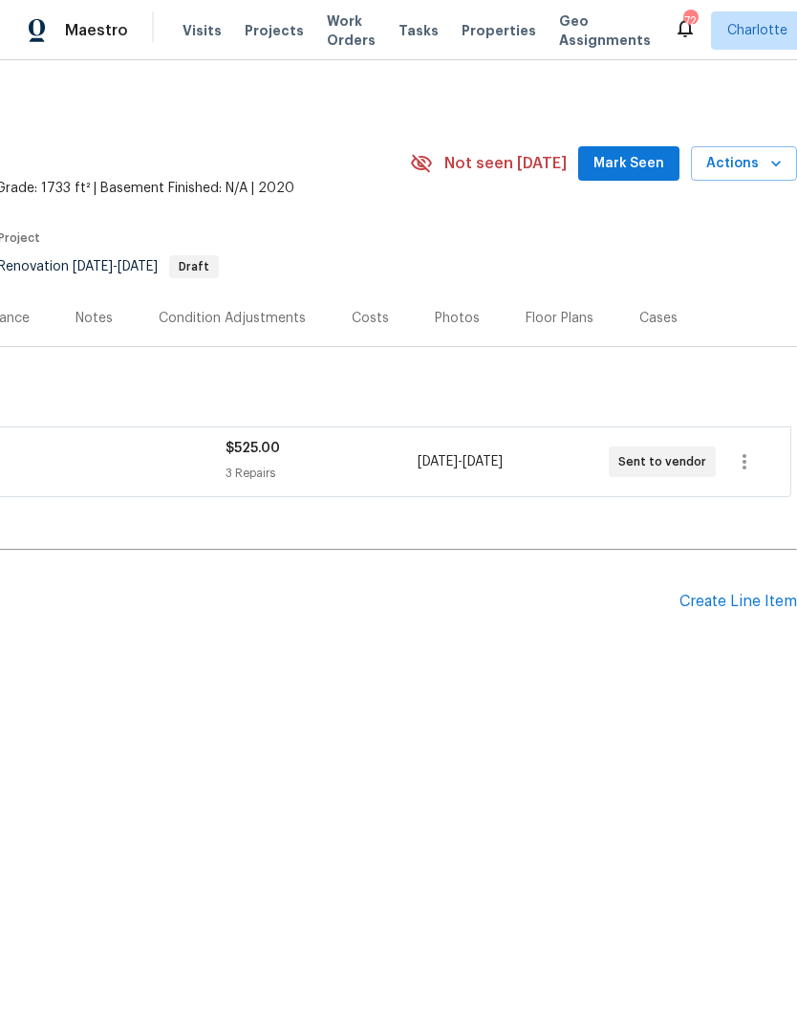
scroll to position [0, 283]
click at [653, 158] on span "Mark Seen" at bounding box center [629, 164] width 71 height 24
click at [733, 610] on div "Create Line Item" at bounding box center [739, 602] width 118 height 18
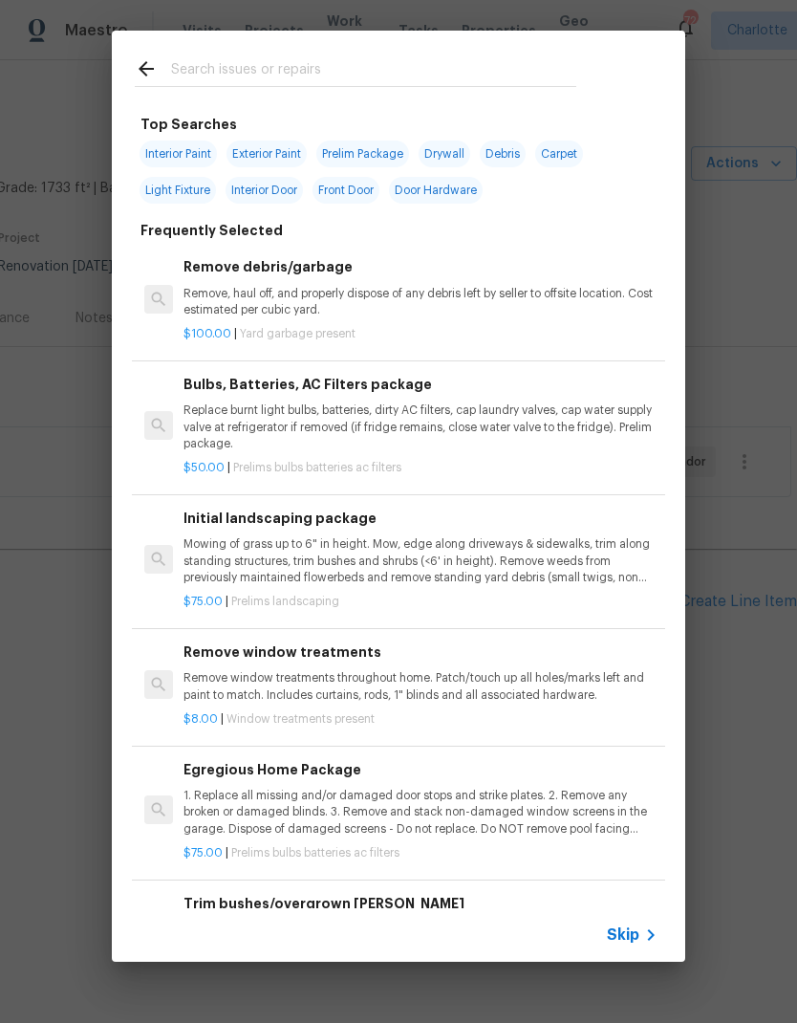
click at [173, 72] on input "text" at bounding box center [373, 71] width 405 height 29
type input "Lands"
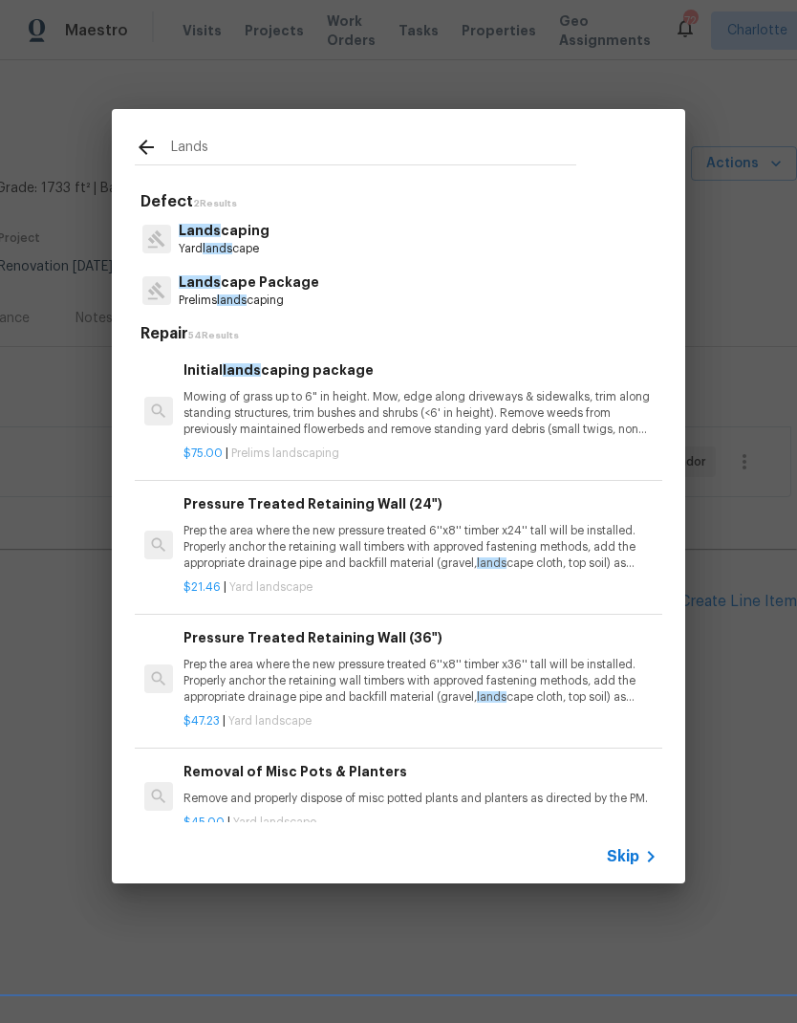
click at [205, 417] on p "Mowing of grass up to 6" in height. Mow, edge along driveways & sidewalks, trim…" at bounding box center [421, 413] width 474 height 49
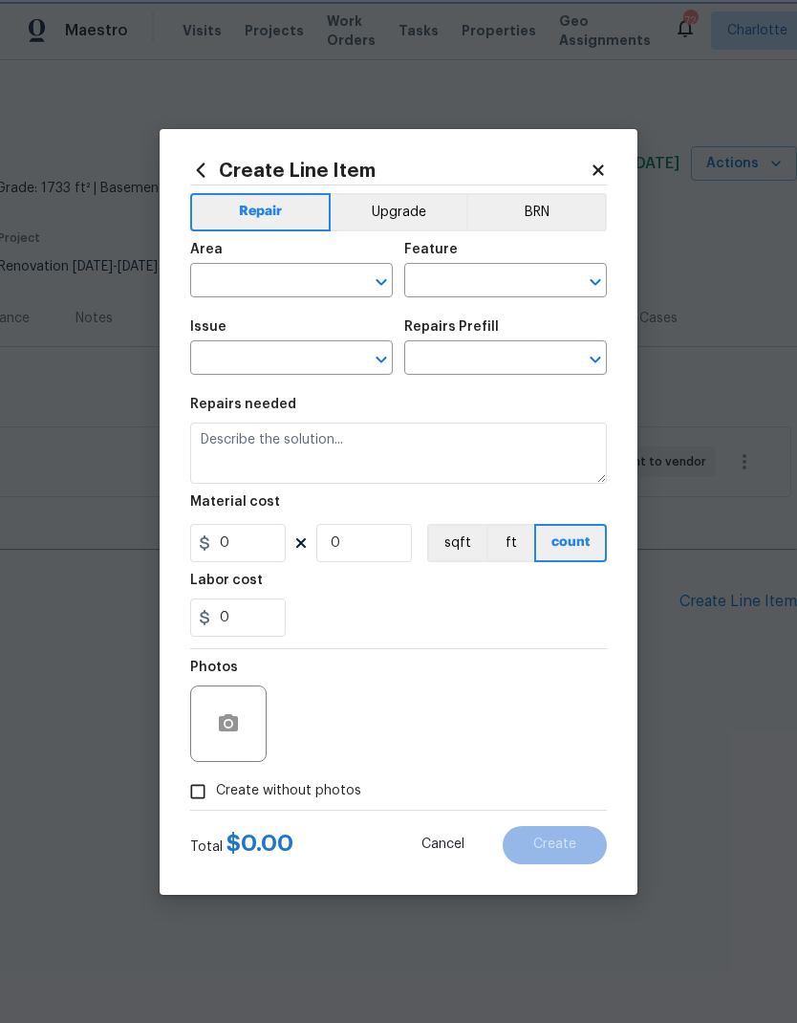
type input "Home Readiness Packages"
type input "Landscape Package"
type textarea "Mowing of grass up to 6" in height. Mow, edge along driveways & sidewalks, trim…"
type input "1"
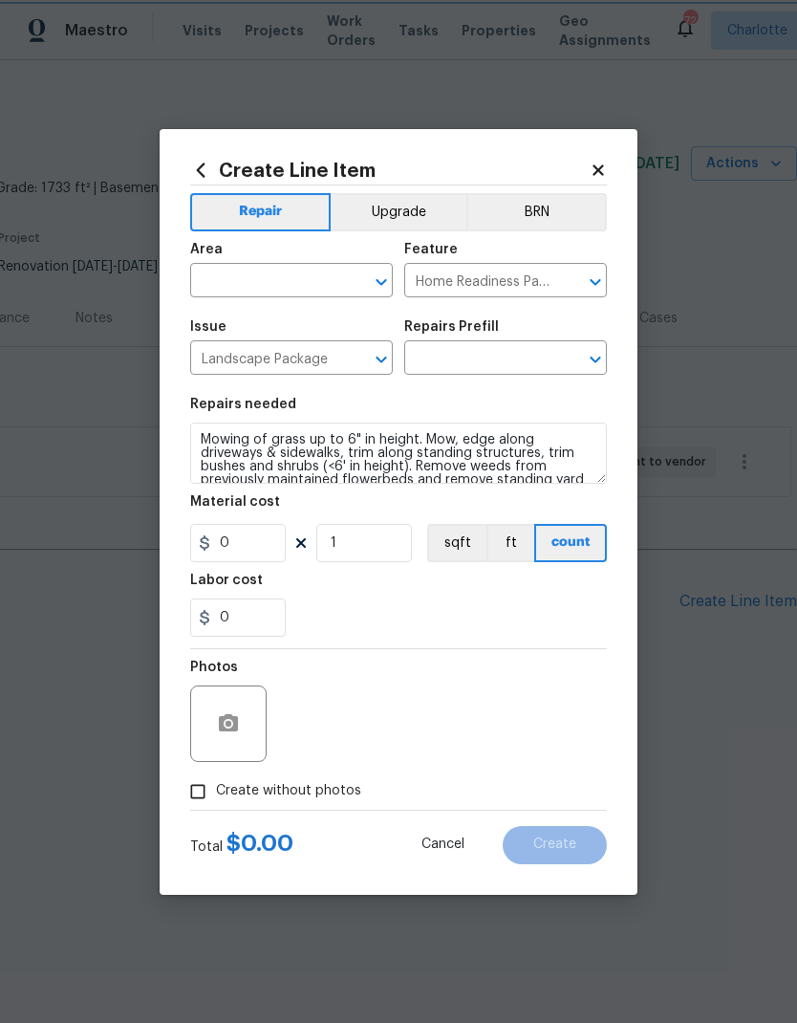
type input "Initial landscaping package $75.00"
type input "75"
click at [214, 274] on input "text" at bounding box center [264, 283] width 149 height 30
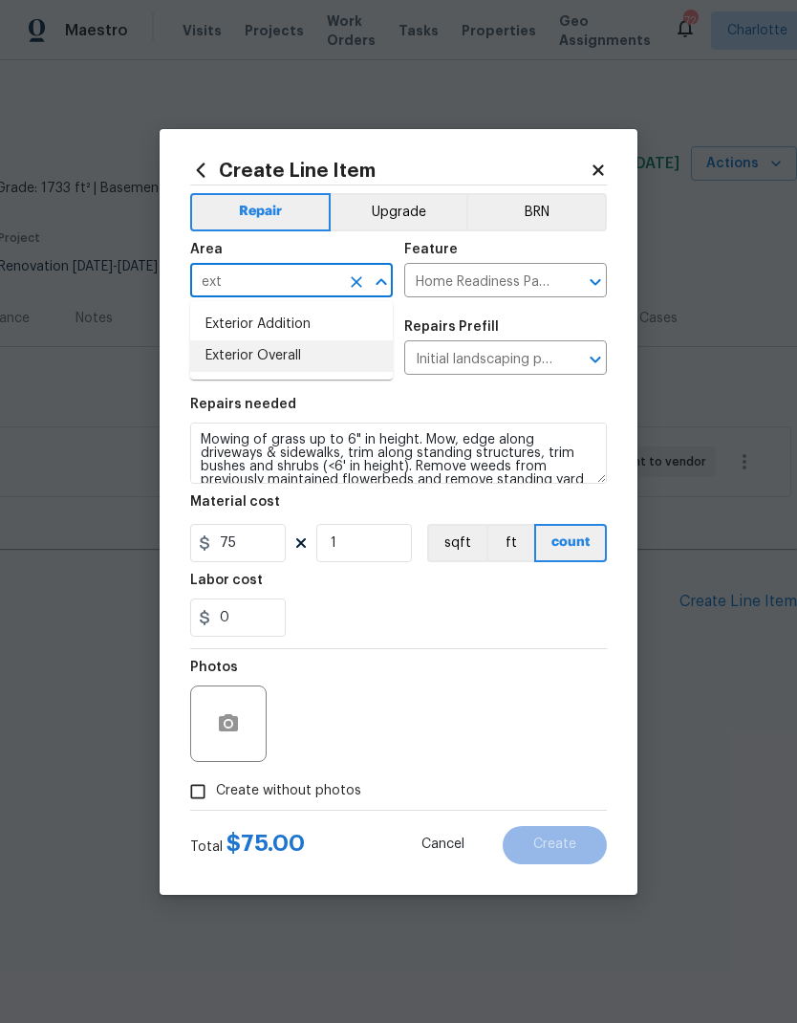
click at [225, 366] on li "Exterior Overall" at bounding box center [291, 356] width 203 height 32
type input "Exterior Overall"
click at [567, 619] on div "0" at bounding box center [398, 618] width 417 height 38
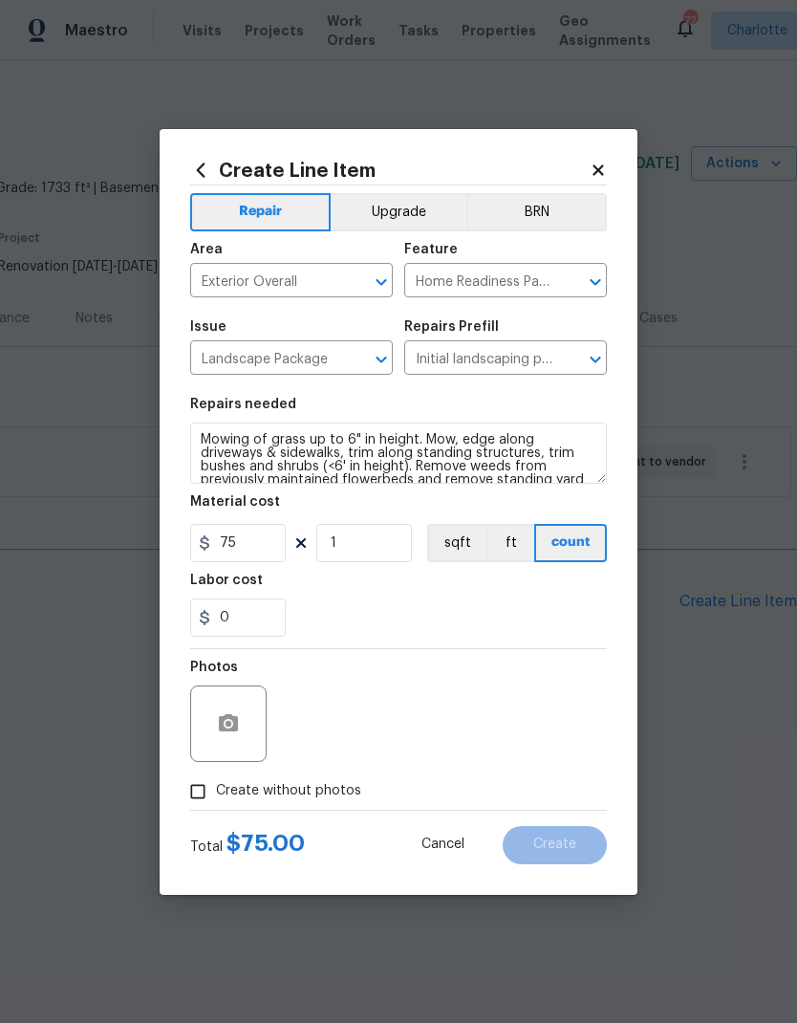
click at [194, 790] on input "Create without photos" at bounding box center [198, 792] width 36 height 36
checkbox input "true"
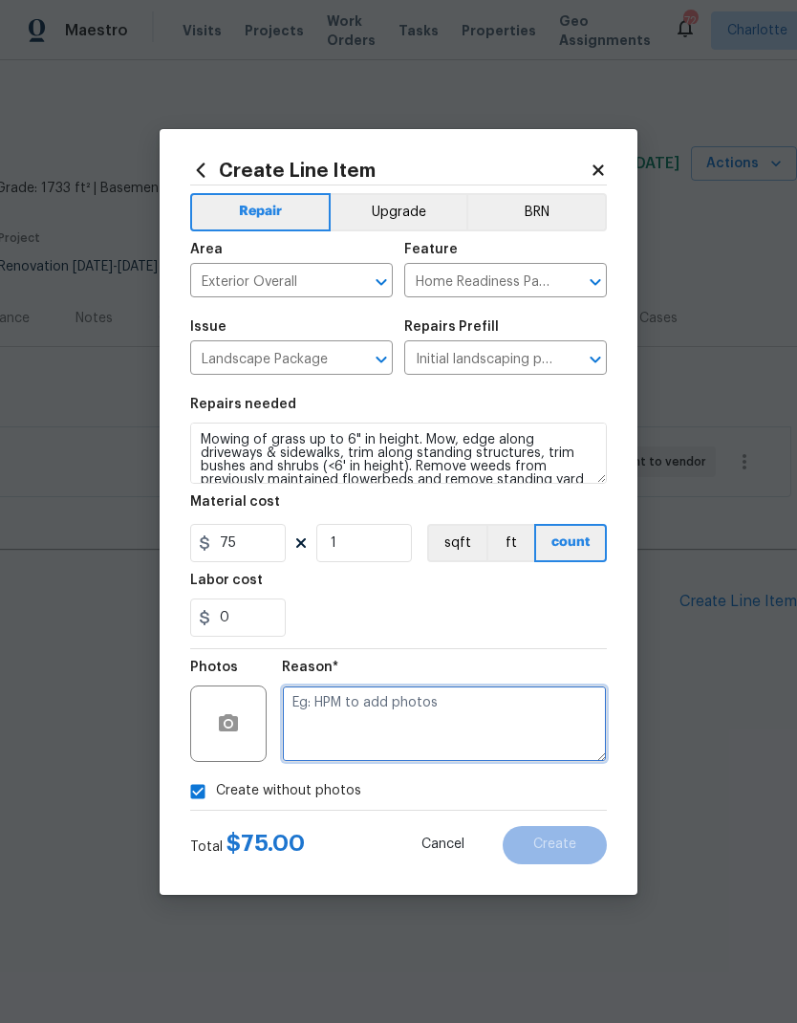
click at [502, 717] on textarea at bounding box center [444, 724] width 325 height 76
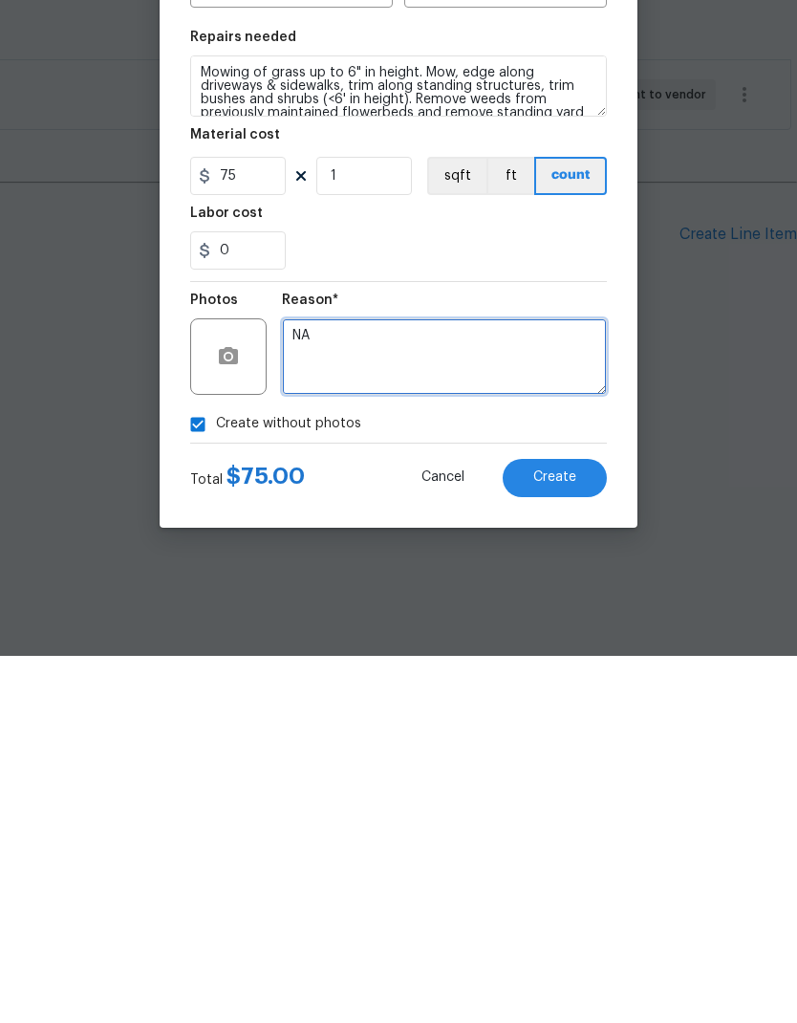
type textarea "NA"
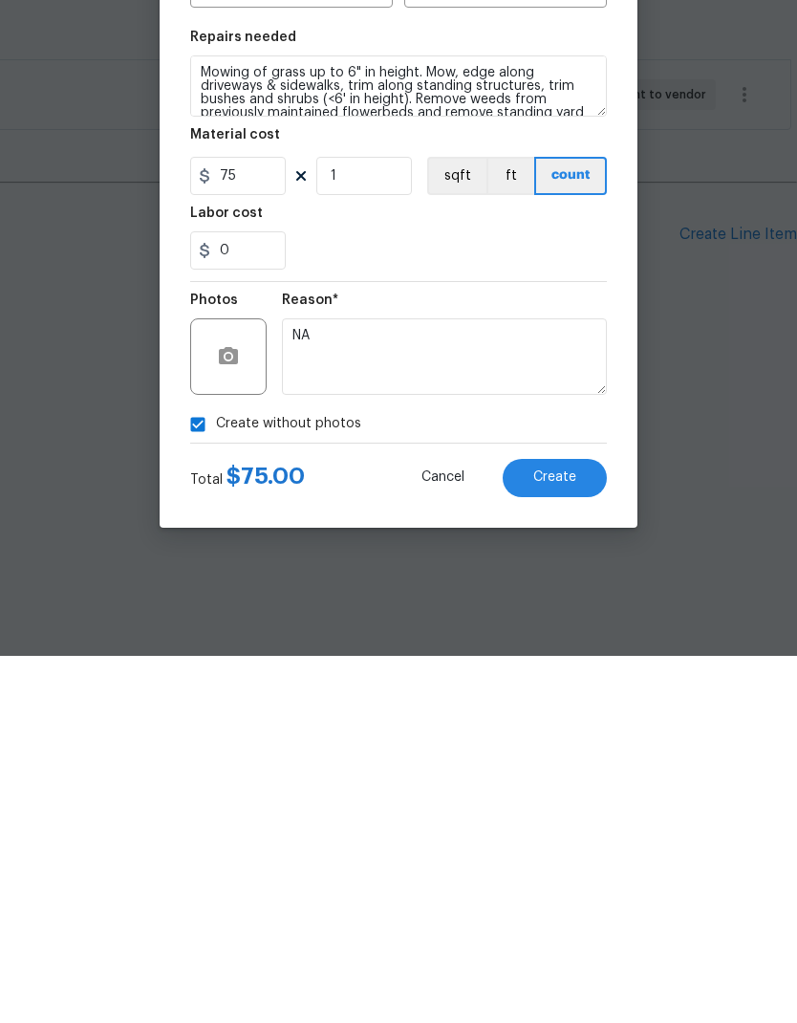
click at [574, 838] on span "Create" at bounding box center [555, 845] width 43 height 14
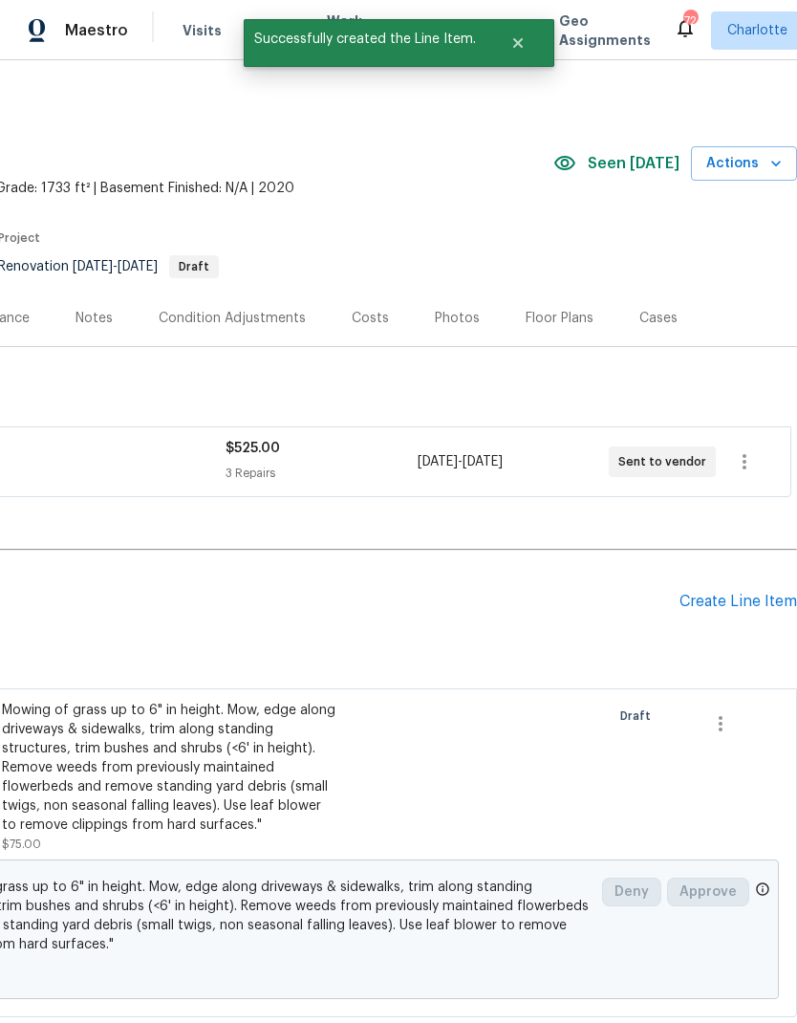
click at [741, 602] on div "Create Line Item" at bounding box center [739, 602] width 118 height 18
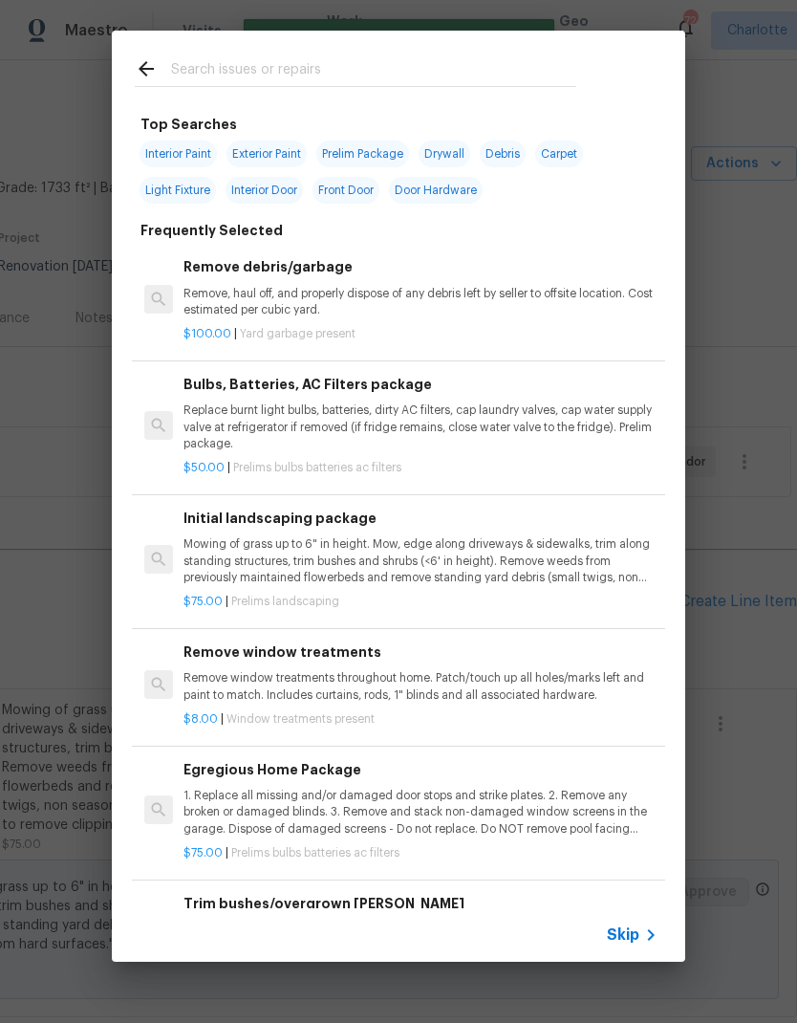
click at [178, 75] on input "text" at bounding box center [373, 71] width 405 height 29
type input "Press"
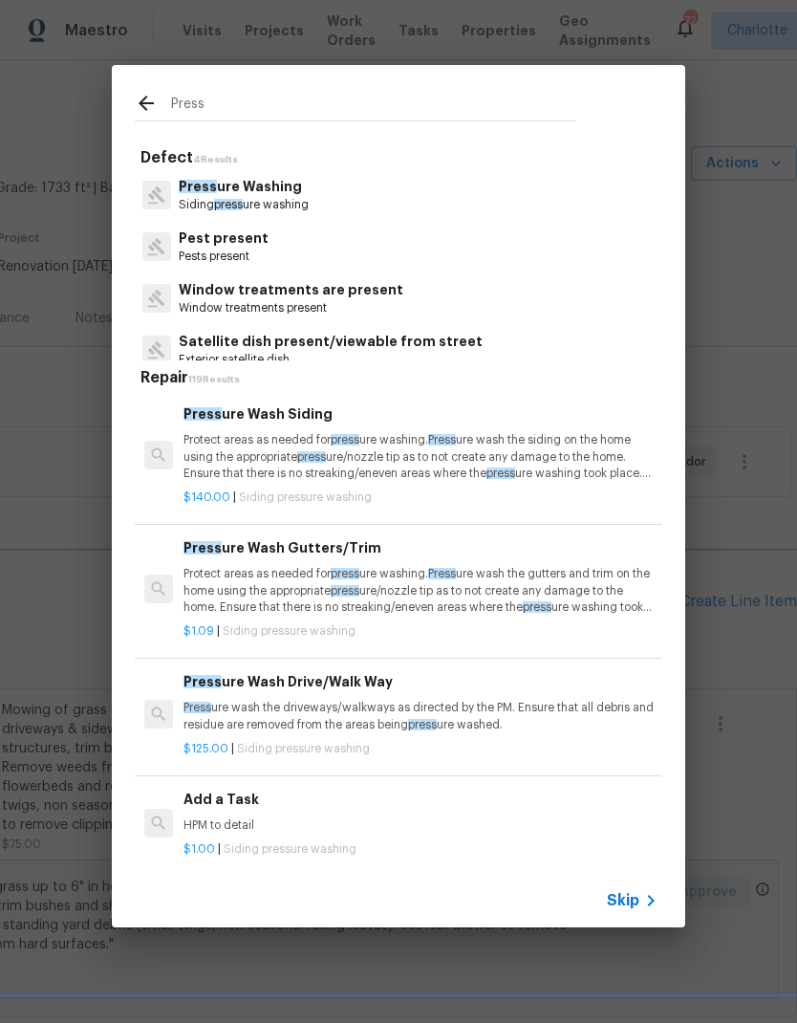
click at [193, 465] on p "Protect areas as needed for press ure washing. Press ure wash the siding on the…" at bounding box center [421, 456] width 474 height 49
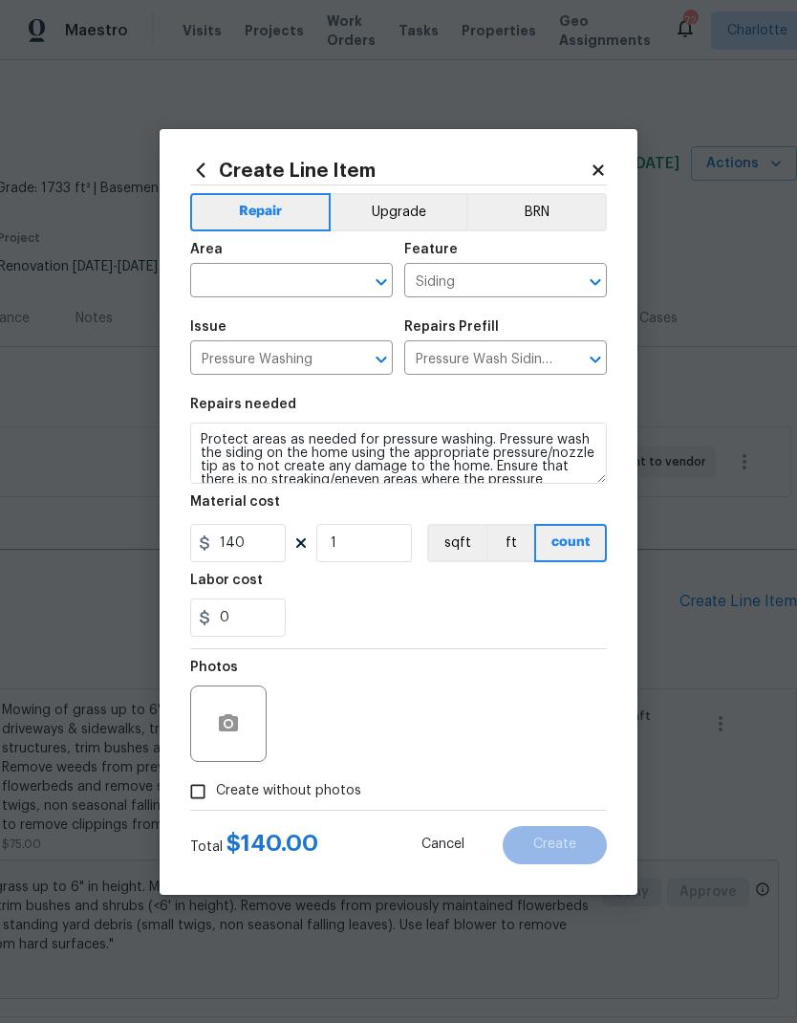
click at [216, 275] on input "text" at bounding box center [264, 283] width 149 height 30
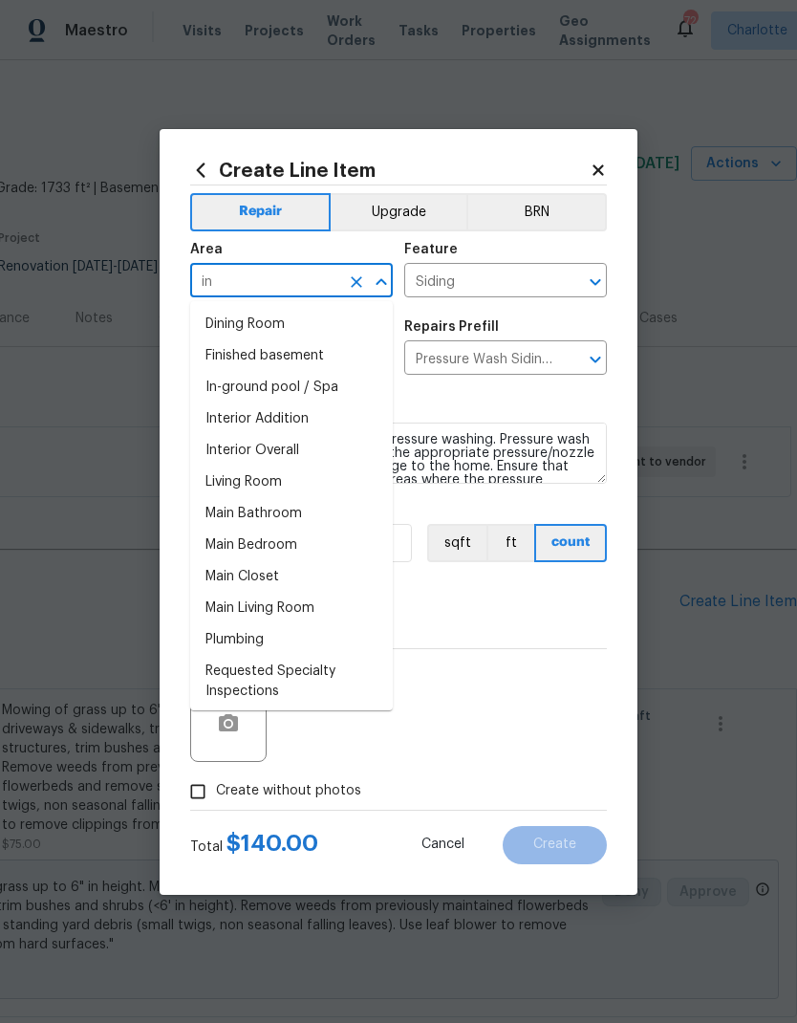
type input "i"
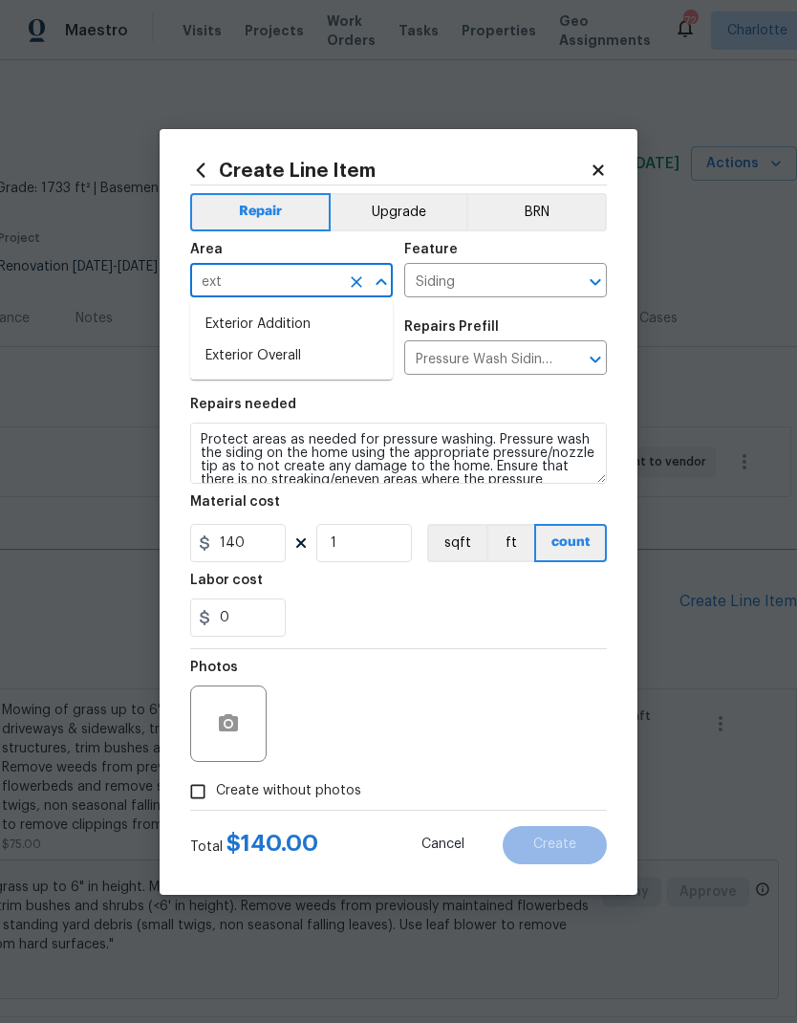
click at [222, 356] on li "Exterior Overall" at bounding box center [291, 356] width 203 height 32
type input "Exterior Overall"
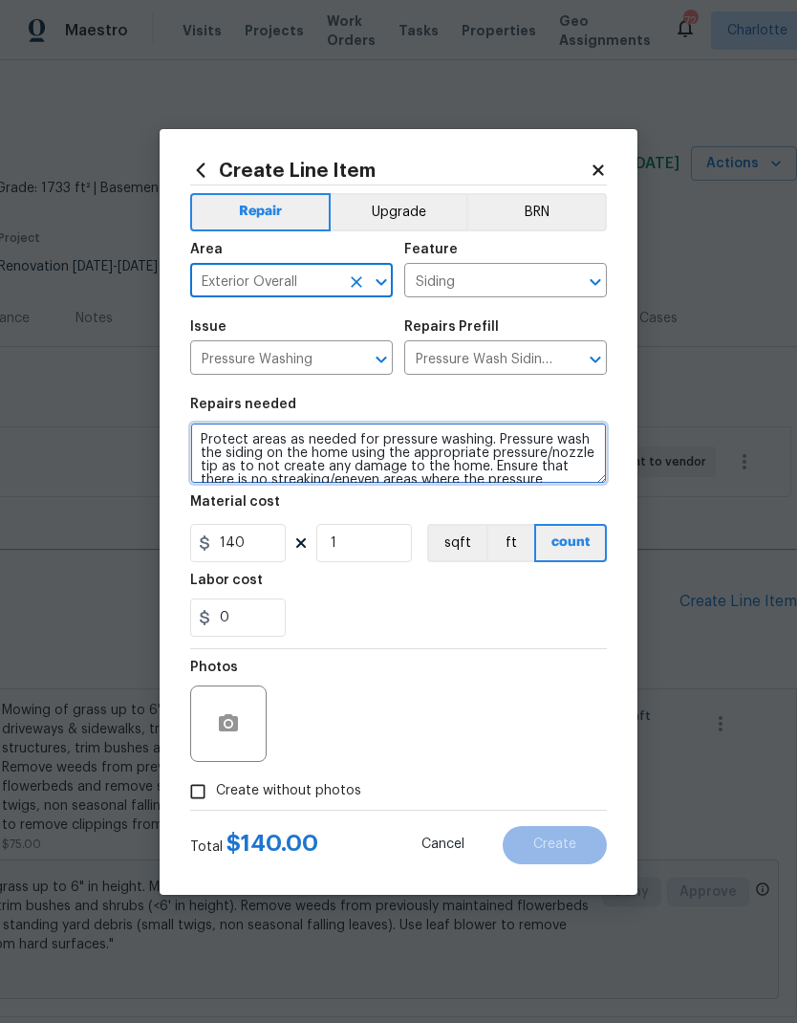
click at [218, 442] on textarea "Protect areas as needed for pressure washing. Pressure wash the siding on the h…" at bounding box center [398, 453] width 417 height 61
click at [217, 442] on textarea "Protect areas as needed for pressure washing. Pressure wash the siding on the h…" at bounding box center [398, 453] width 417 height 61
click at [227, 425] on textarea "Protect areas as needed for pressure washing. Pressure wash the siding on the h…" at bounding box center [398, 453] width 417 height 61
click at [222, 446] on textarea "Protect areas as needed for pressure washing. Pressure wash the siding on the h…" at bounding box center [398, 453] width 417 height 61
click at [221, 445] on textarea "Protect areas as needed for pressure washing. Pressure wash the siding on the h…" at bounding box center [398, 453] width 417 height 61
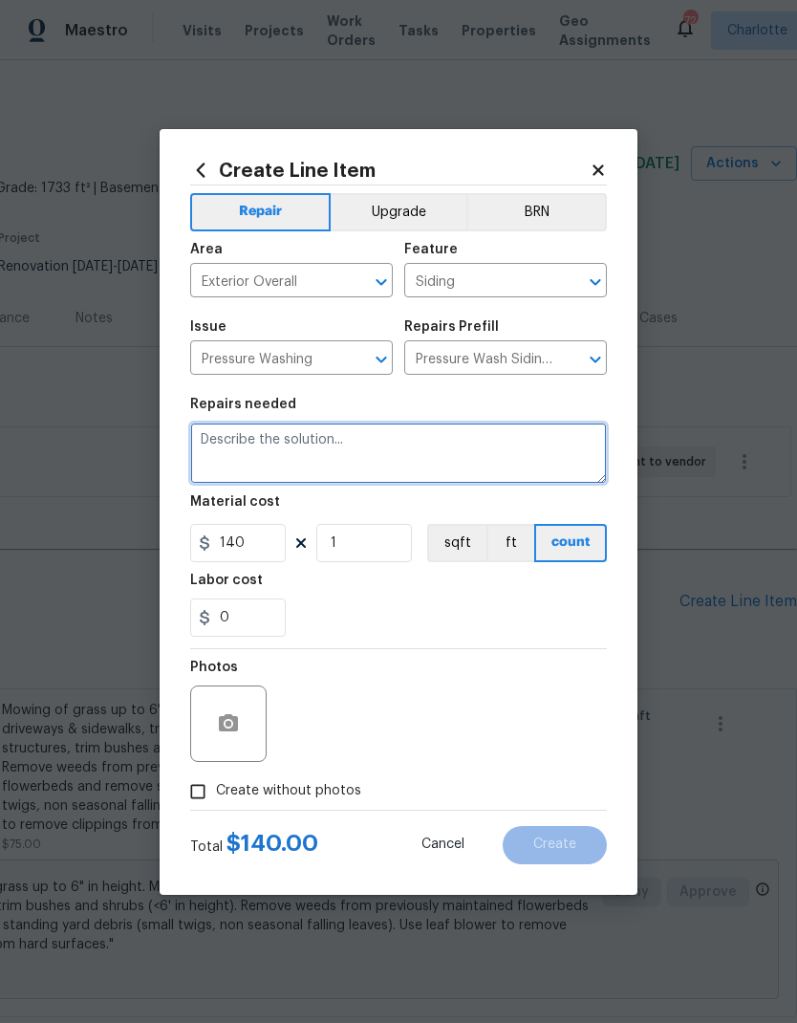
scroll to position [0, 0]
type textarea "Pressure wash house, driveways, walkways, patios, wtc"
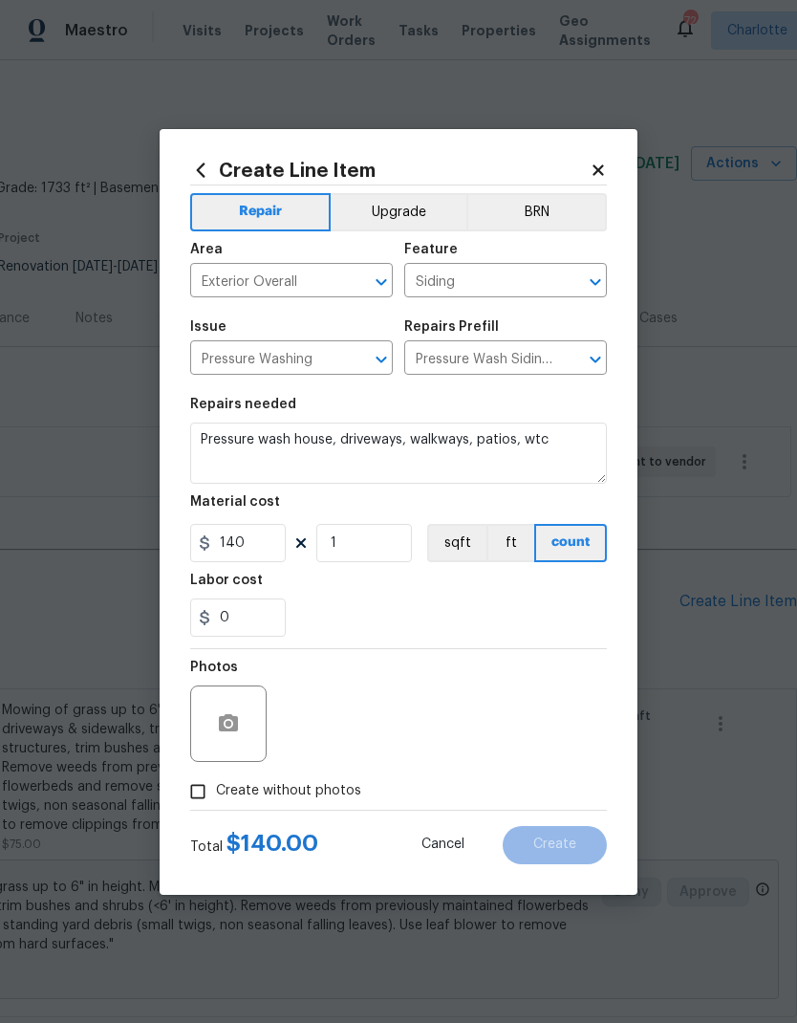
click at [578, 604] on div "0" at bounding box center [398, 618] width 417 height 38
click at [243, 553] on input "140" at bounding box center [238, 543] width 96 height 38
type input "400"
click at [576, 439] on textarea "Pressure wash house, driveways, walkways, patios, wtc" at bounding box center [398, 453] width 417 height 61
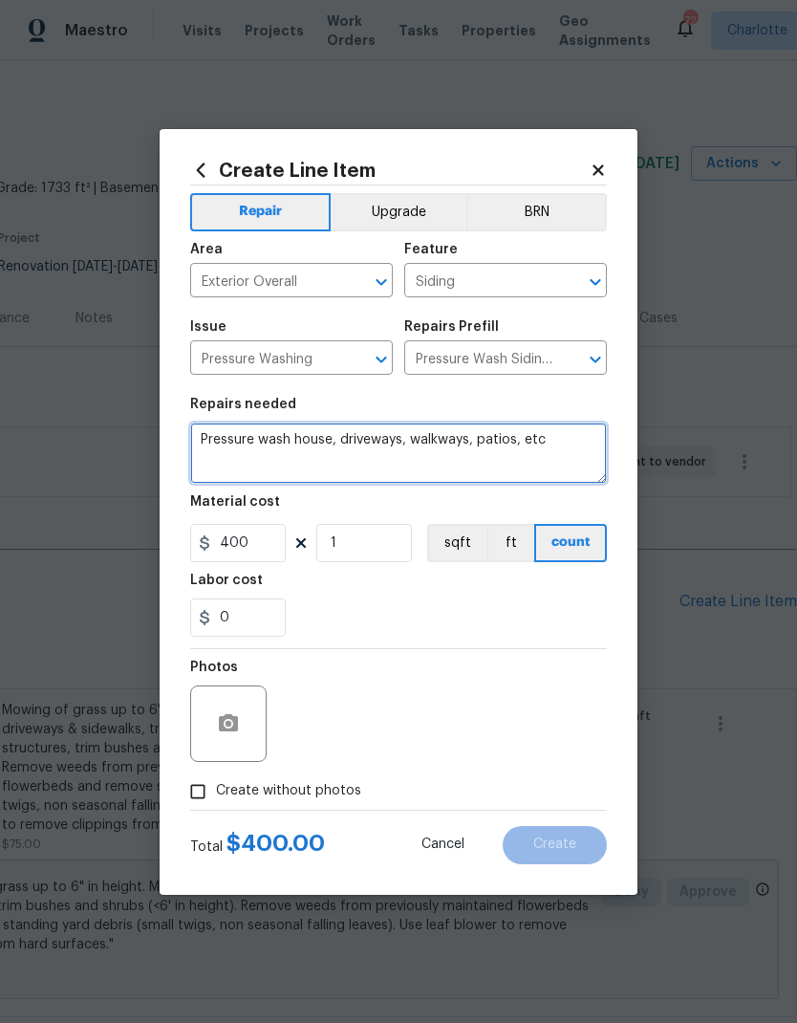
type textarea "Pressure wash house, driveways, walkways, patios, etc"
click at [550, 599] on div "Labor cost" at bounding box center [398, 586] width 417 height 25
click at [196, 796] on input "Create without photos" at bounding box center [198, 792] width 36 height 36
checkbox input "true"
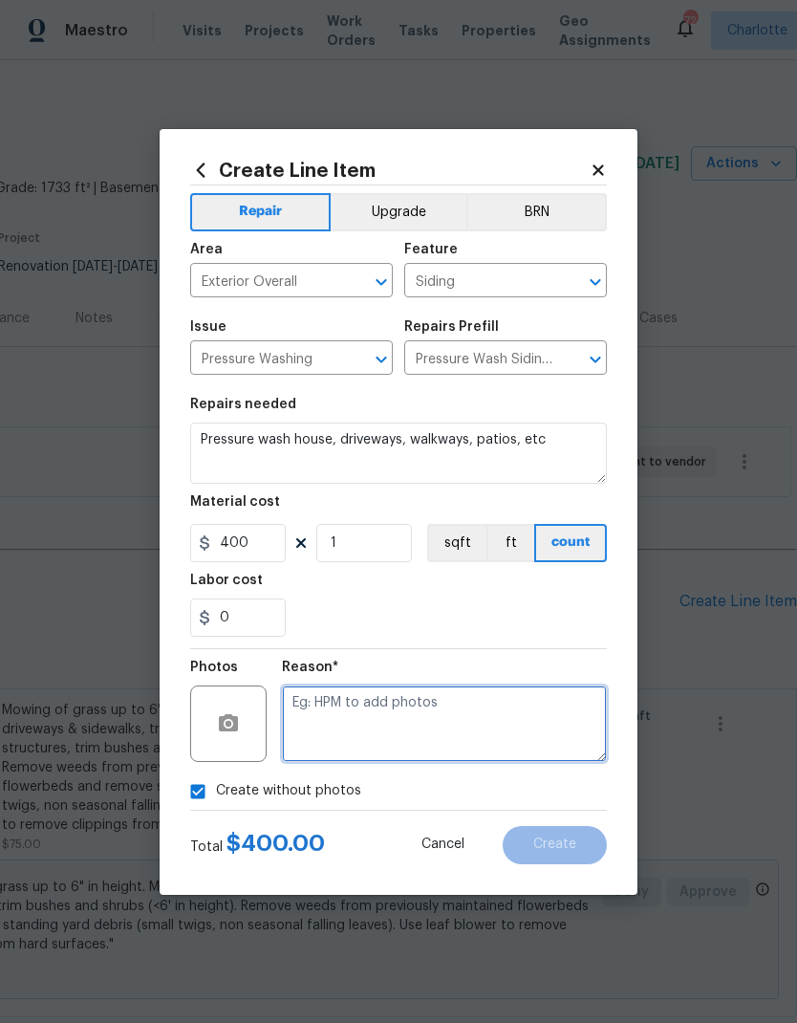
click at [534, 735] on textarea at bounding box center [444, 724] width 325 height 76
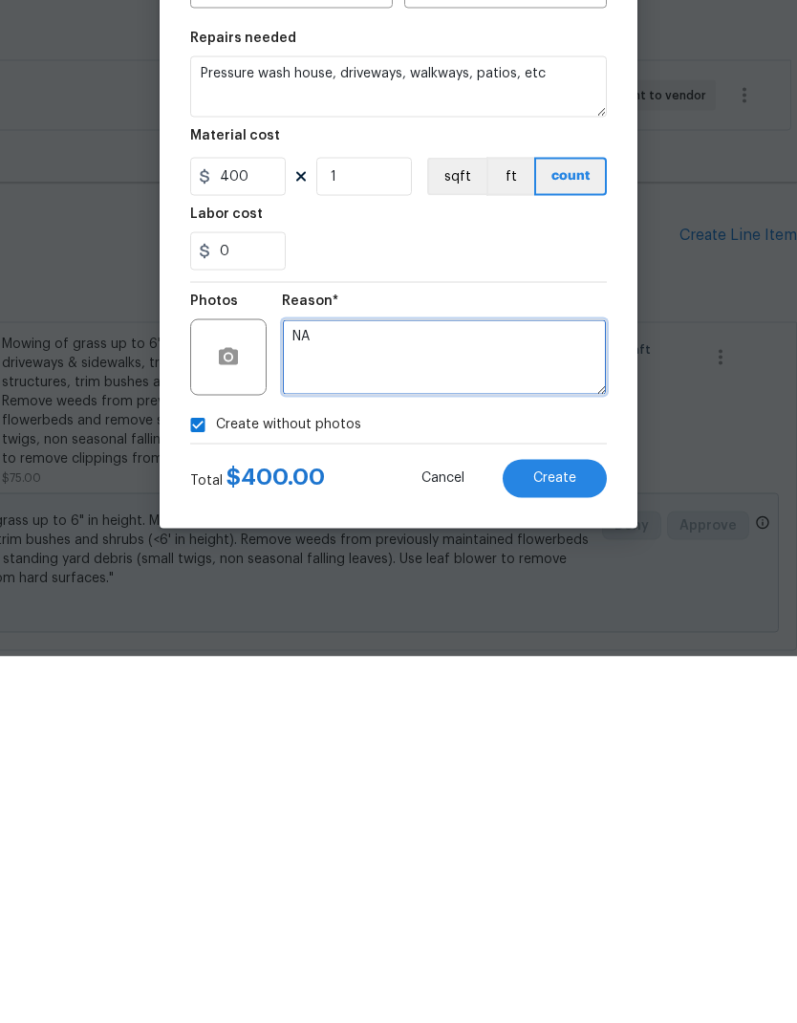
type textarea "NA"
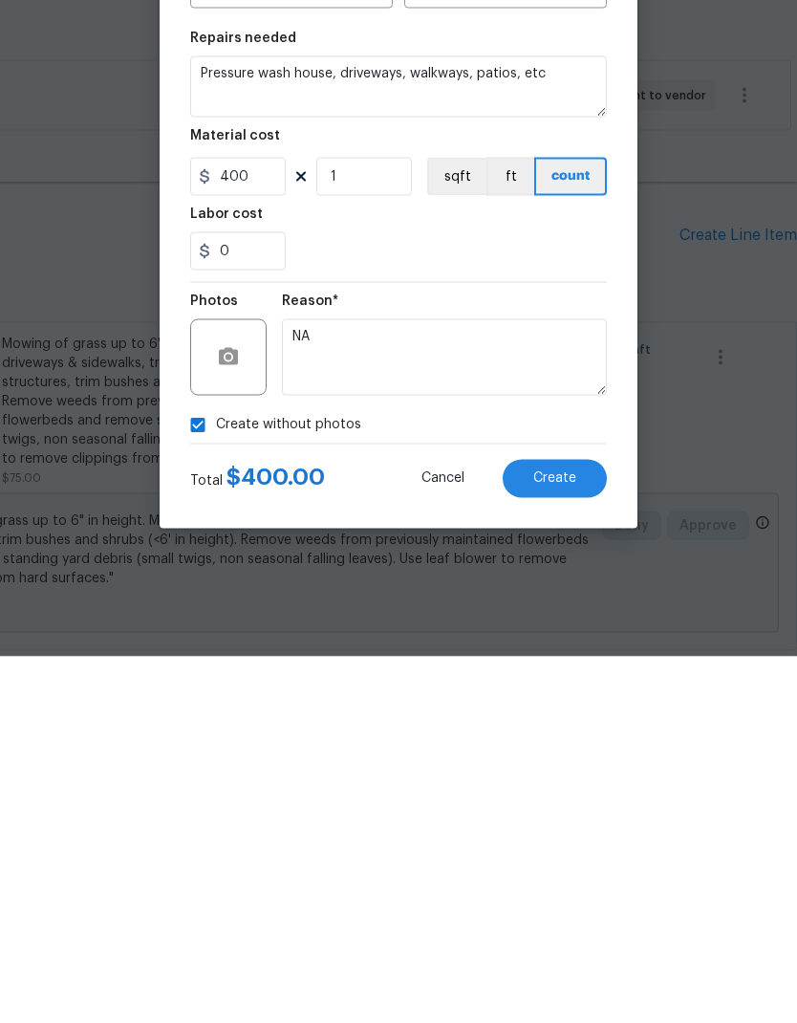
click at [573, 838] on span "Create" at bounding box center [555, 845] width 43 height 14
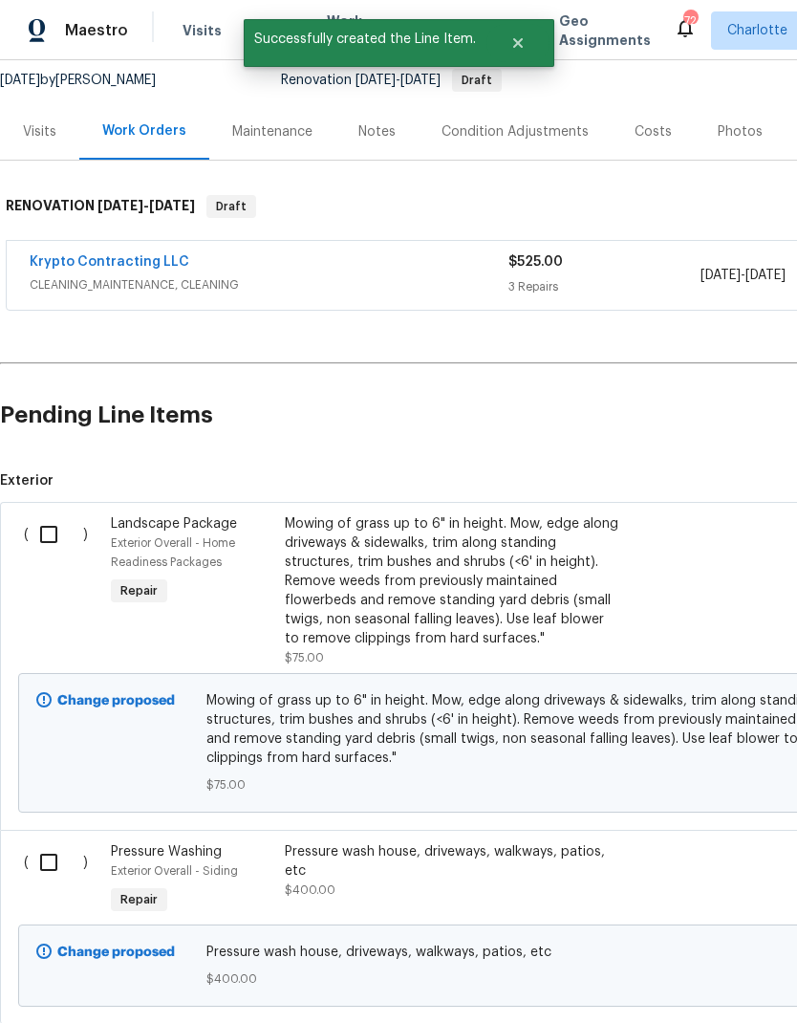
scroll to position [186, 0]
click at [45, 539] on input "checkbox" at bounding box center [56, 534] width 55 height 40
checkbox input "true"
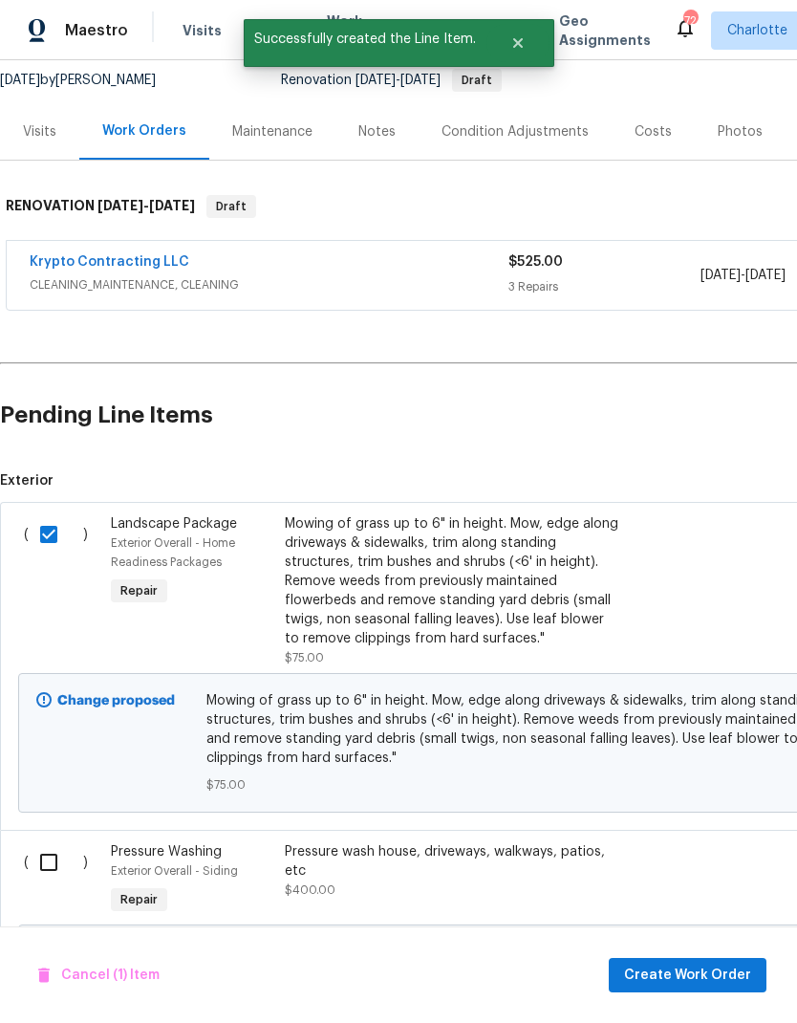
click at [42, 879] on input "checkbox" at bounding box center [56, 862] width 55 height 40
checkbox input "true"
click at [695, 974] on span "Create Work Order" at bounding box center [687, 976] width 127 height 24
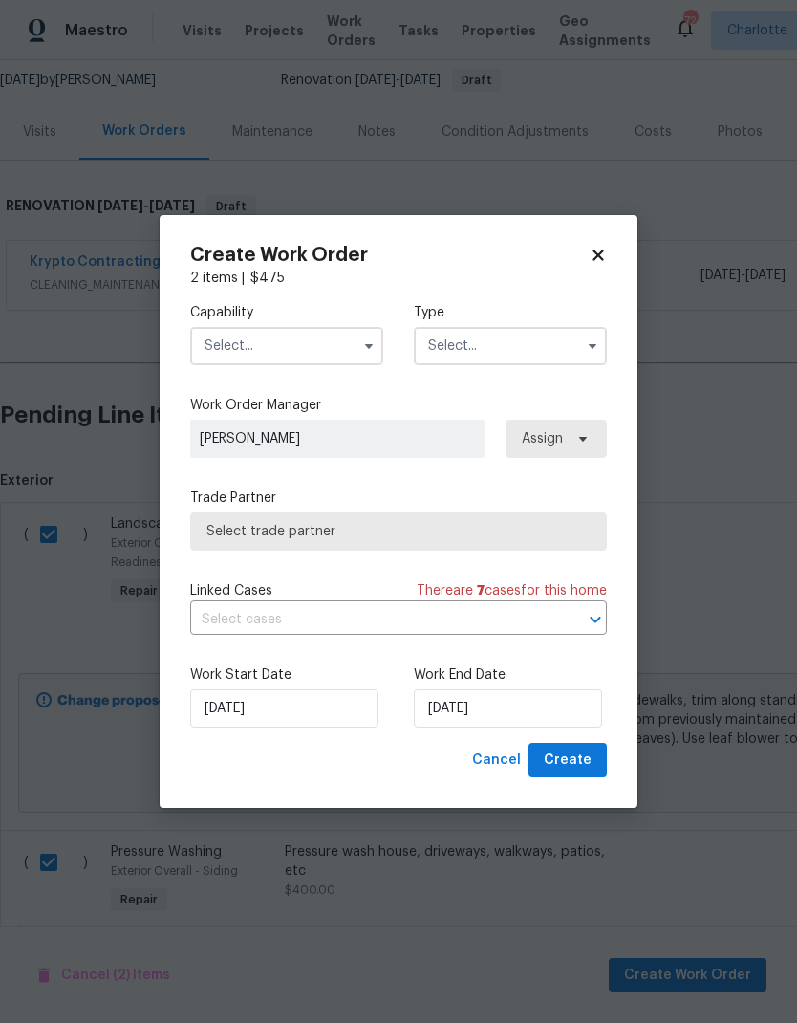
click at [354, 347] on input "text" at bounding box center [286, 346] width 193 height 38
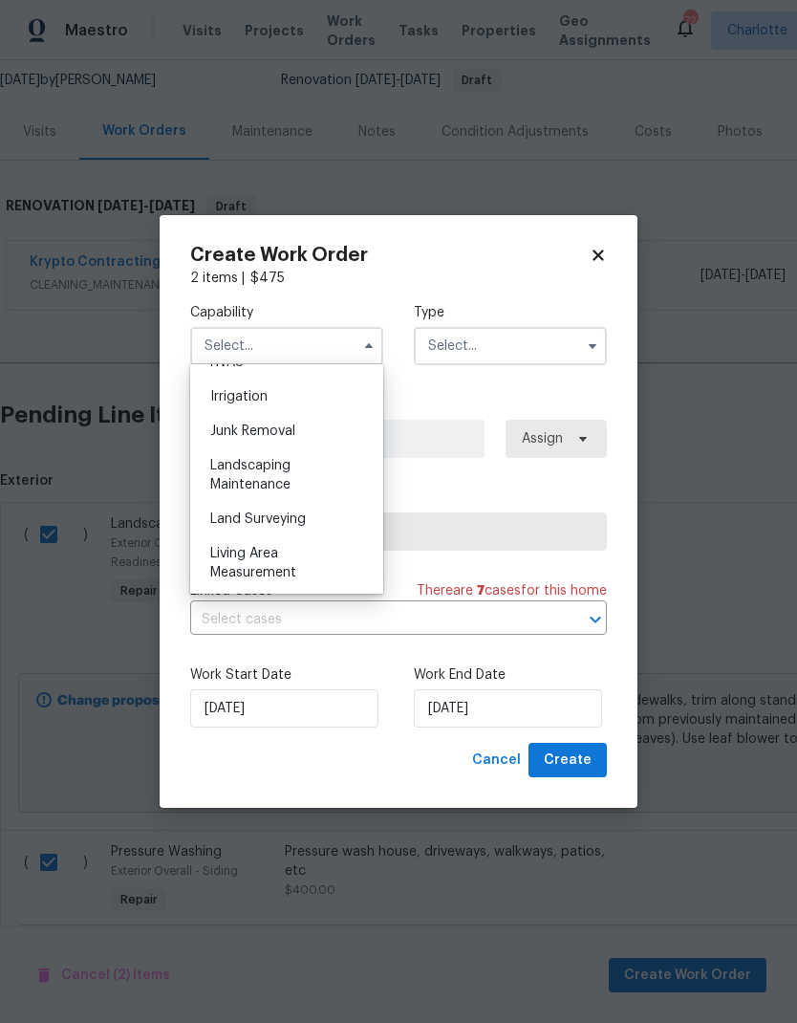
scroll to position [1188, 0]
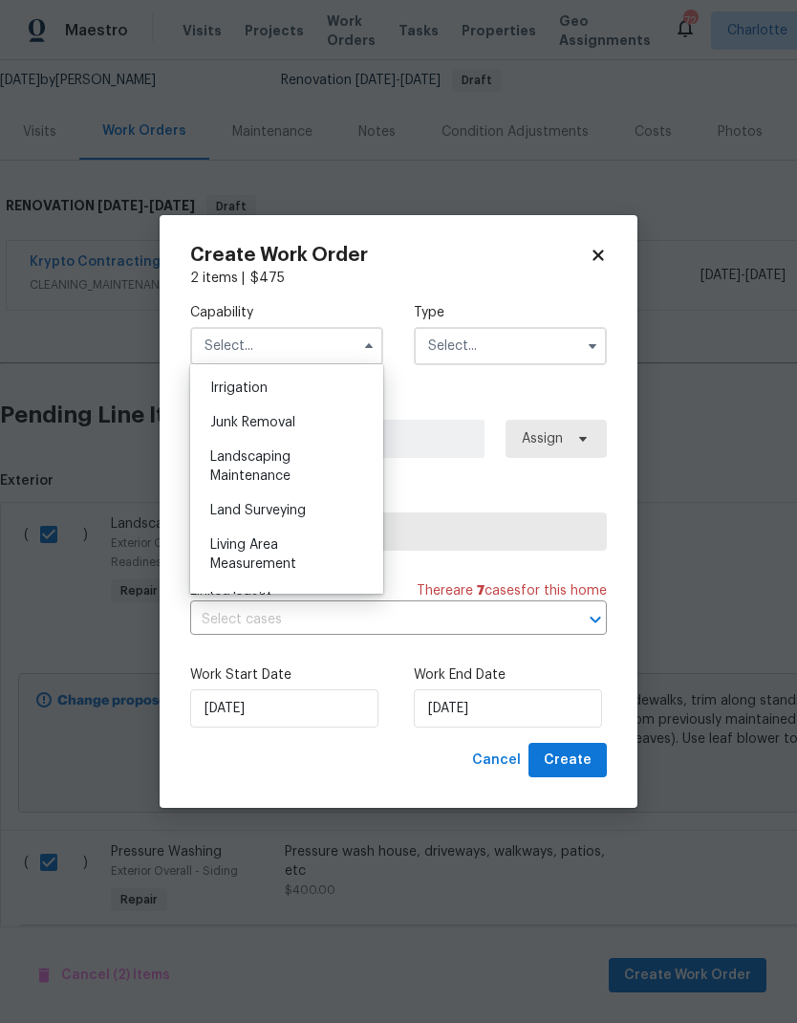
click at [285, 474] on span "Landscaping Maintenance" at bounding box center [250, 466] width 80 height 33
type input "Landscaping Maintenance"
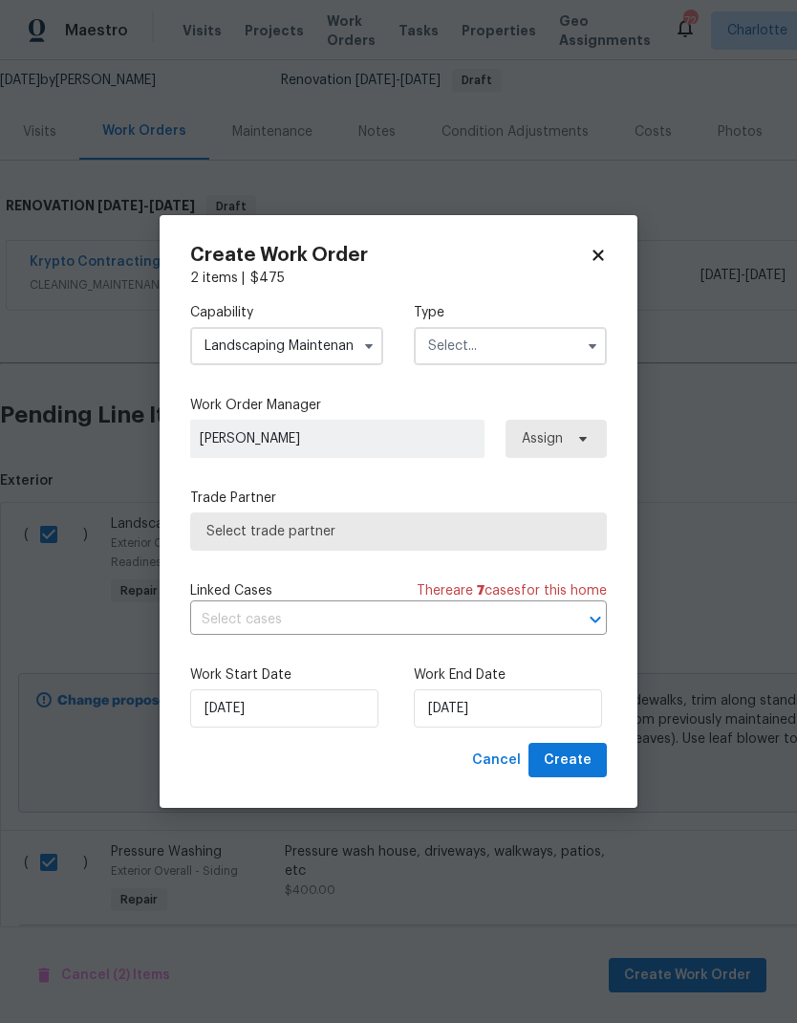
click at [558, 344] on input "text" at bounding box center [510, 346] width 193 height 38
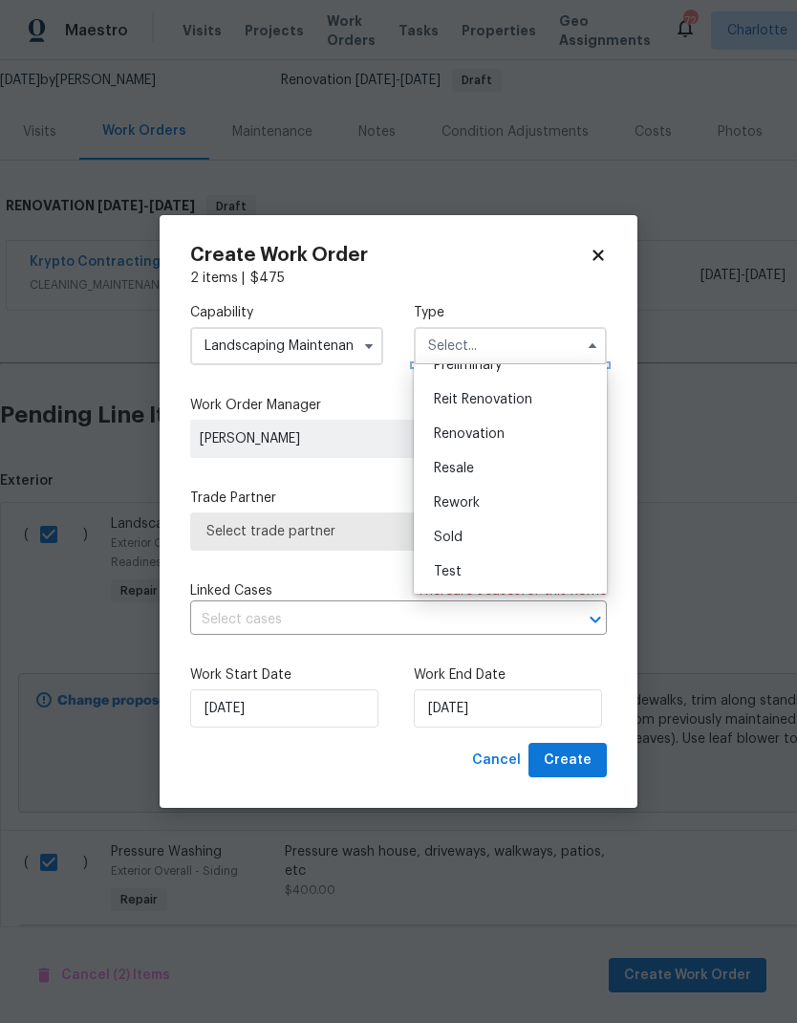
scroll to position [434, 0]
click at [481, 442] on div "Renovation" at bounding box center [511, 434] width 184 height 34
type input "Renovation"
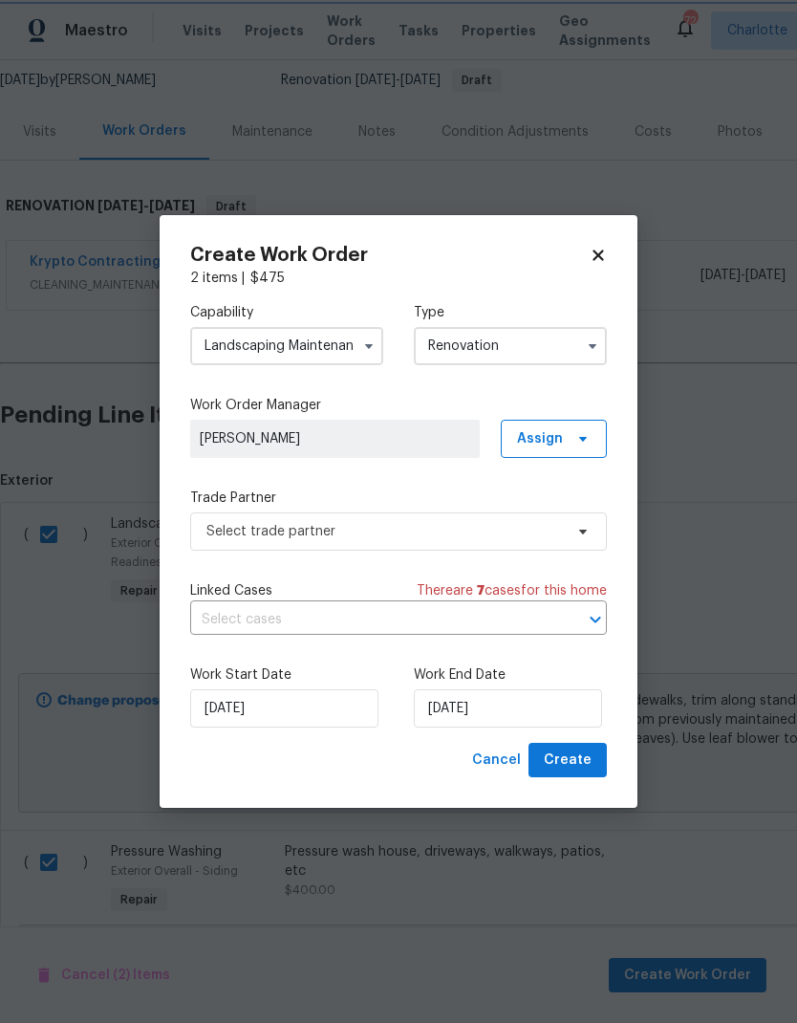
scroll to position [0, 0]
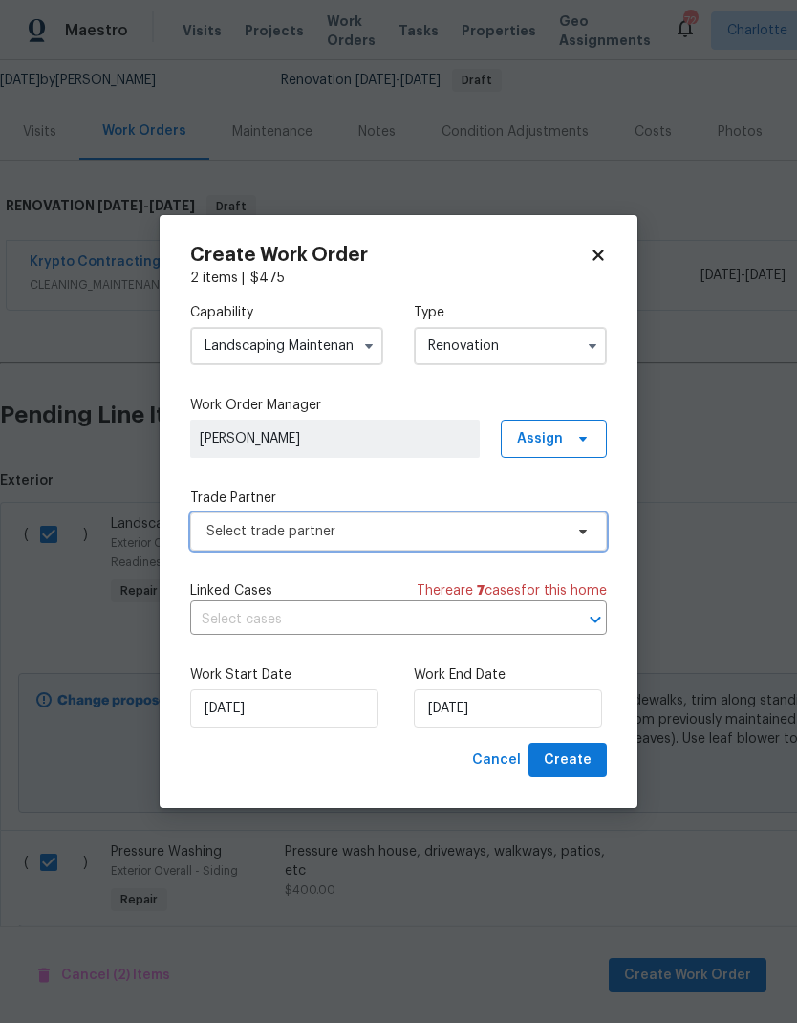
click at [586, 541] on span "Select trade partner" at bounding box center [398, 531] width 417 height 38
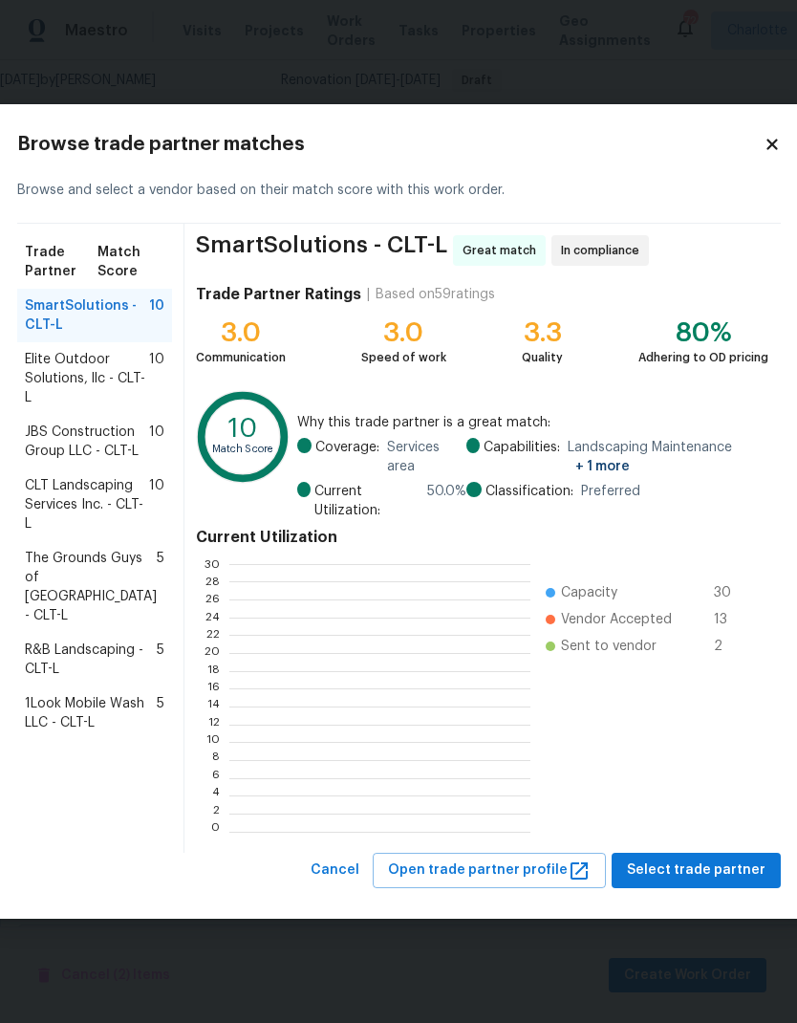
scroll to position [268, 300]
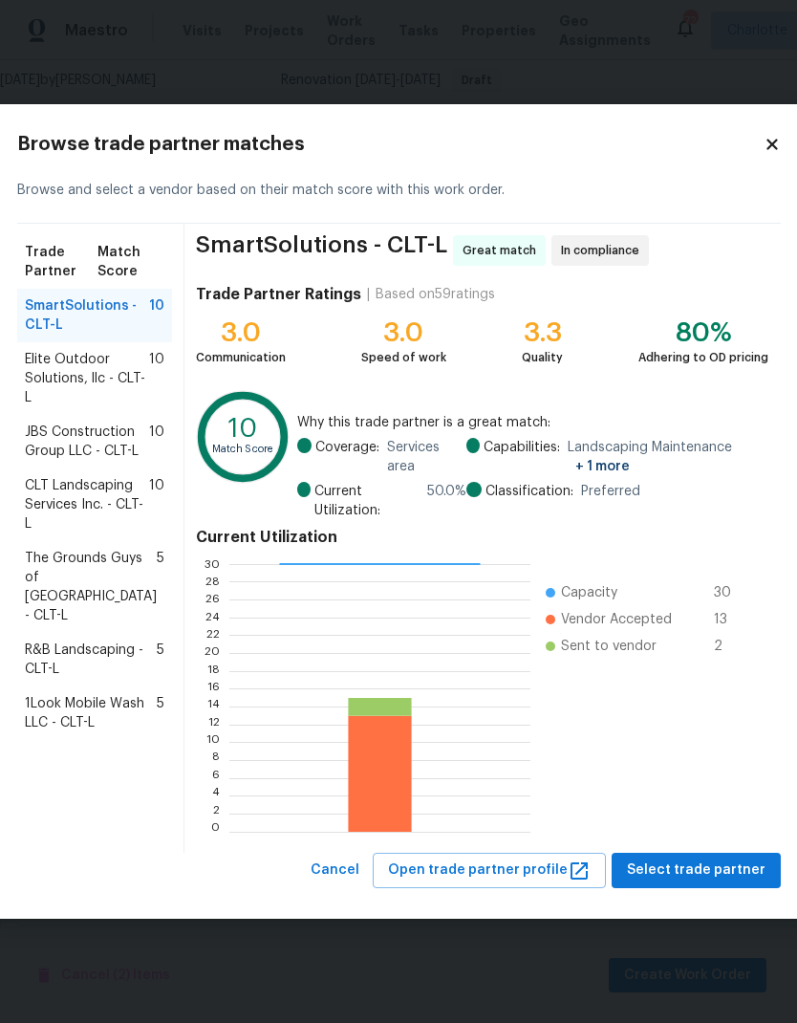
click at [44, 534] on span "CLT Landscaping Services Inc. - CLT-L" at bounding box center [87, 504] width 124 height 57
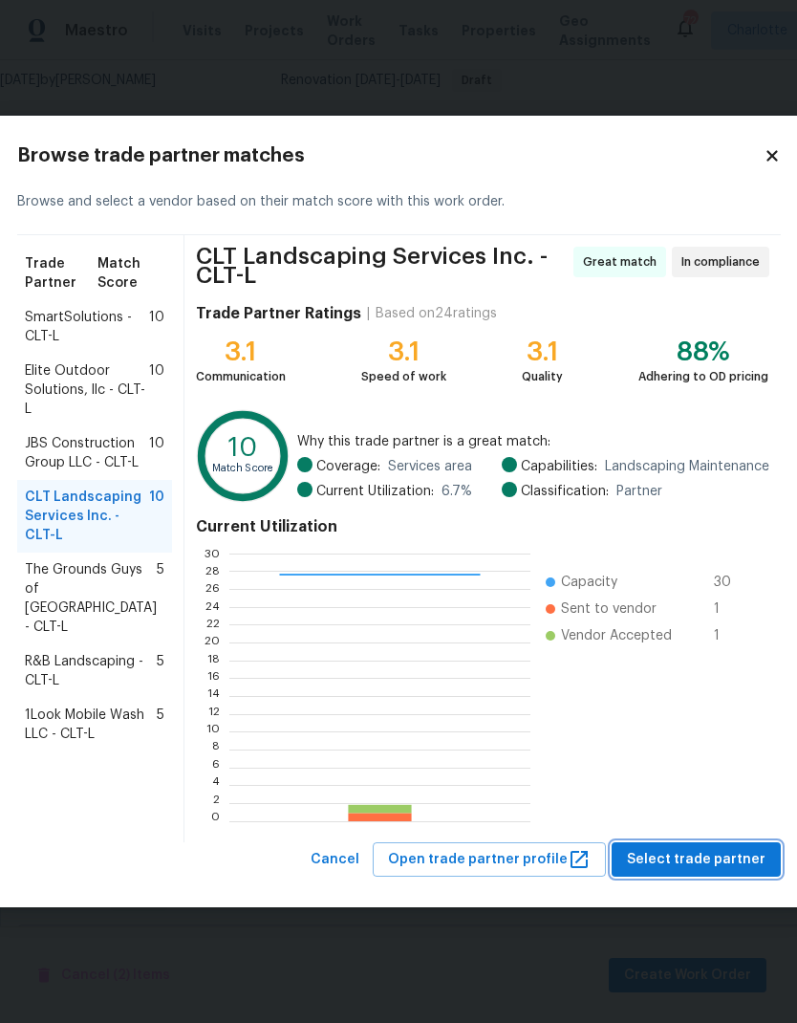
click at [716, 872] on span "Select trade partner" at bounding box center [696, 860] width 139 height 24
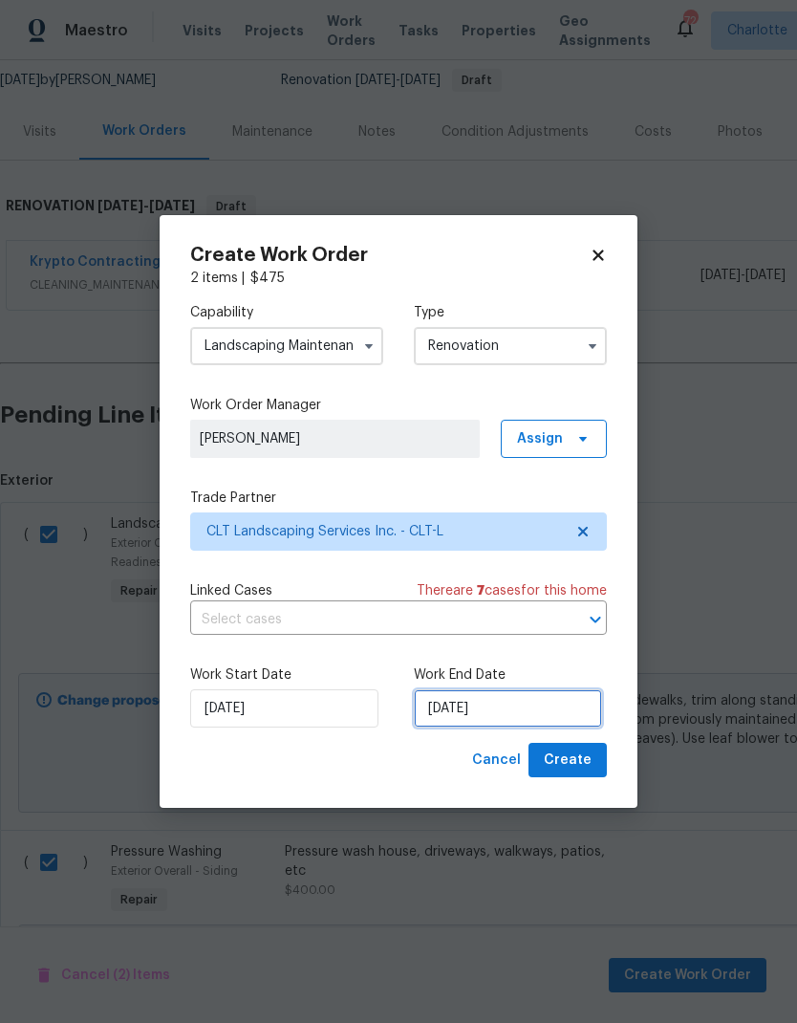
click at [549, 712] on input "[DATE]" at bounding box center [508, 708] width 188 height 38
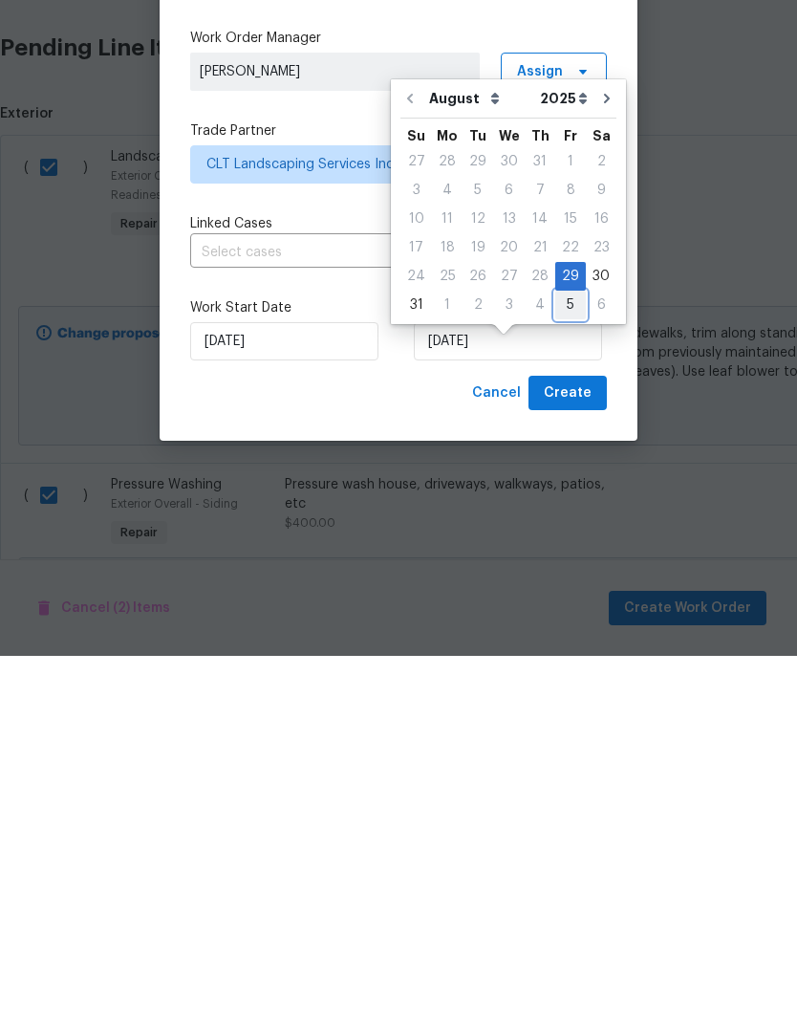
click at [566, 659] on div "5" at bounding box center [571, 672] width 31 height 27
type input "[DATE]"
select select "8"
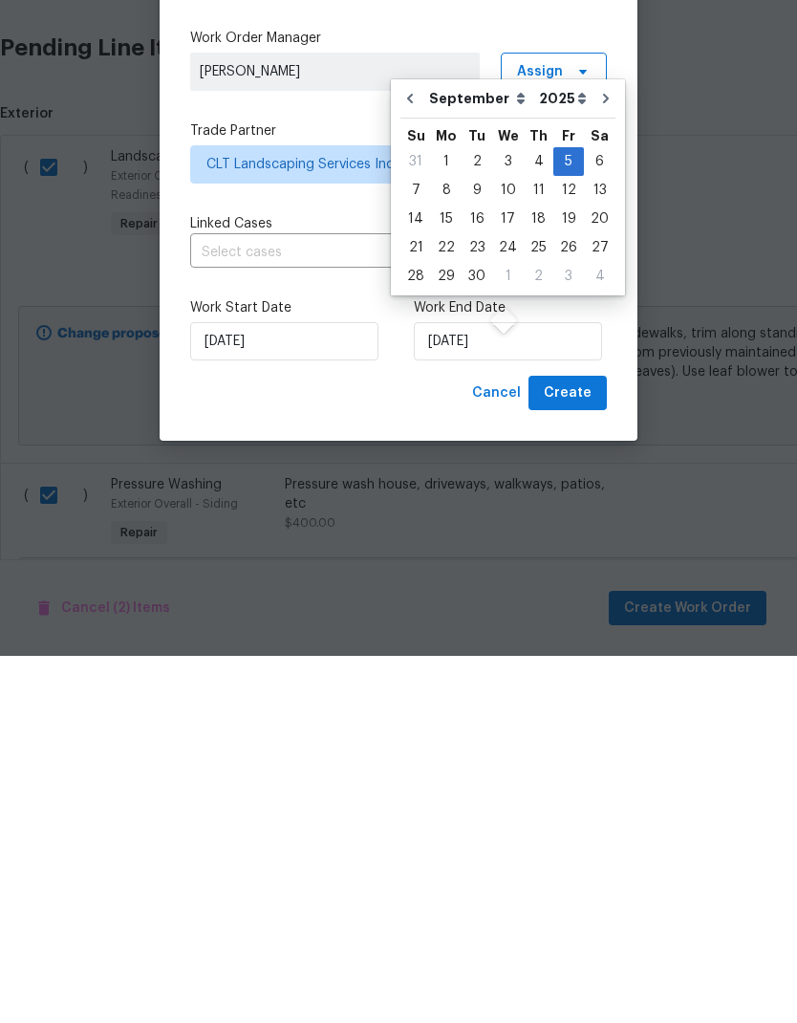
scroll to position [76, 0]
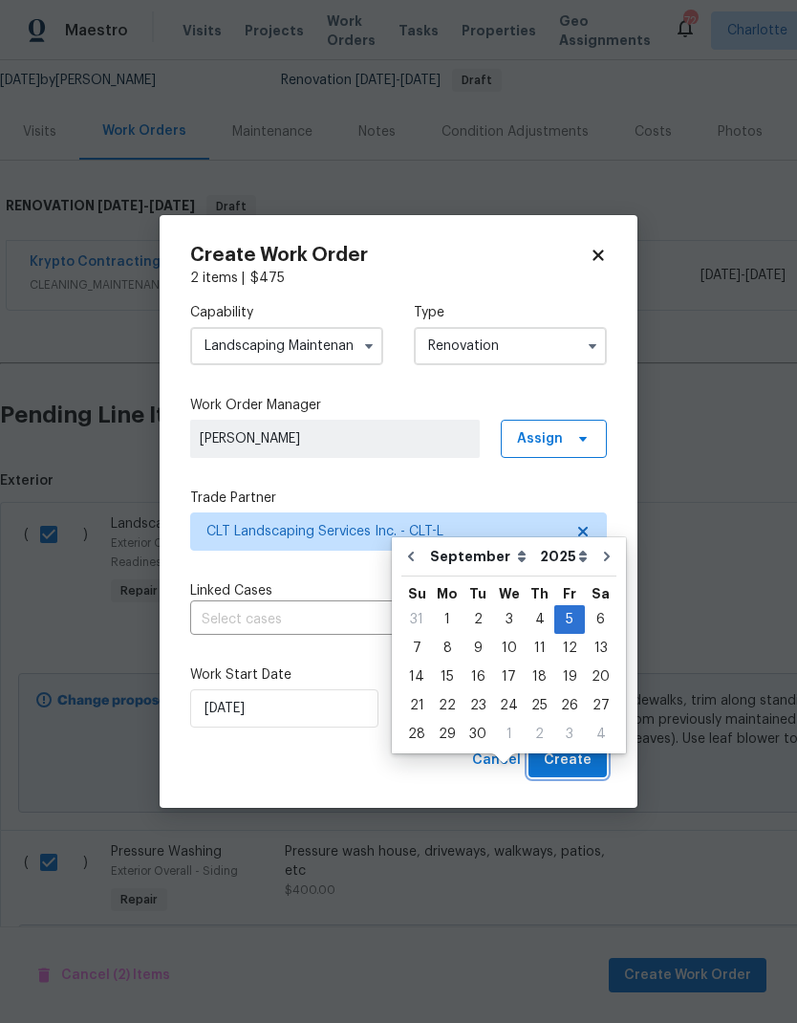
click at [594, 754] on button "Create" at bounding box center [568, 760] width 78 height 35
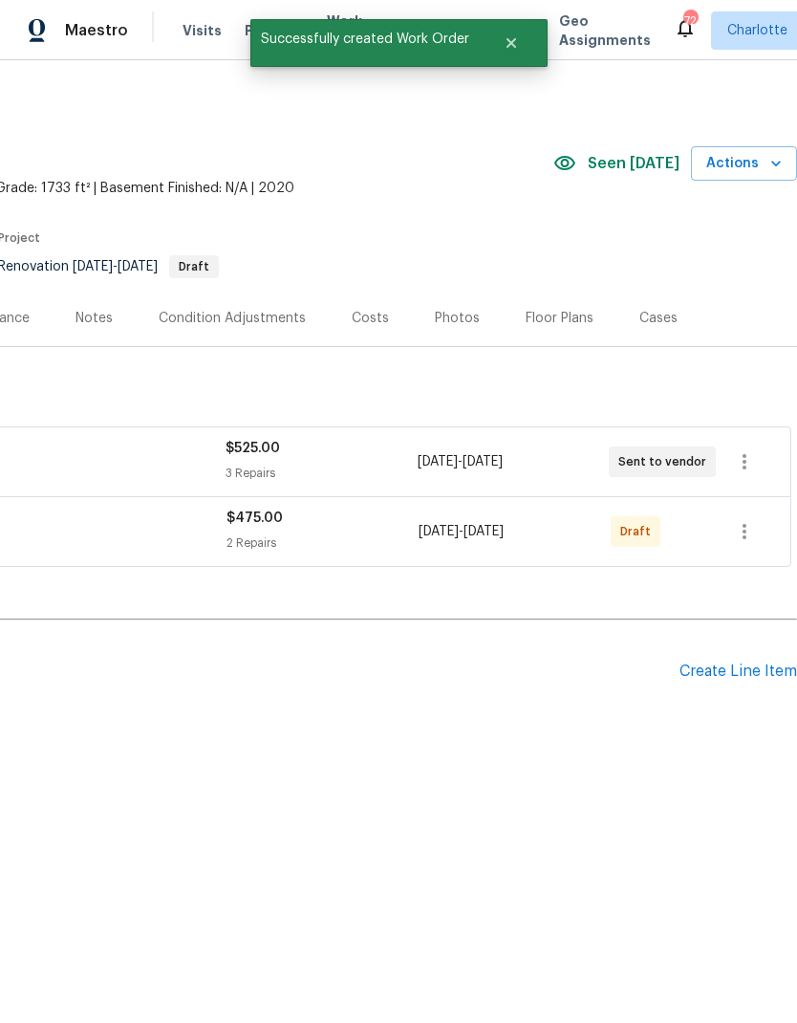
scroll to position [0, 283]
click at [750, 531] on icon "button" at bounding box center [744, 531] width 23 height 23
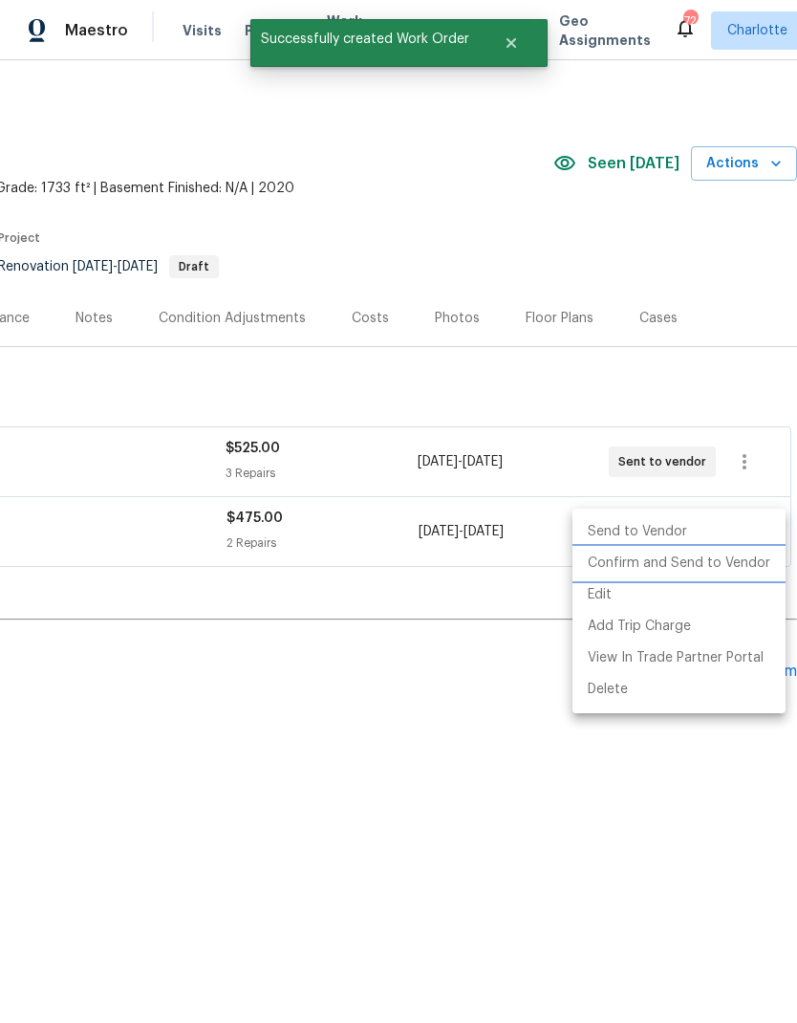
click at [714, 568] on li "Confirm and Send to Vendor" at bounding box center [679, 564] width 213 height 32
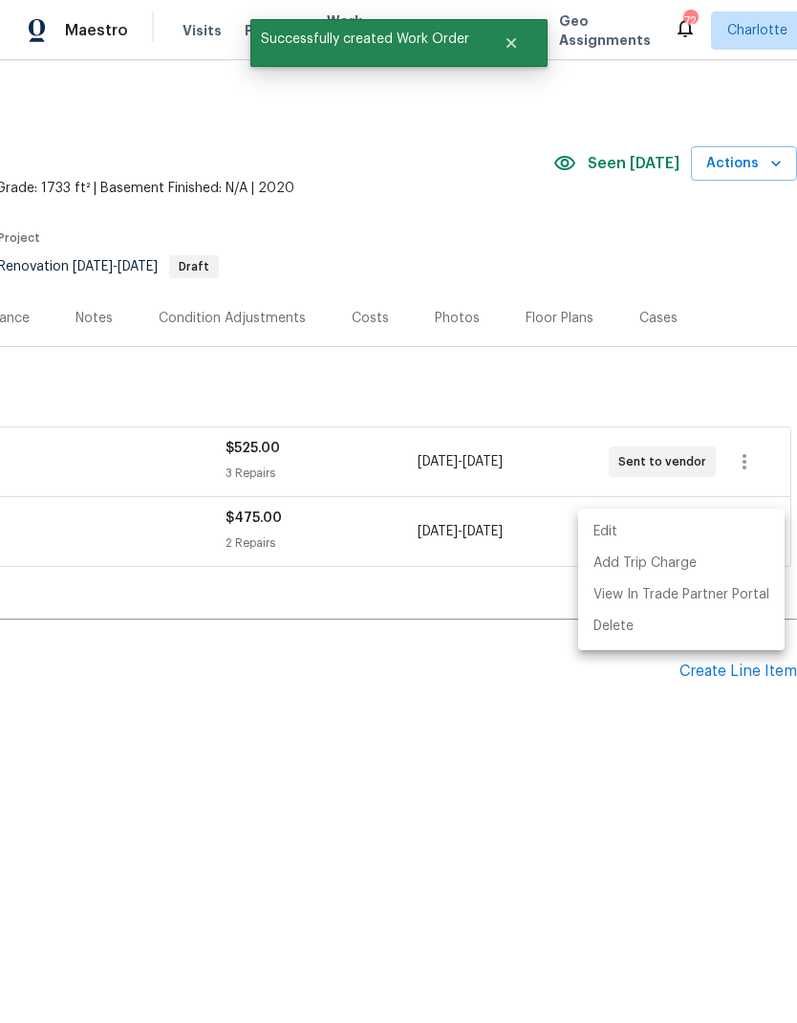
click at [578, 781] on div at bounding box center [398, 511] width 797 height 1023
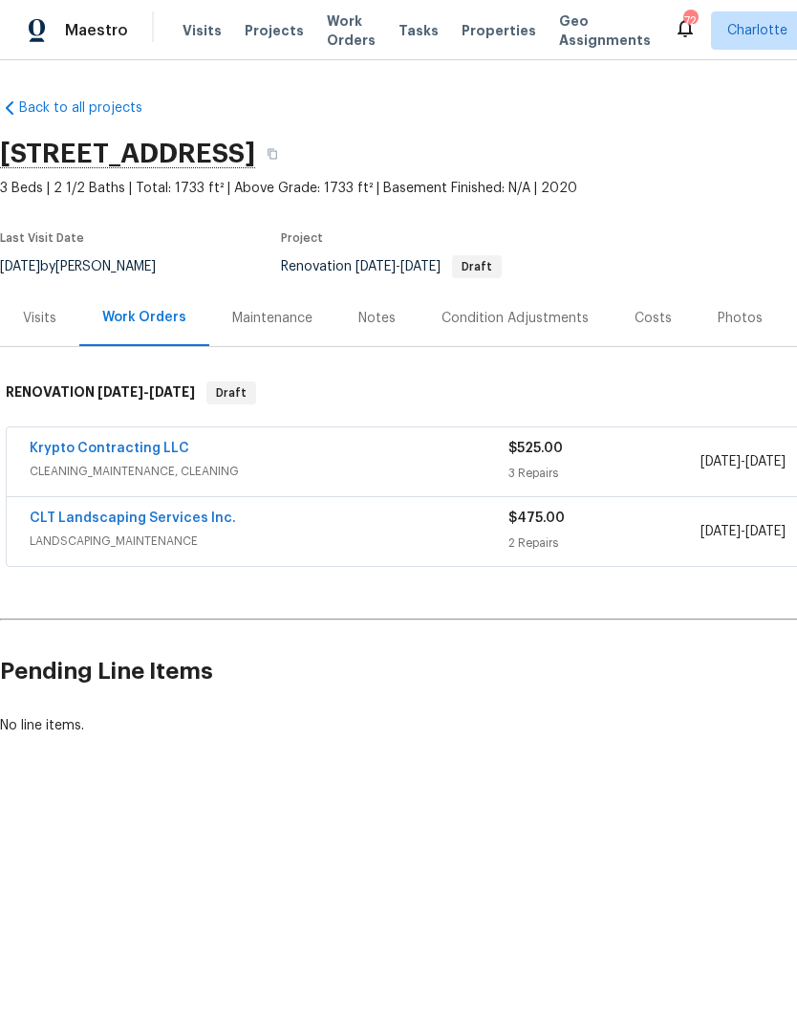
scroll to position [0, 0]
click at [140, 452] on link "Krypto Contracting LLC" at bounding box center [110, 448] width 160 height 13
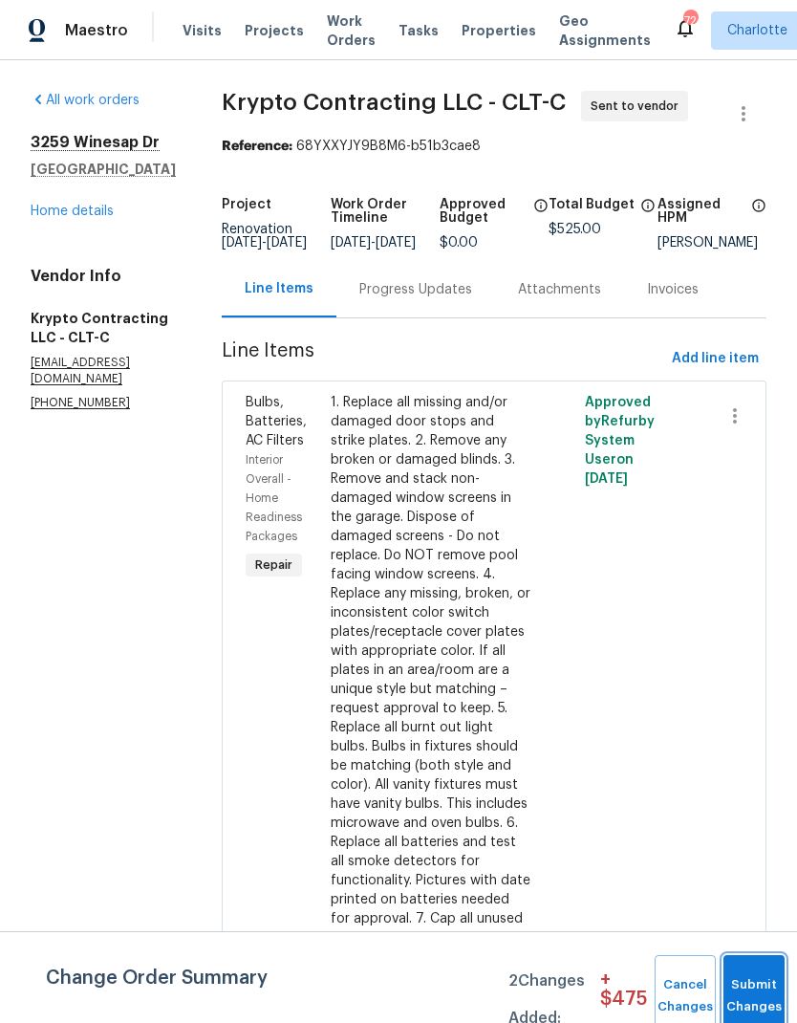
click at [749, 976] on button "Submit Changes" at bounding box center [754, 996] width 61 height 82
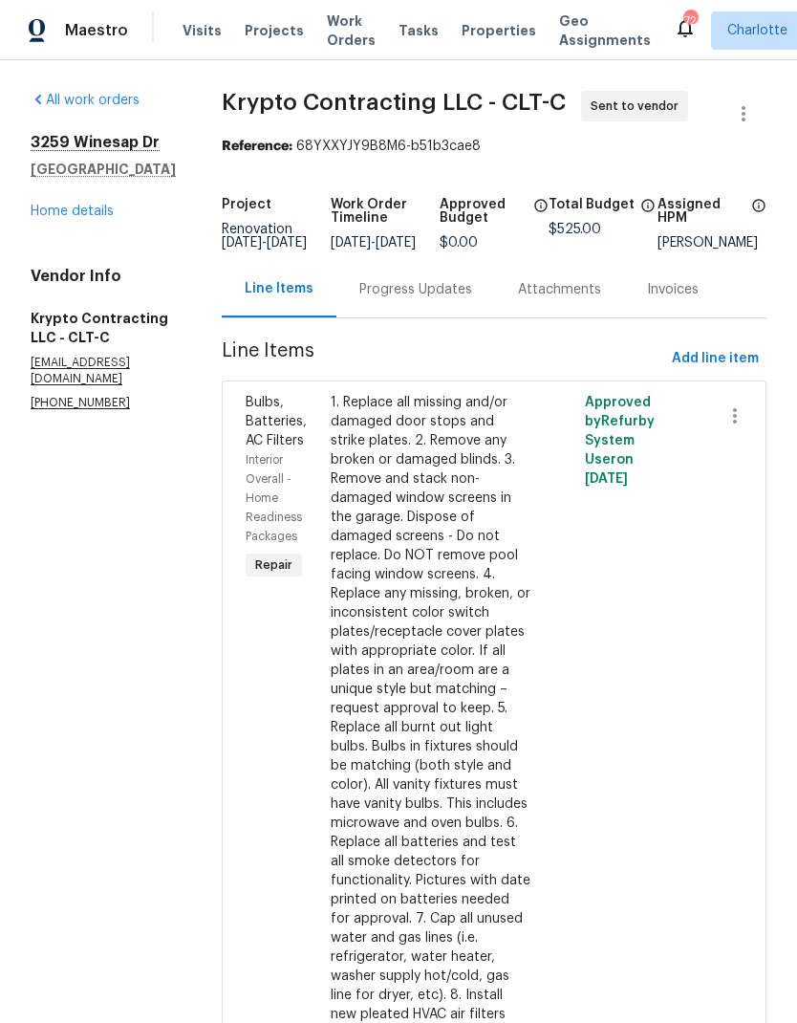
click at [443, 299] on div "Progress Updates" at bounding box center [416, 289] width 113 height 19
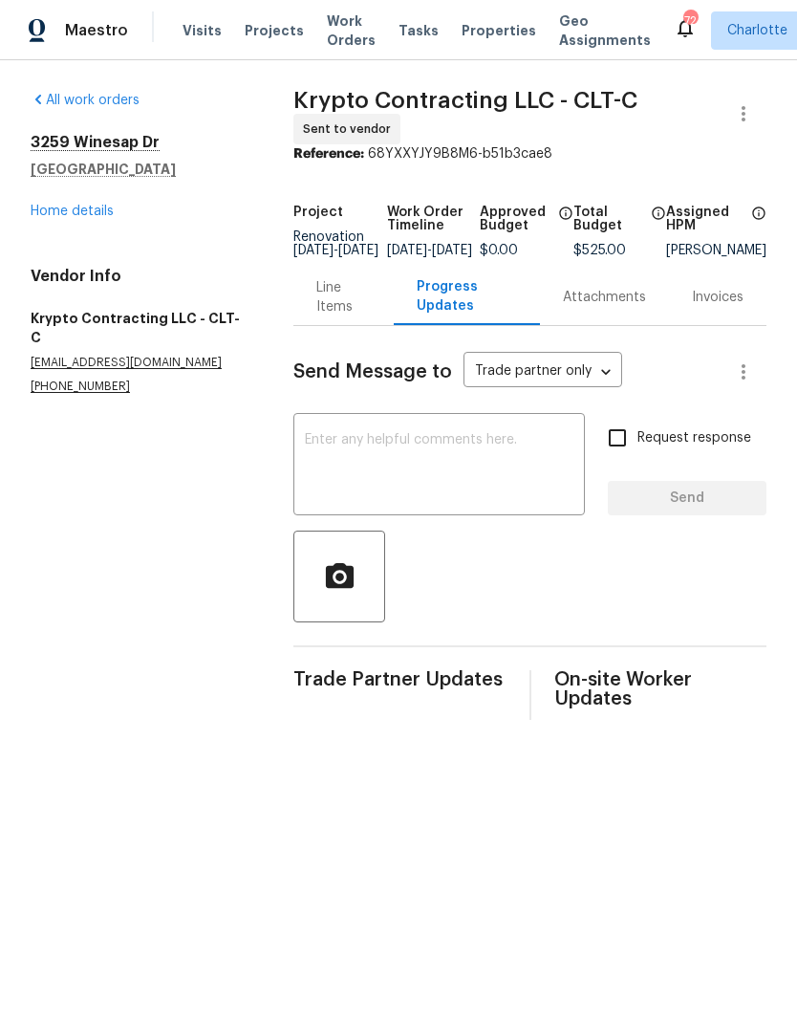
click at [439, 448] on textarea at bounding box center [439, 466] width 269 height 67
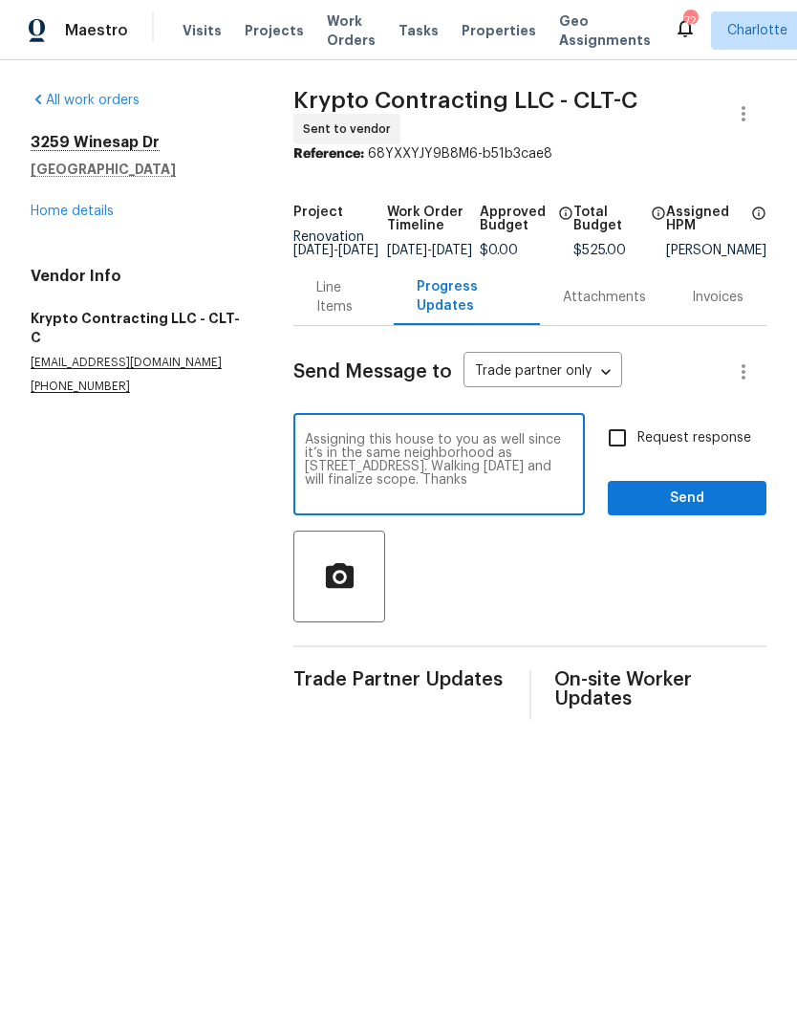
type textarea "Assigning this house to you as well since it’s in the same neighborhood as 3032…"
click at [622, 458] on input "Request response" at bounding box center [618, 438] width 40 height 40
checkbox input "true"
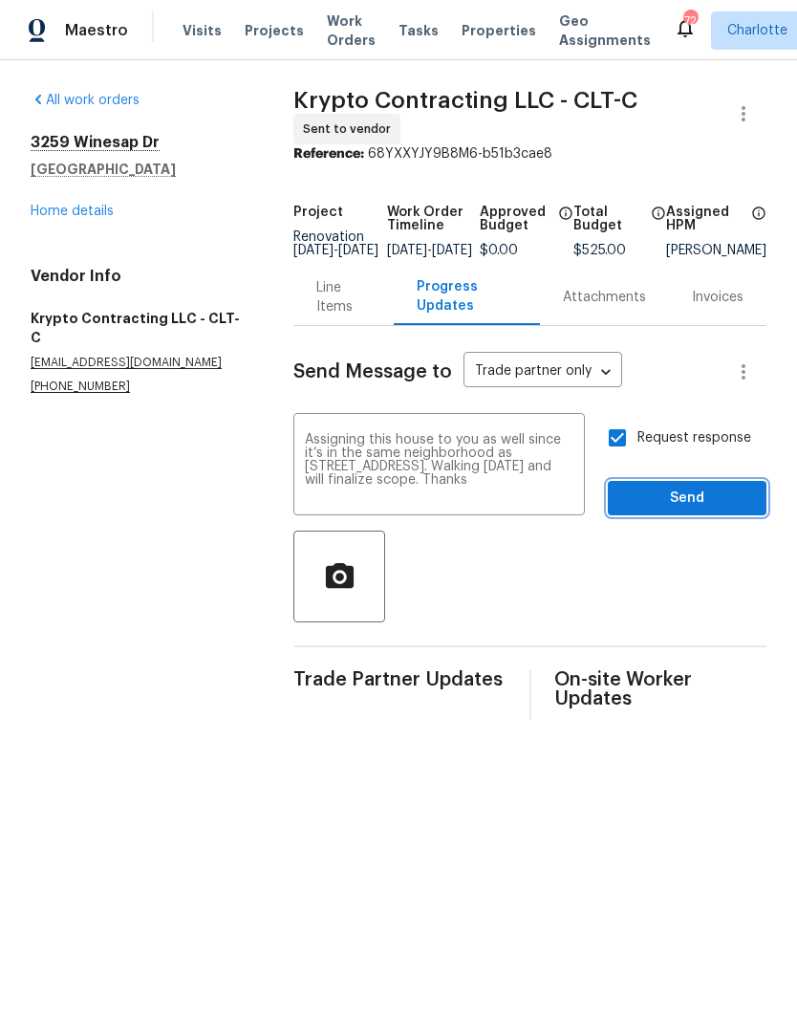
click at [714, 516] on button "Send" at bounding box center [687, 498] width 159 height 35
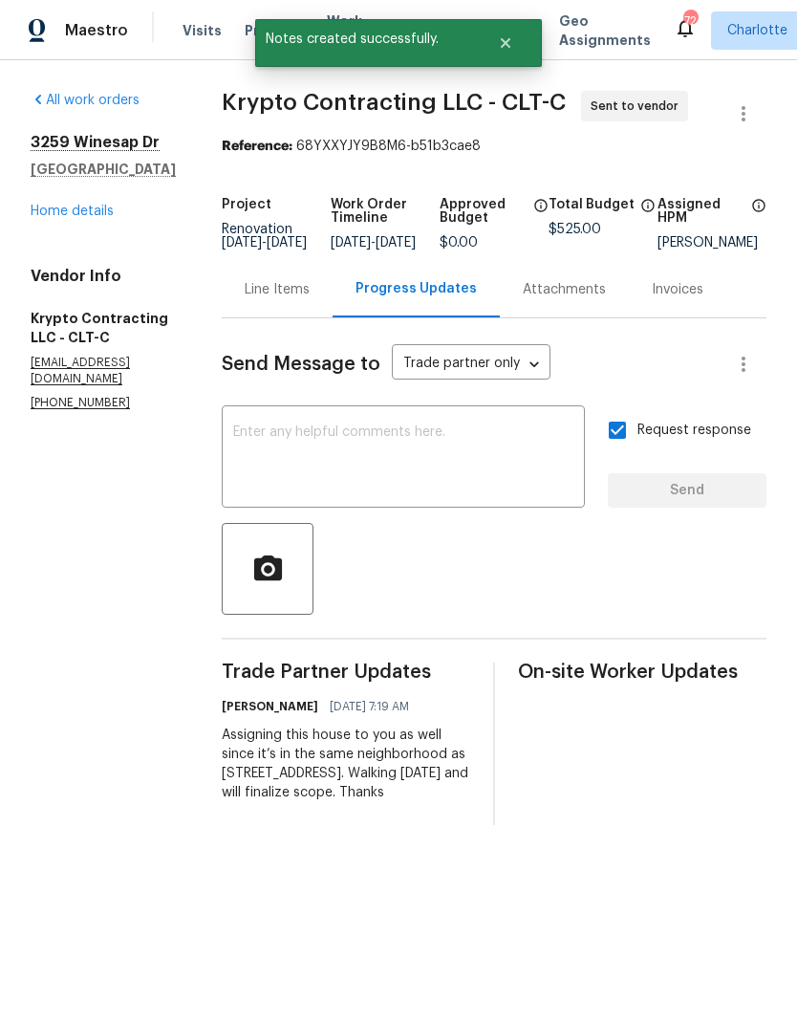
click at [45, 213] on link "Home details" at bounding box center [72, 211] width 83 height 13
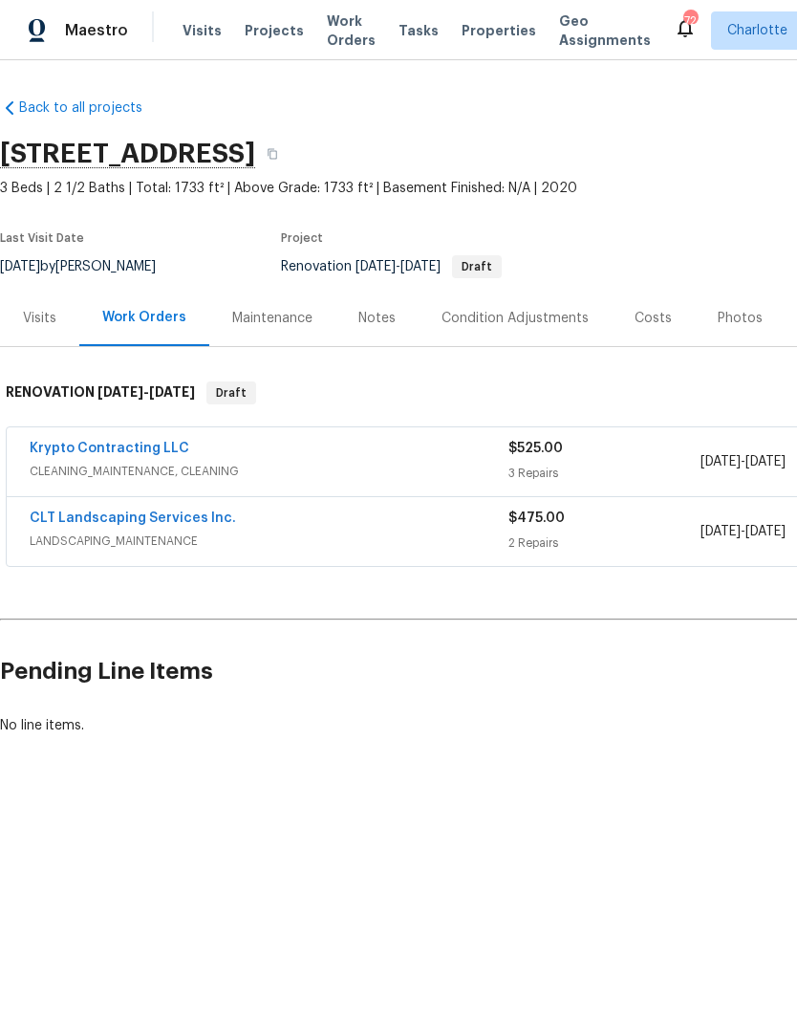
click at [327, 48] on span "Work Orders" at bounding box center [351, 30] width 49 height 38
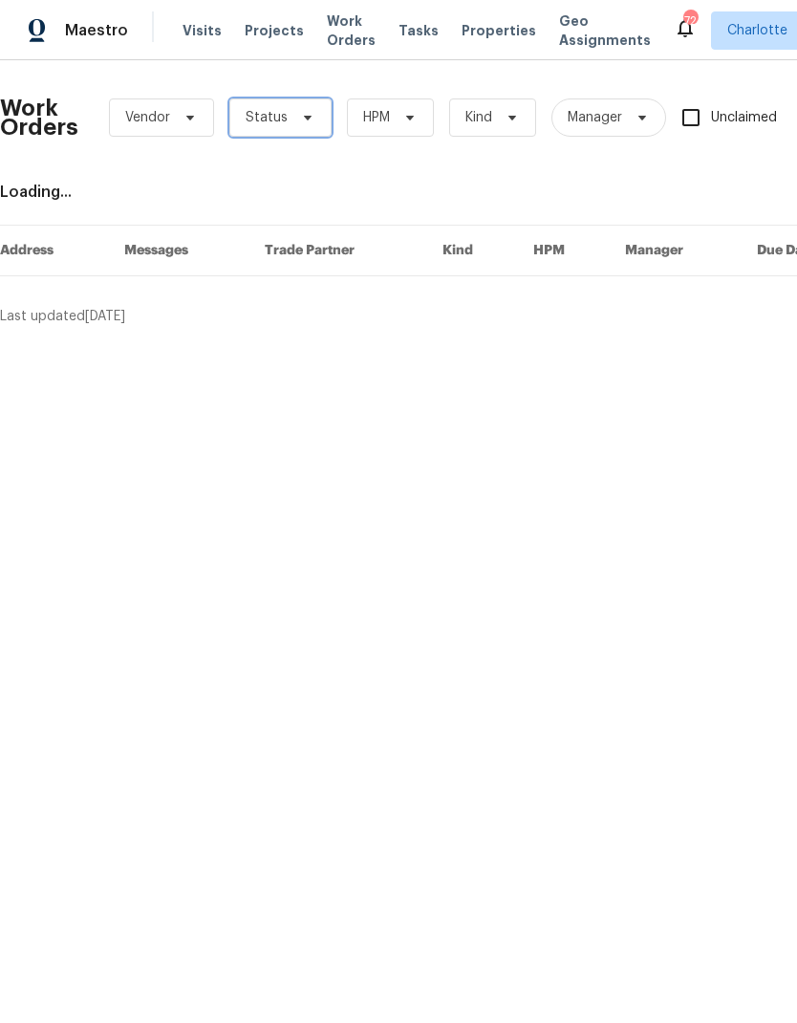
click at [305, 120] on icon at bounding box center [307, 117] width 15 height 15
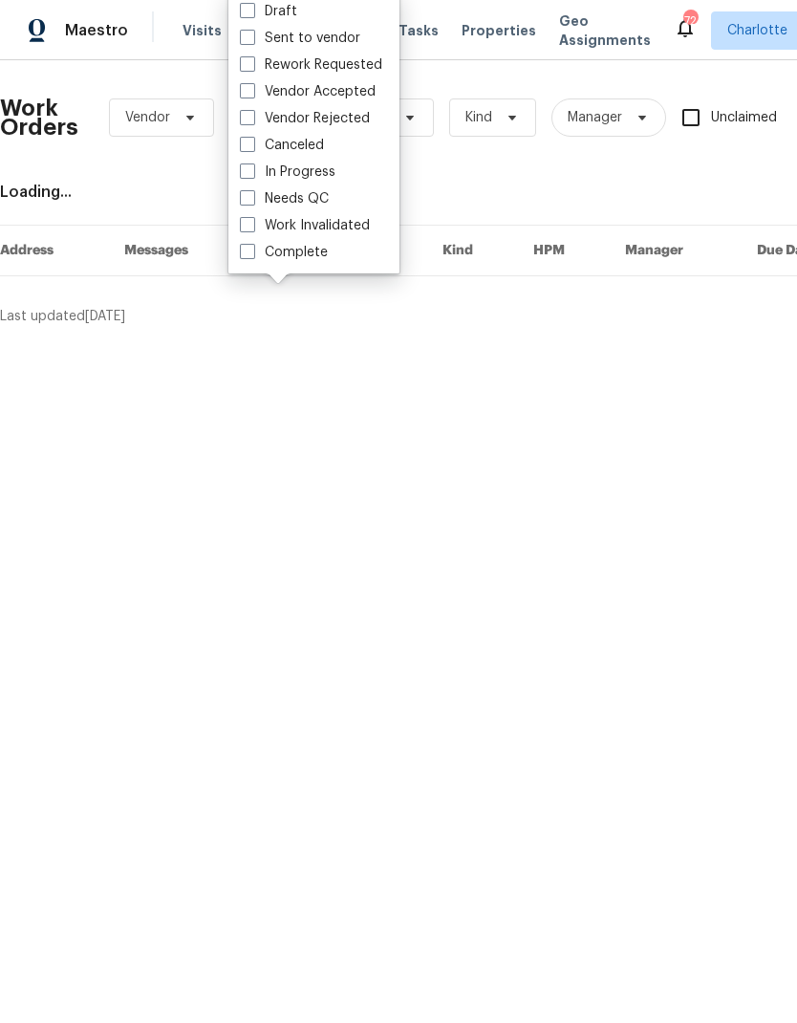
click at [319, 204] on label "Needs QC" at bounding box center [284, 198] width 89 height 19
click at [252, 202] on input "Needs QC" at bounding box center [246, 195] width 12 height 12
checkbox input "true"
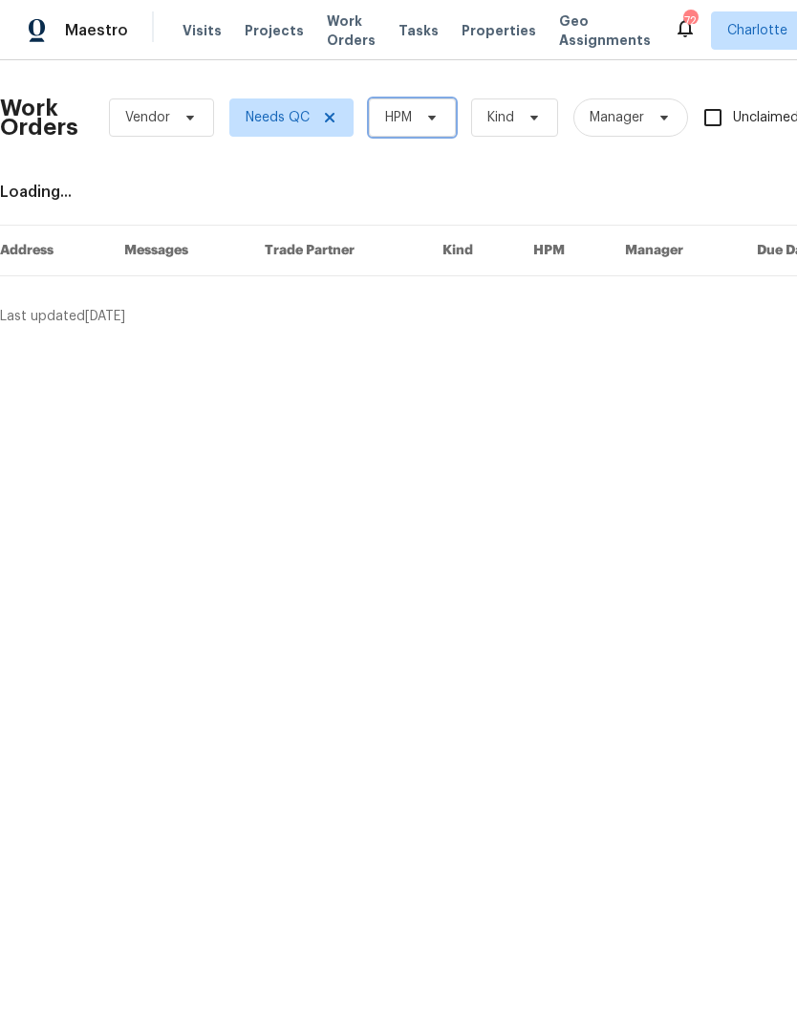
click at [442, 116] on span "HPM" at bounding box center [412, 117] width 87 height 38
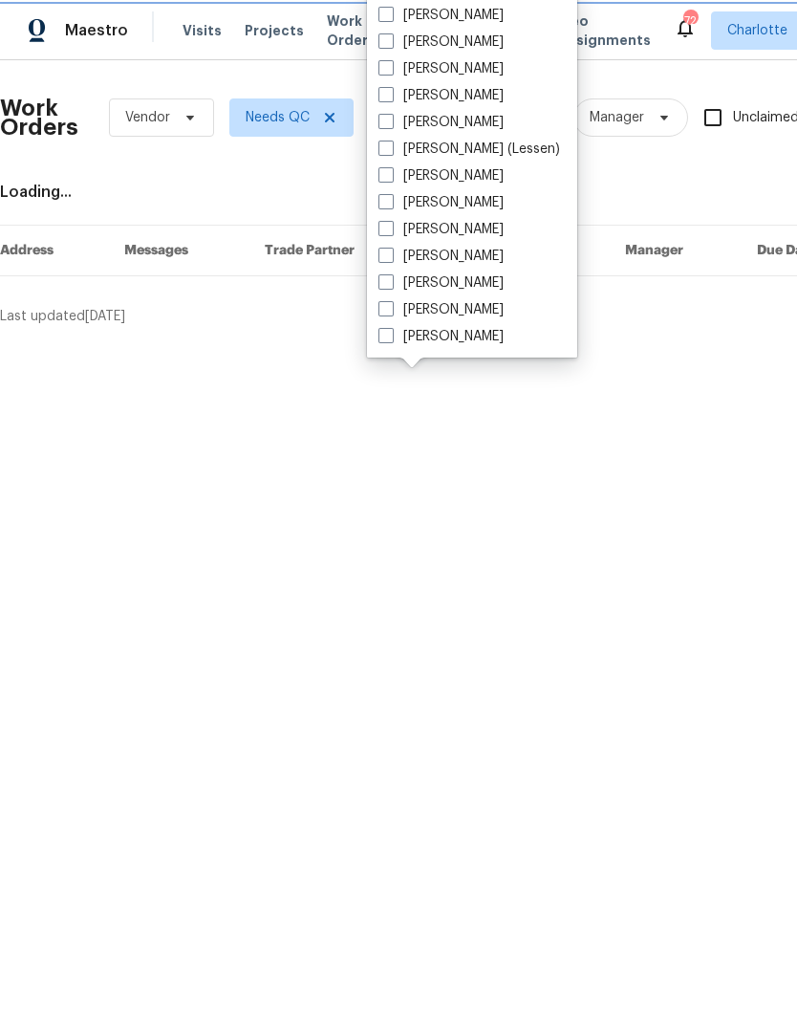
scroll to position [237, 0]
click at [442, 291] on label "[PERSON_NAME]" at bounding box center [441, 282] width 125 height 19
click at [391, 286] on input "[PERSON_NAME]" at bounding box center [385, 279] width 12 height 12
checkbox input "true"
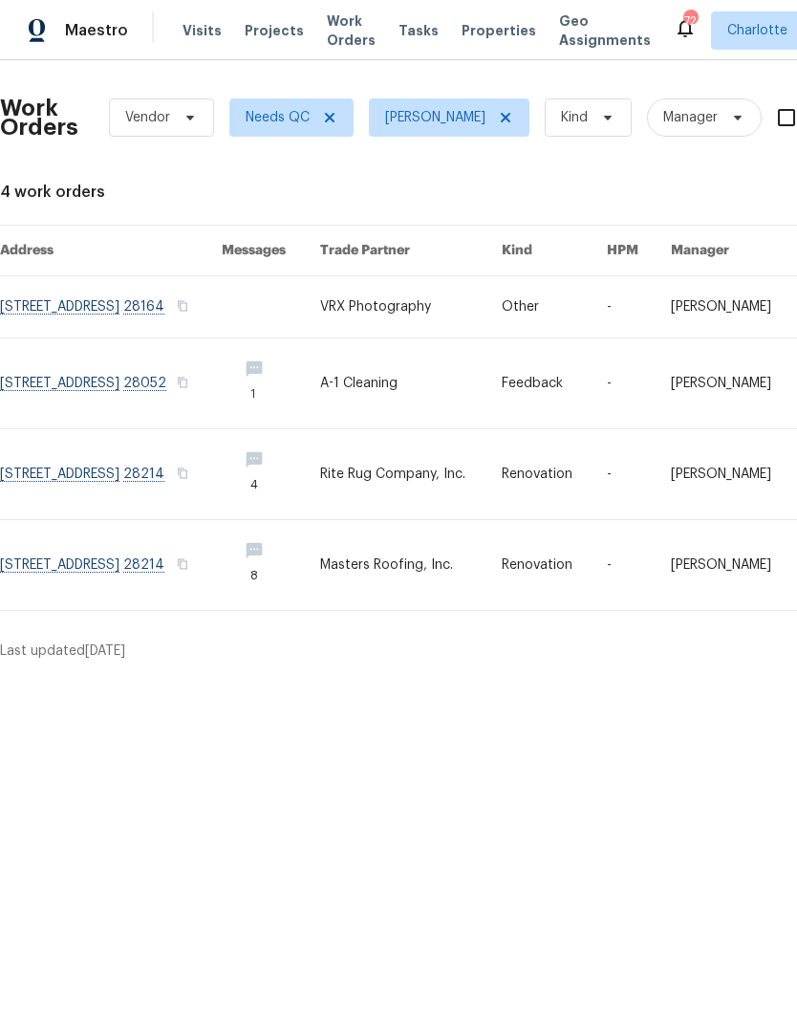
click at [185, 481] on link at bounding box center [111, 474] width 222 height 90
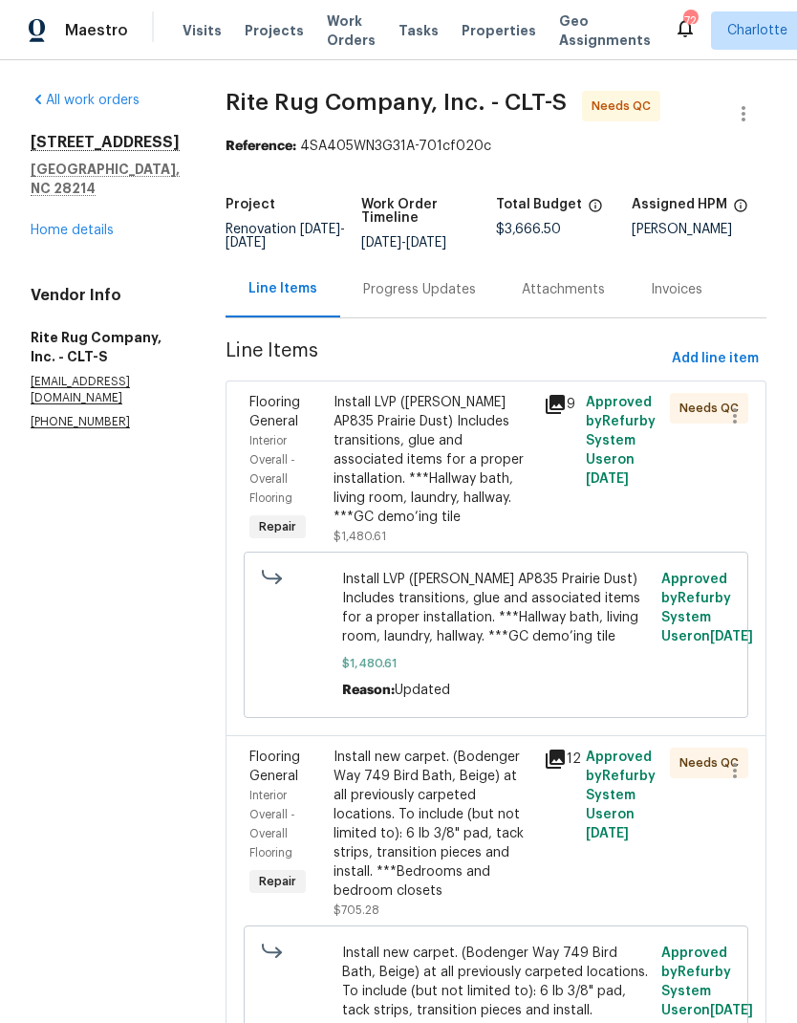
click at [565, 408] on icon at bounding box center [555, 404] width 19 height 19
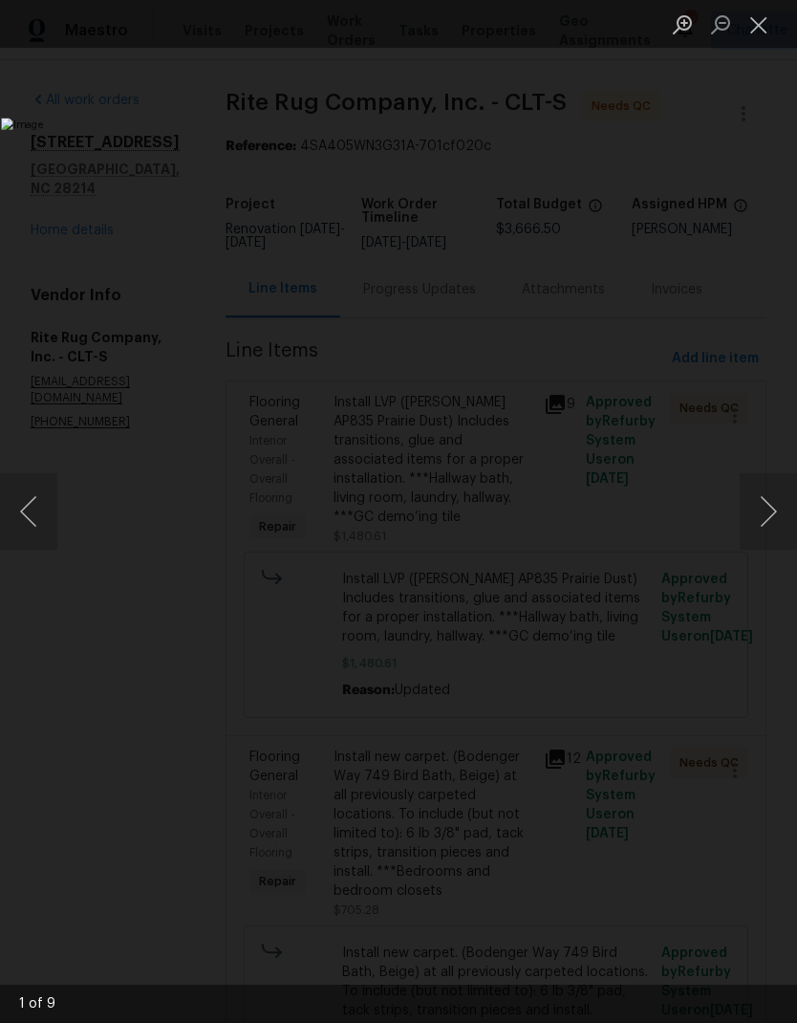
click at [771, 508] on button "Next image" at bounding box center [768, 511] width 57 height 76
click at [769, 514] on button "Next image" at bounding box center [768, 511] width 57 height 76
click at [772, 523] on button "Next image" at bounding box center [768, 511] width 57 height 76
click at [774, 521] on button "Next image" at bounding box center [768, 511] width 57 height 76
click at [779, 522] on button "Next image" at bounding box center [768, 511] width 57 height 76
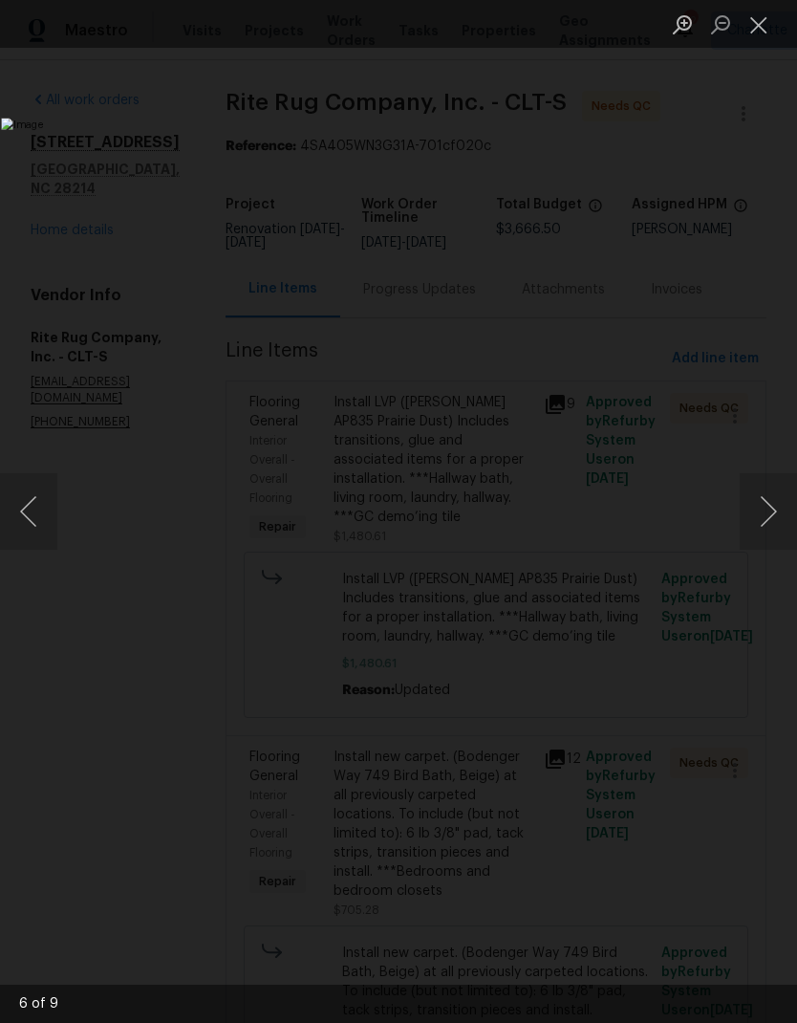
click at [778, 529] on button "Next image" at bounding box center [768, 511] width 57 height 76
click at [776, 527] on button "Next image" at bounding box center [768, 511] width 57 height 76
click at [776, 523] on button "Next image" at bounding box center [768, 511] width 57 height 76
click at [777, 529] on button "Next image" at bounding box center [768, 511] width 57 height 76
click at [779, 529] on button "Next image" at bounding box center [768, 511] width 57 height 76
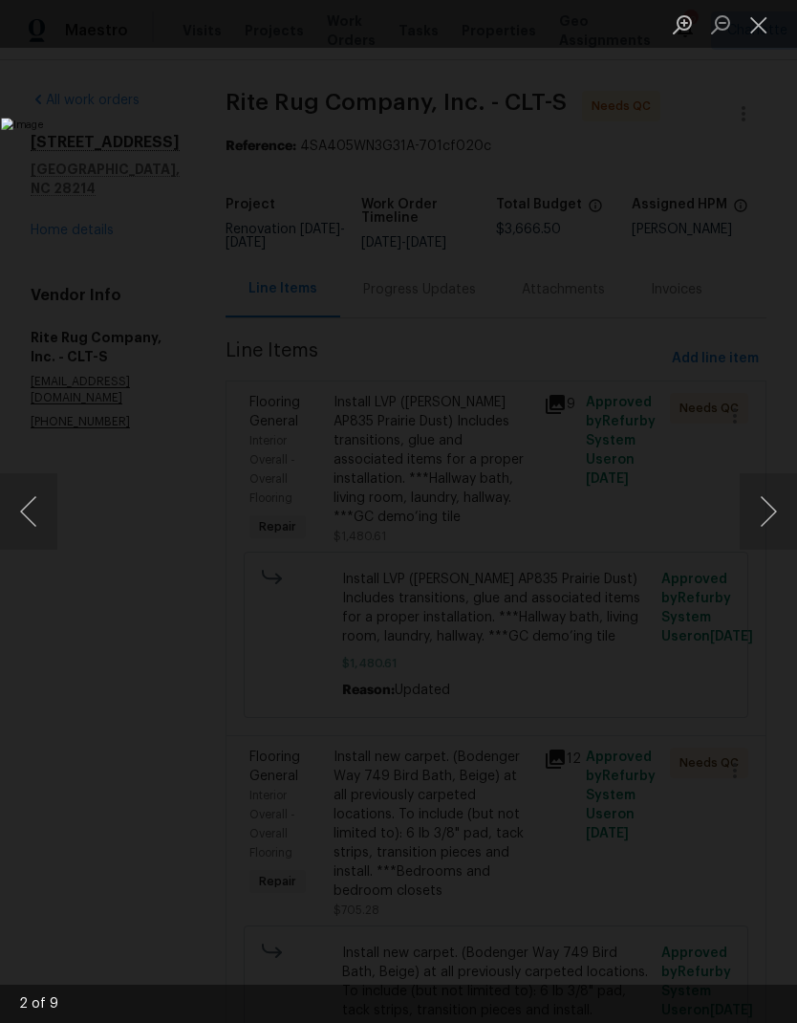
click at [777, 527] on button "Next image" at bounding box center [768, 511] width 57 height 76
click at [750, 39] on button "Close lightbox" at bounding box center [759, 24] width 38 height 33
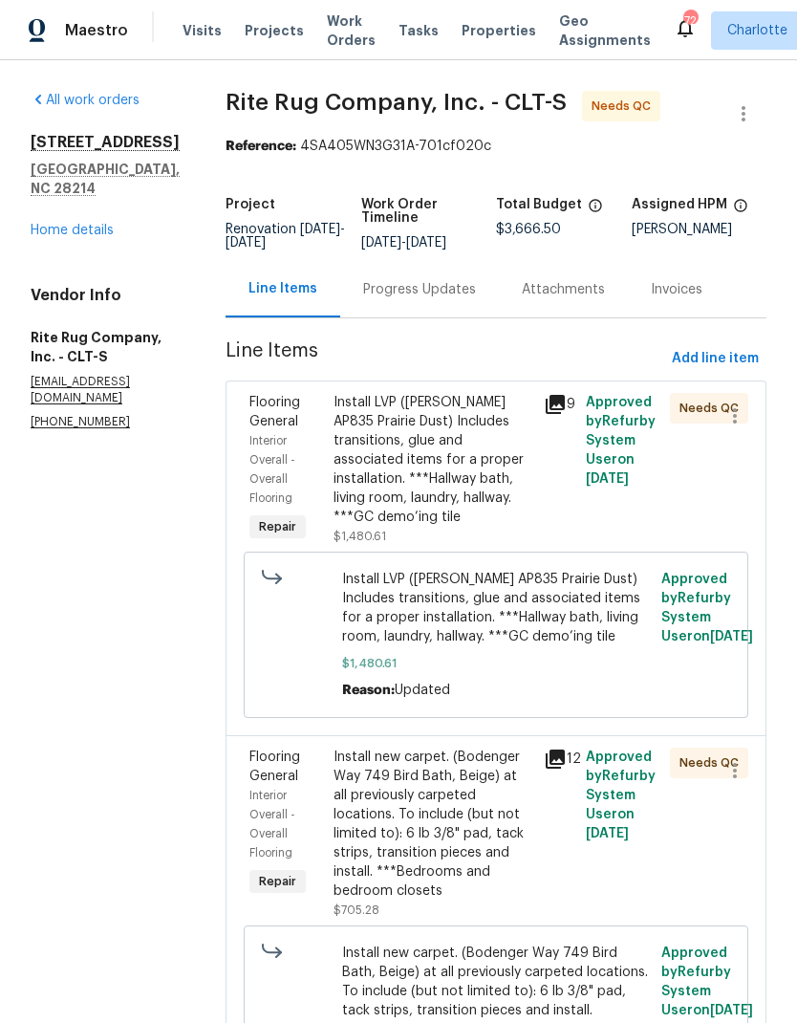
click at [575, 771] on div "12" at bounding box center [559, 759] width 31 height 23
click at [565, 769] on icon at bounding box center [555, 759] width 19 height 19
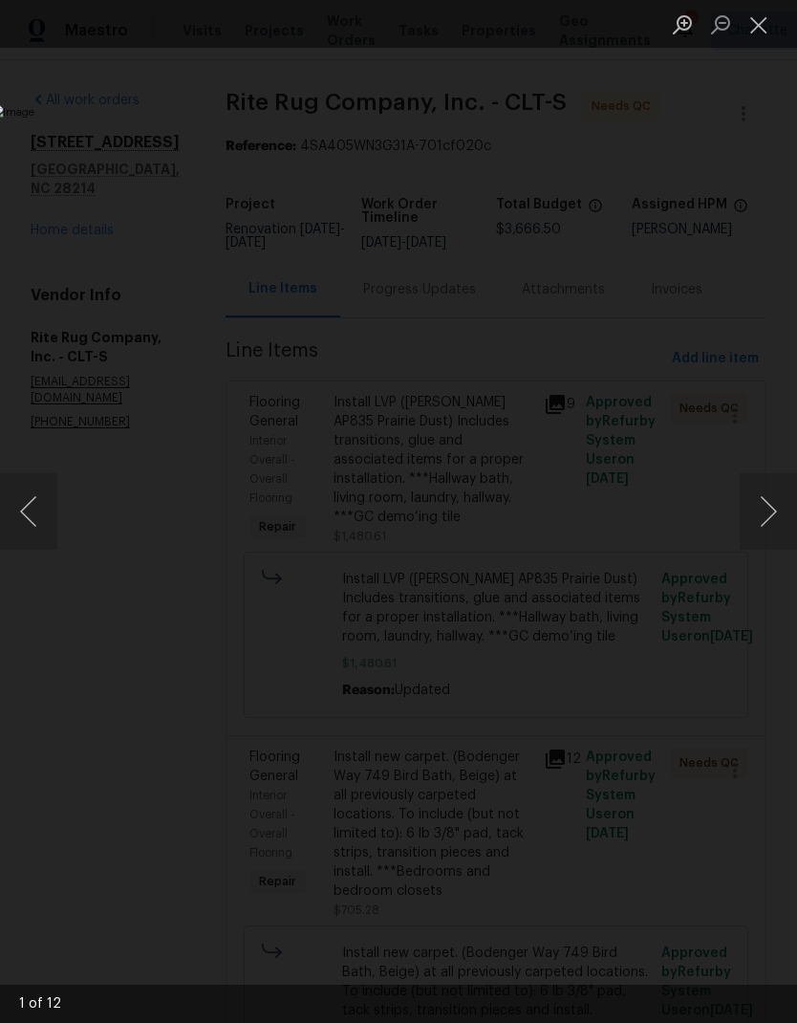
click at [780, 515] on button "Next image" at bounding box center [768, 511] width 57 height 76
click at [774, 520] on button "Next image" at bounding box center [768, 511] width 57 height 76
click at [772, 524] on button "Next image" at bounding box center [768, 511] width 57 height 76
click at [770, 527] on button "Next image" at bounding box center [768, 511] width 57 height 76
click at [767, 527] on button "Next image" at bounding box center [768, 511] width 57 height 76
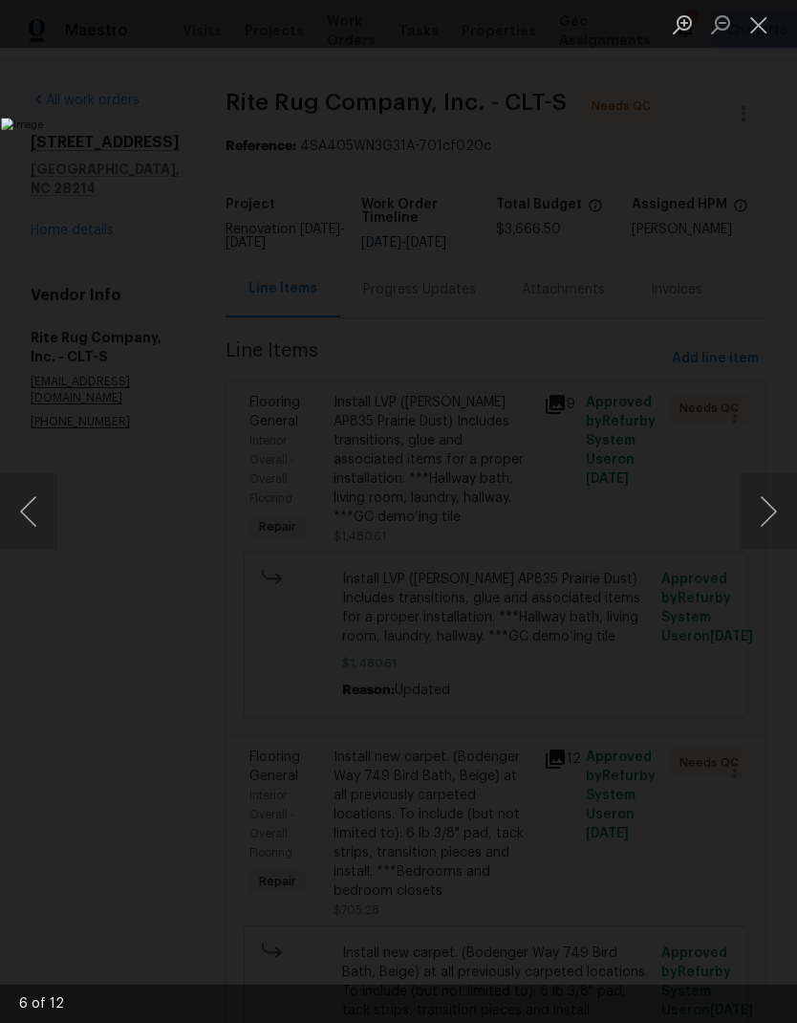
click at [766, 521] on button "Next image" at bounding box center [768, 511] width 57 height 76
click at [767, 522] on button "Next image" at bounding box center [768, 511] width 57 height 76
click at [774, 516] on button "Next image" at bounding box center [768, 511] width 57 height 76
click at [774, 522] on button "Next image" at bounding box center [768, 511] width 57 height 76
click at [773, 516] on button "Next image" at bounding box center [768, 511] width 57 height 76
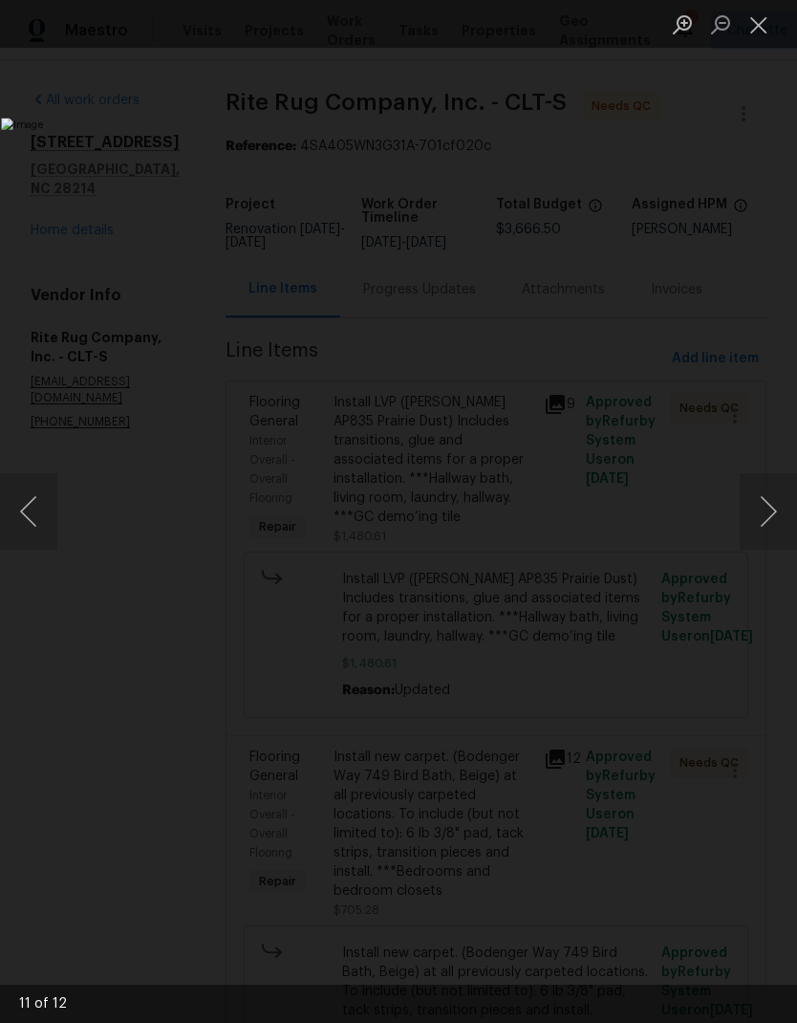
click at [768, 519] on button "Next image" at bounding box center [768, 511] width 57 height 76
click at [769, 514] on button "Next image" at bounding box center [768, 511] width 57 height 76
click at [767, 34] on button "Close lightbox" at bounding box center [759, 24] width 38 height 33
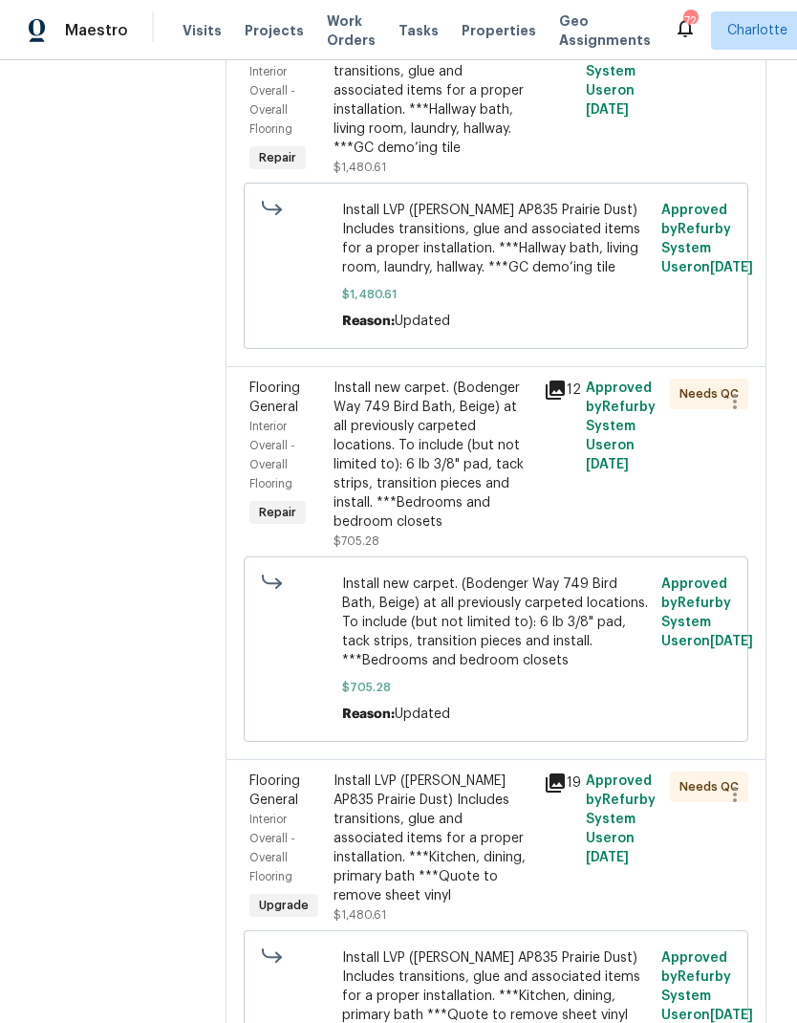
scroll to position [384, 0]
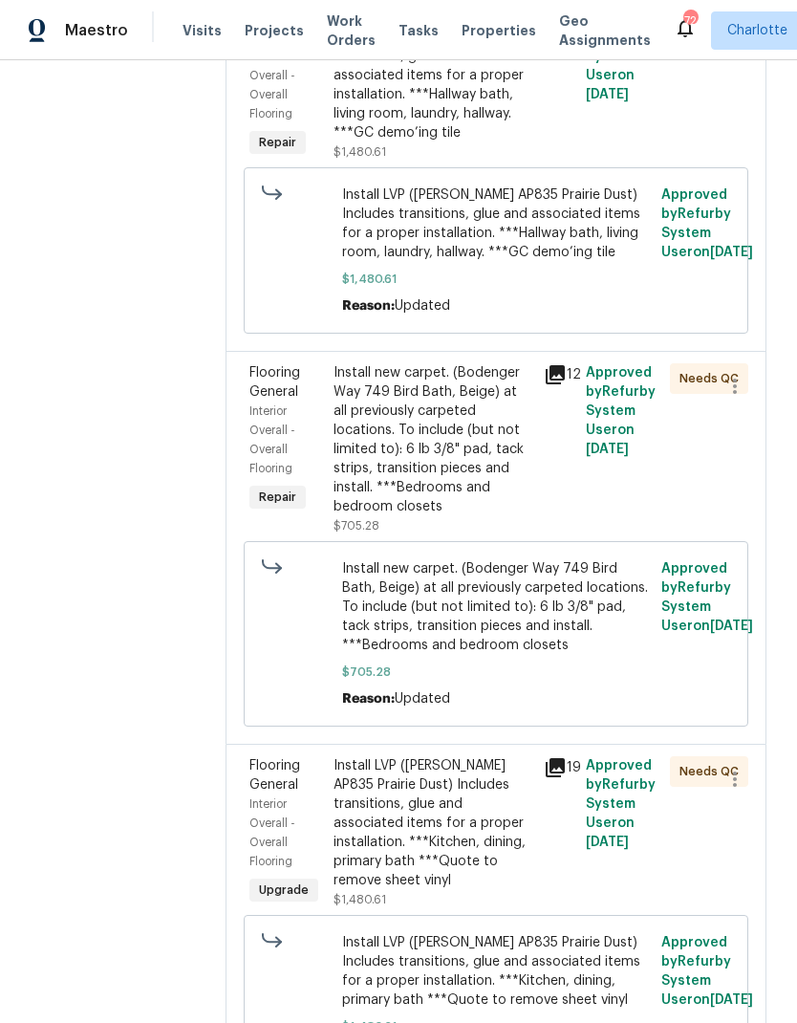
click at [745, 466] on div at bounding box center [728, 450] width 42 height 184
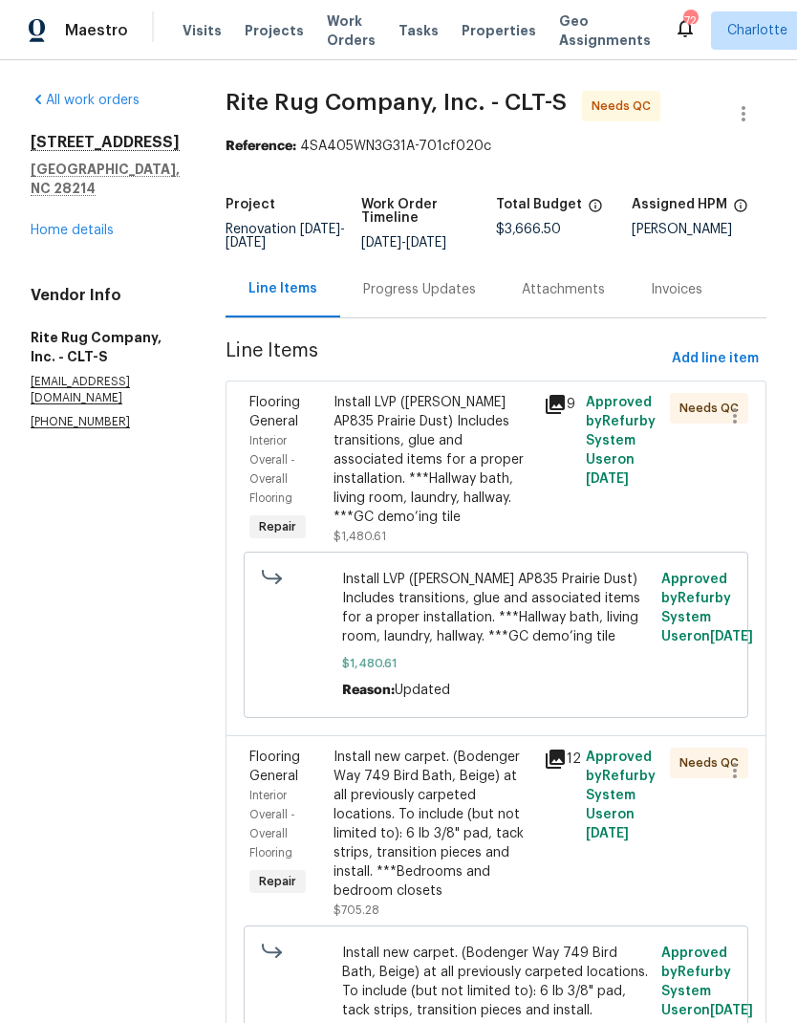
scroll to position [0, 0]
click at [53, 224] on link "Home details" at bounding box center [72, 230] width 83 height 13
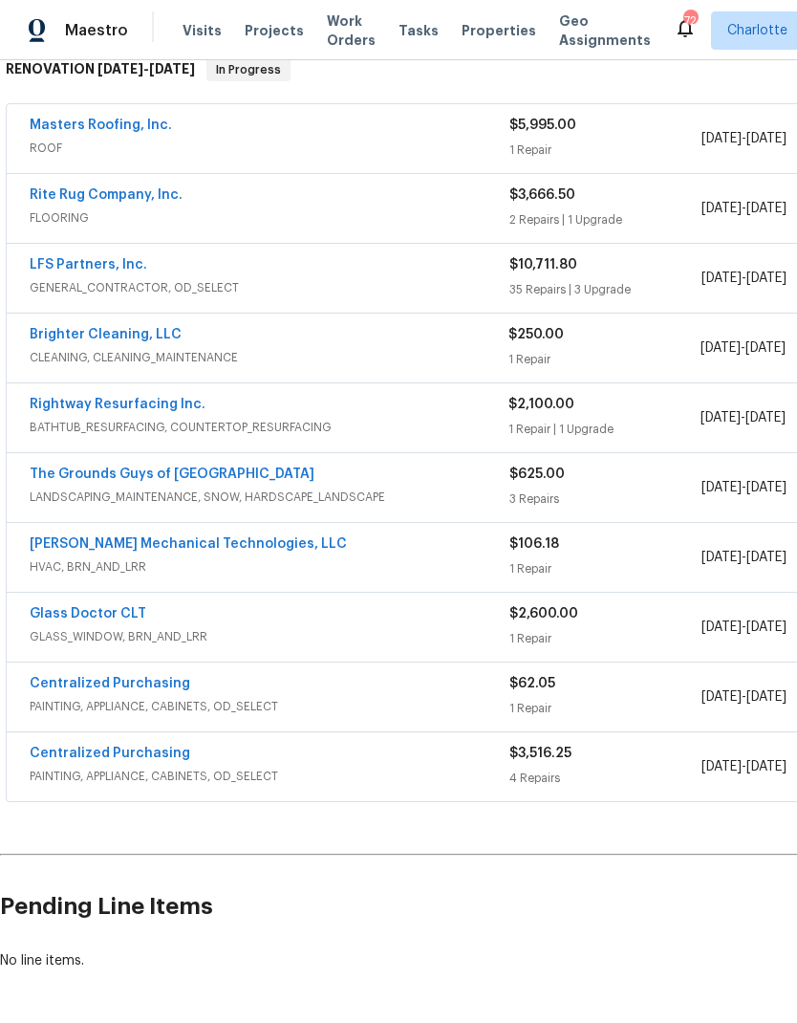
scroll to position [323, 0]
